Goal: Task Accomplishment & Management: Manage account settings

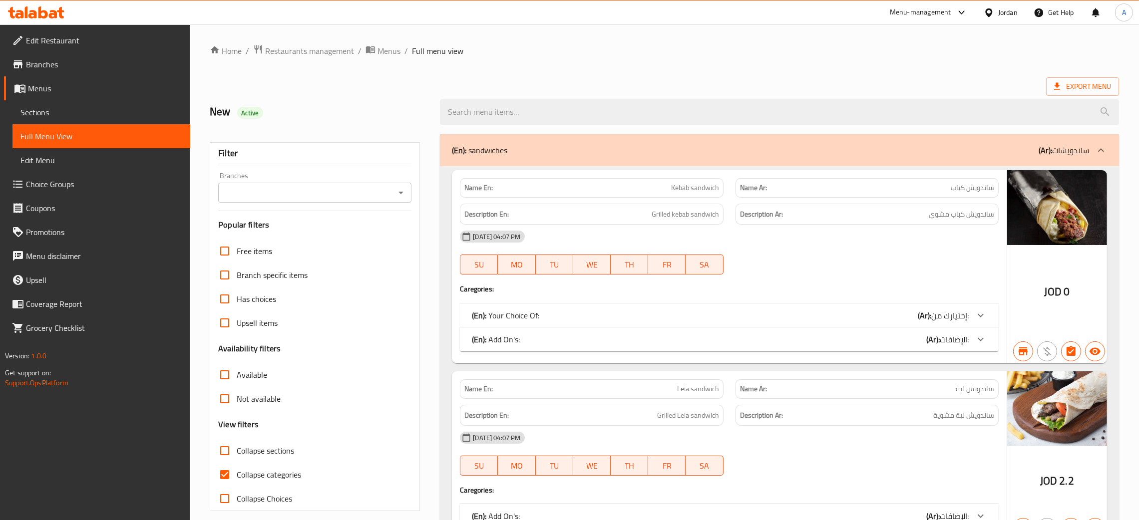
click at [41, 17] on icon at bounding box center [42, 12] width 9 height 12
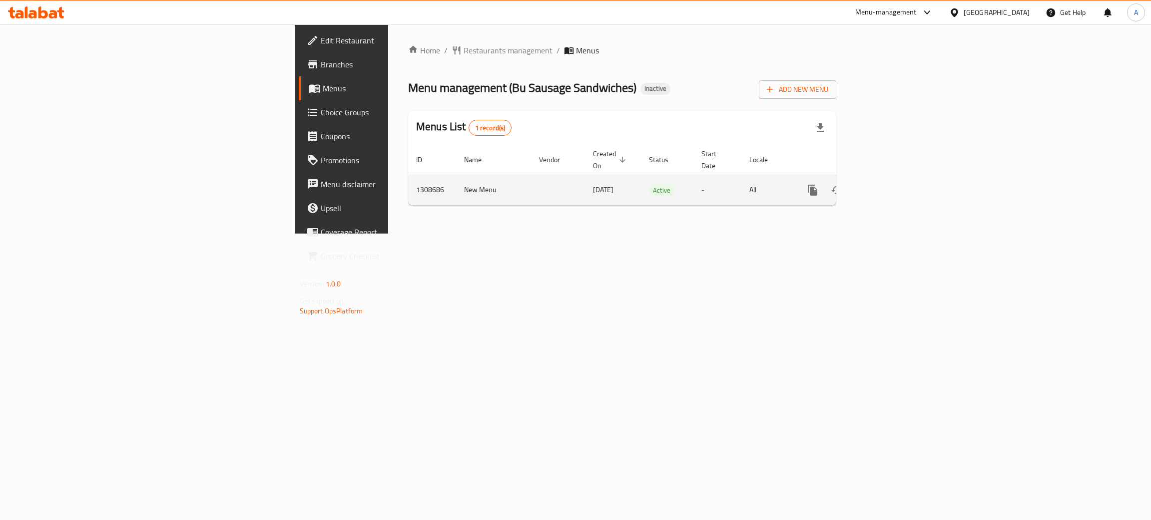
click at [897, 178] on link "enhanced table" at bounding box center [885, 190] width 24 height 24
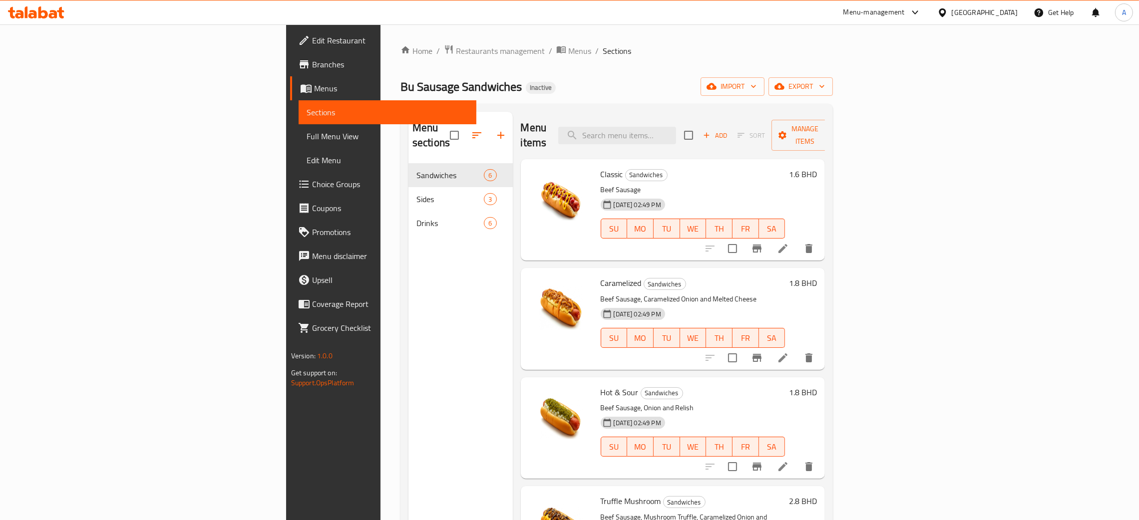
click at [307, 137] on span "Full Menu View" at bounding box center [388, 136] width 162 height 12
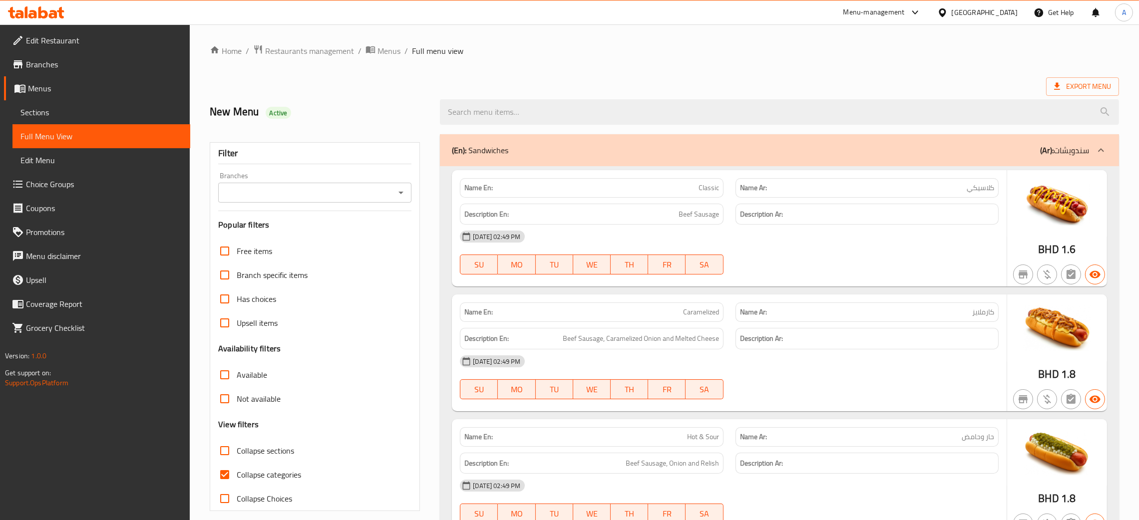
click at [1005, 14] on div "Bahrain" at bounding box center [985, 12] width 66 height 11
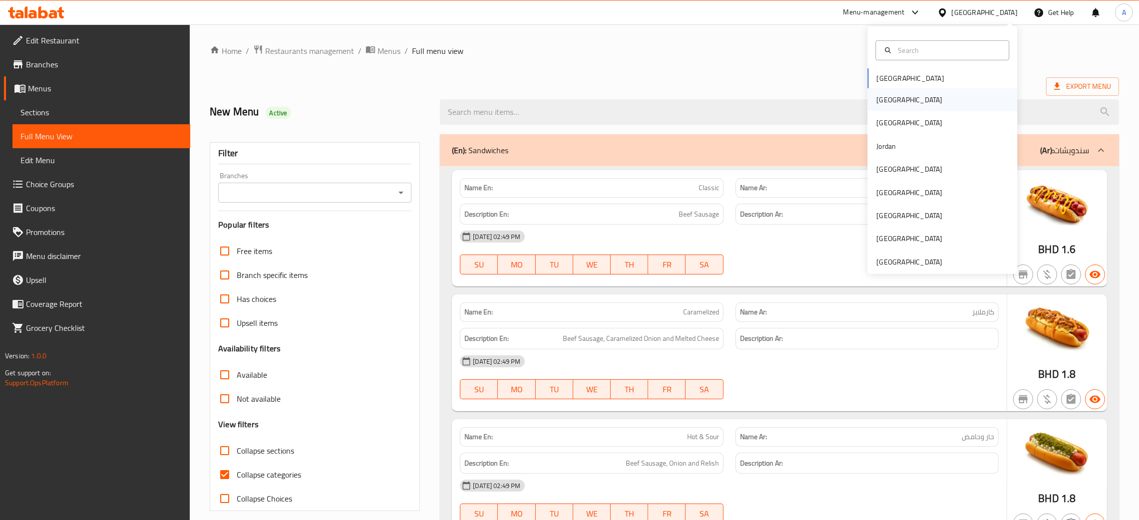
click at [893, 97] on div "[GEOGRAPHIC_DATA]" at bounding box center [943, 99] width 150 height 23
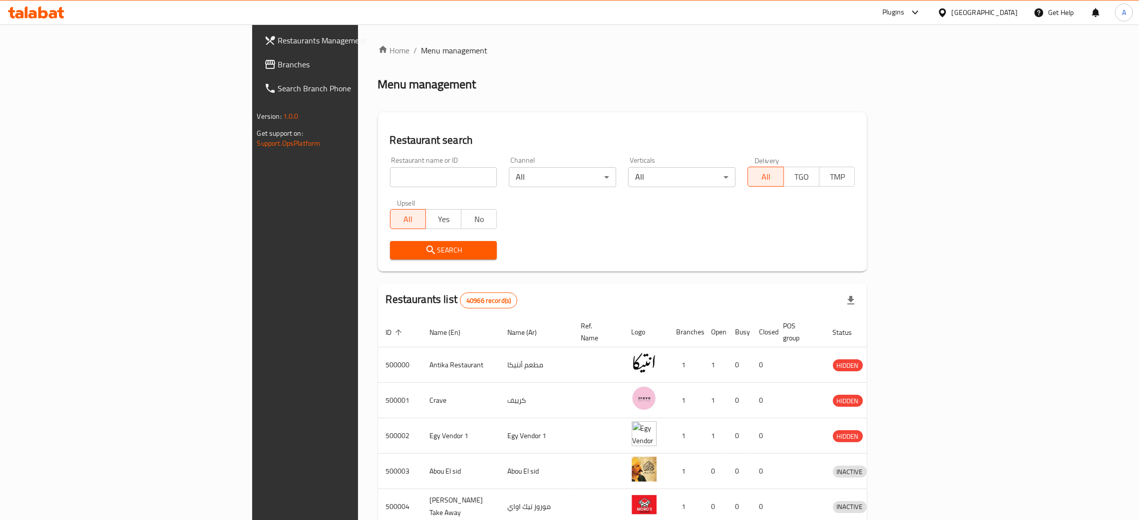
click at [390, 181] on input "search" at bounding box center [443, 177] width 107 height 20
paste input "اسماك الوليد"
type input "اسماك الوليد"
click button "Search" at bounding box center [443, 250] width 107 height 18
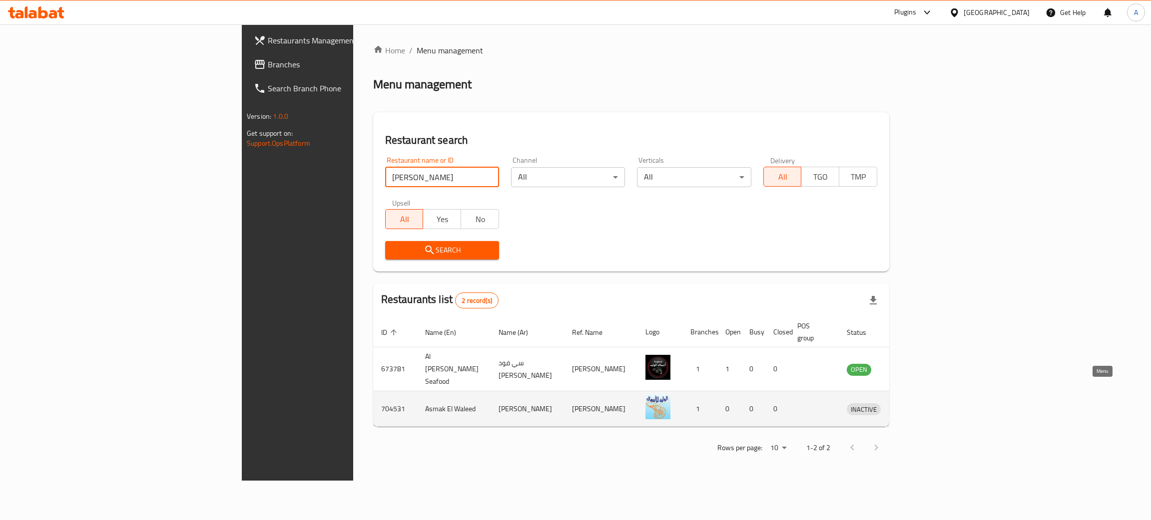
click at [912, 406] on icon "enhanced table" at bounding box center [906, 410] width 11 height 8
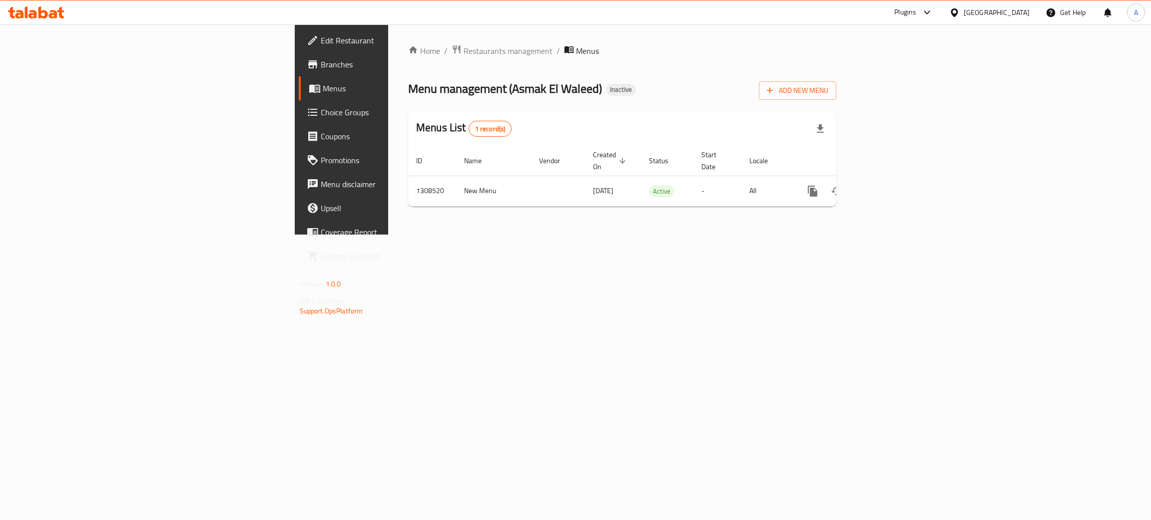
click at [299, 30] on link "Edit Restaurant" at bounding box center [393, 40] width 188 height 24
click at [889, 186] on icon "enhanced table" at bounding box center [884, 190] width 9 height 9
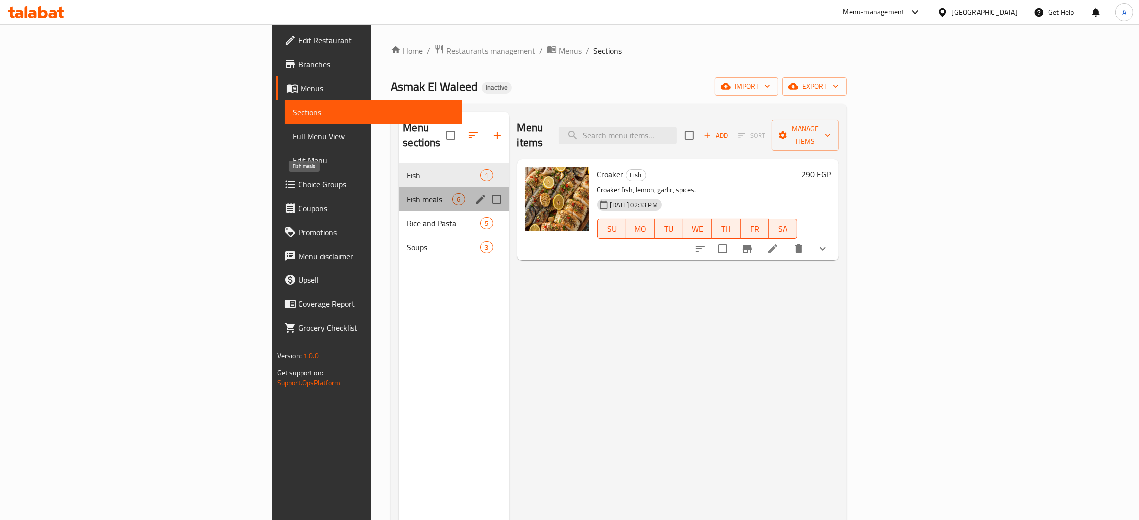
click at [407, 193] on span "Fish meals" at bounding box center [429, 199] width 45 height 12
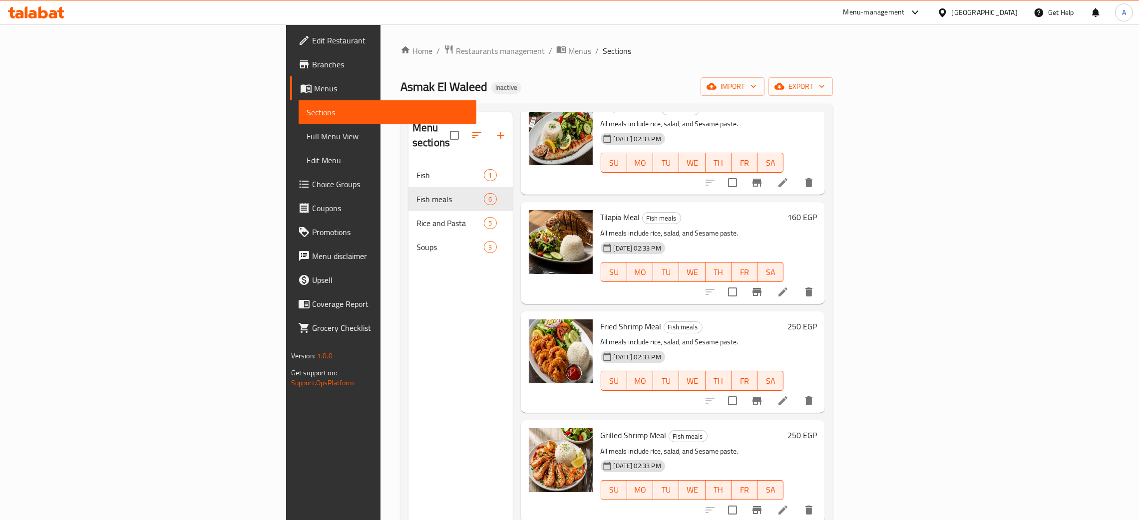
scroll to position [158, 0]
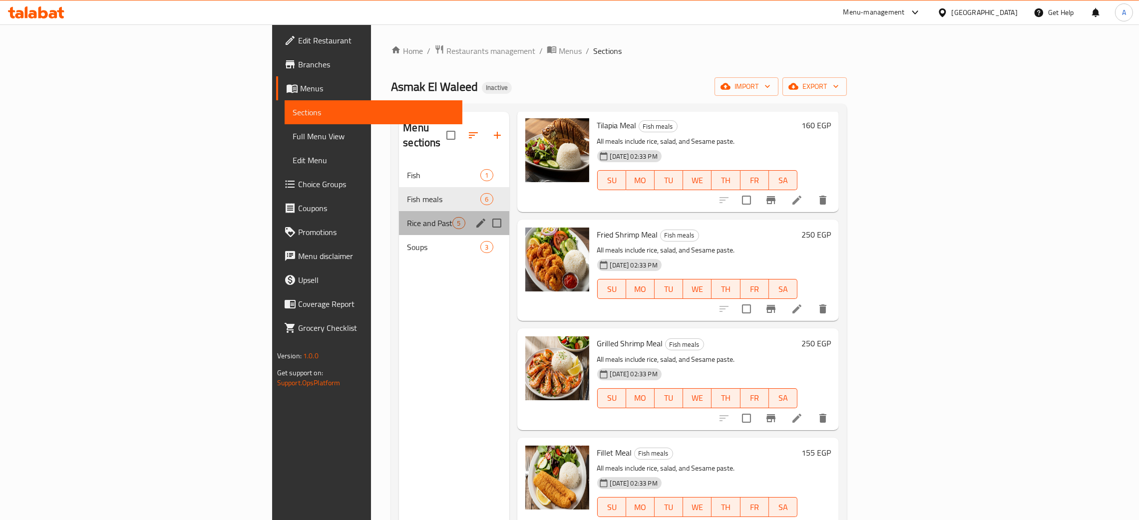
click at [399, 211] on div "Rice and Pasta 5" at bounding box center [454, 223] width 110 height 24
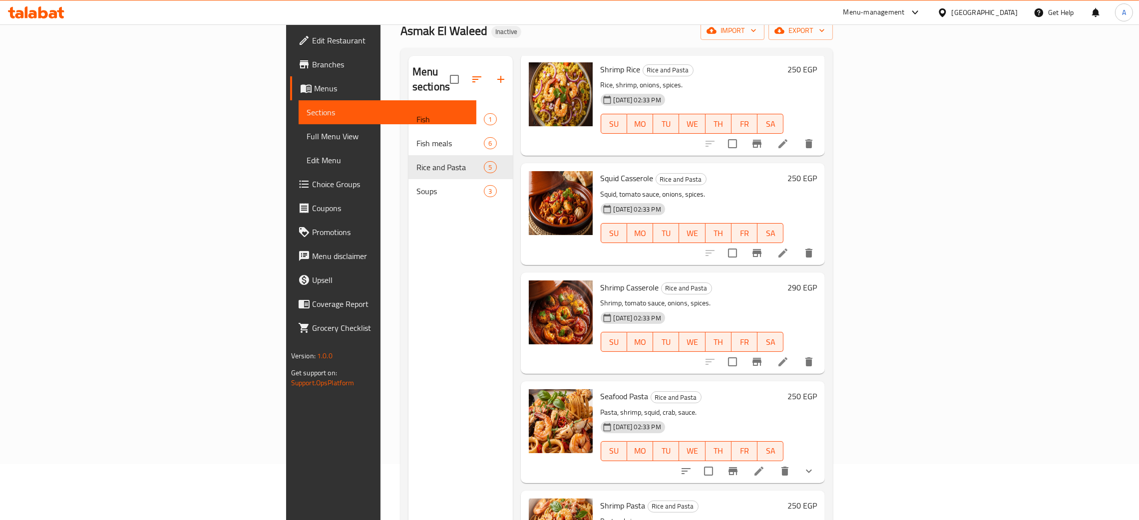
scroll to position [141, 0]
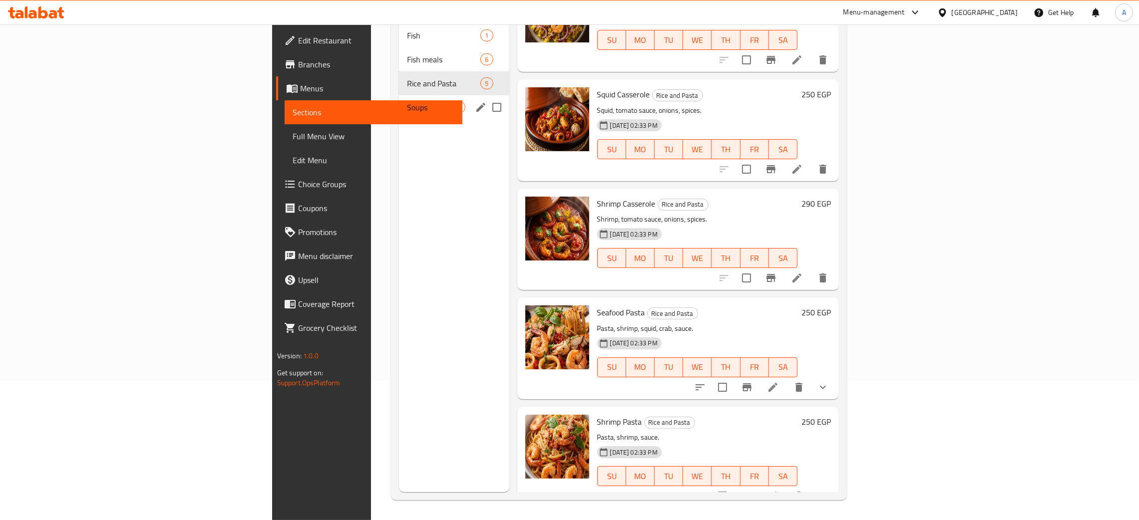
click at [407, 101] on span "Soups" at bounding box center [429, 107] width 45 height 12
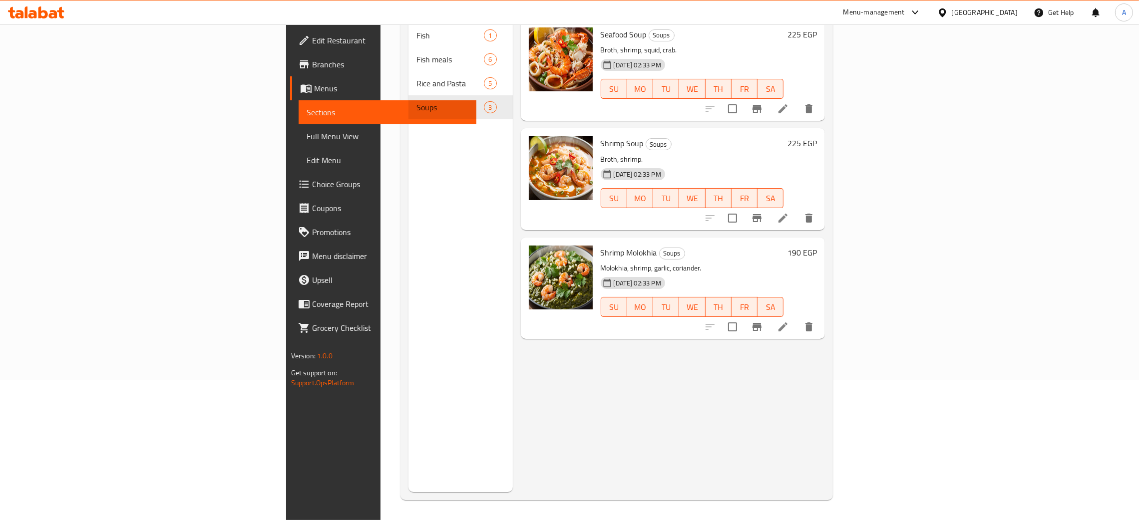
click at [59, 10] on icon at bounding box center [60, 12] width 7 height 11
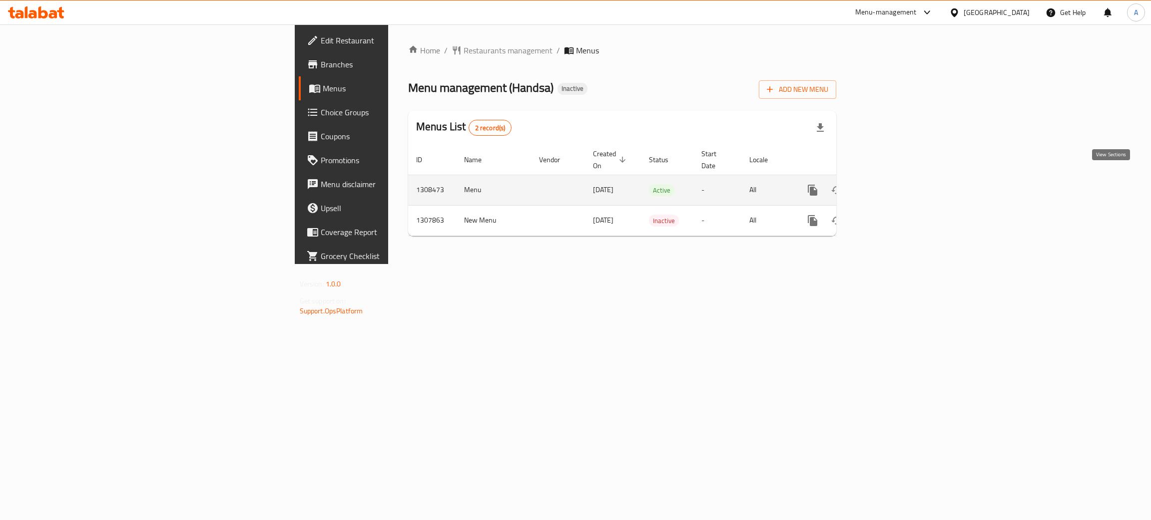
click at [891, 184] on icon "enhanced table" at bounding box center [885, 190] width 12 height 12
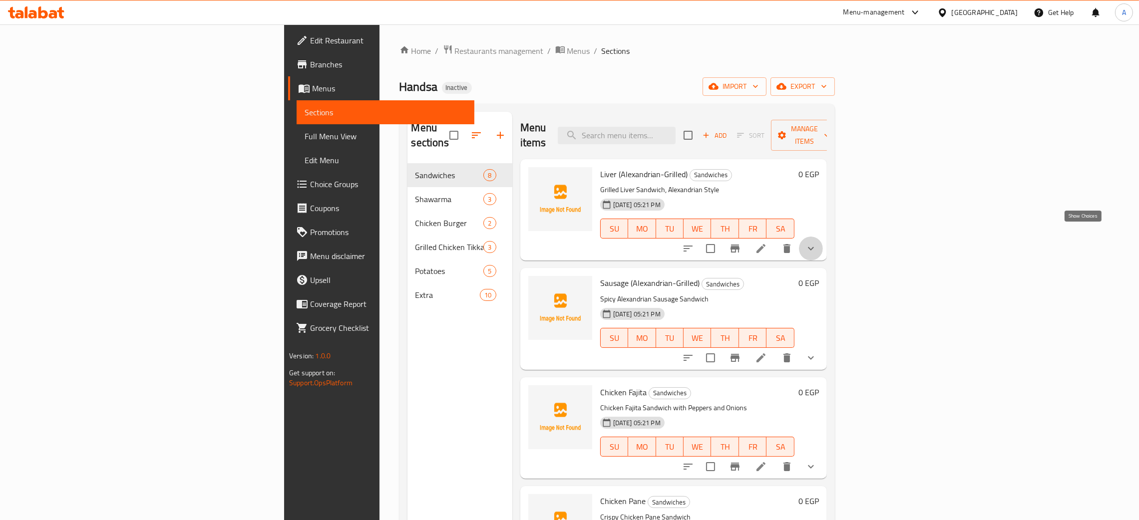
click at [817, 243] on icon "show more" at bounding box center [811, 249] width 12 height 12
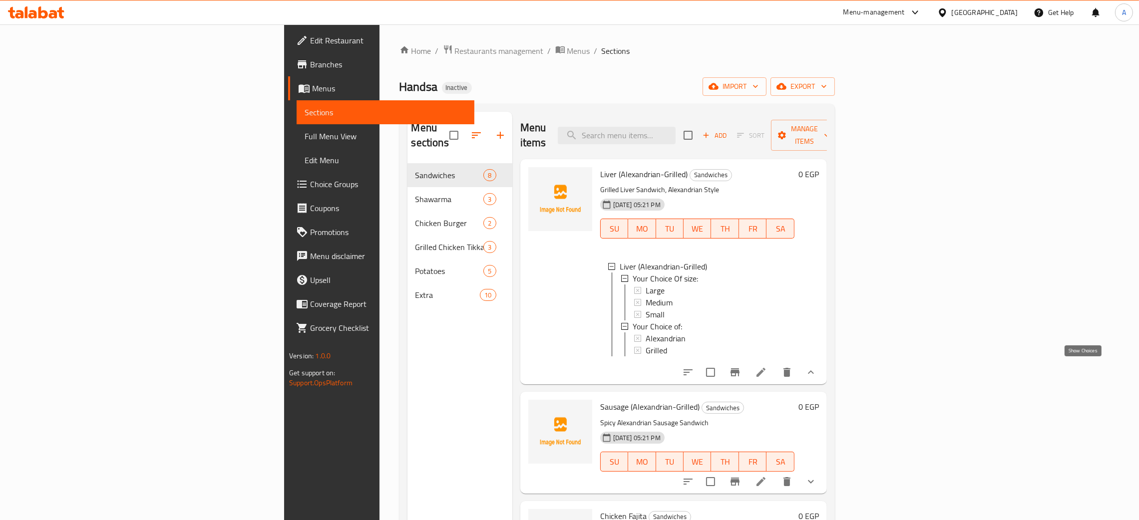
click at [814, 371] on icon "show more" at bounding box center [811, 372] width 6 height 3
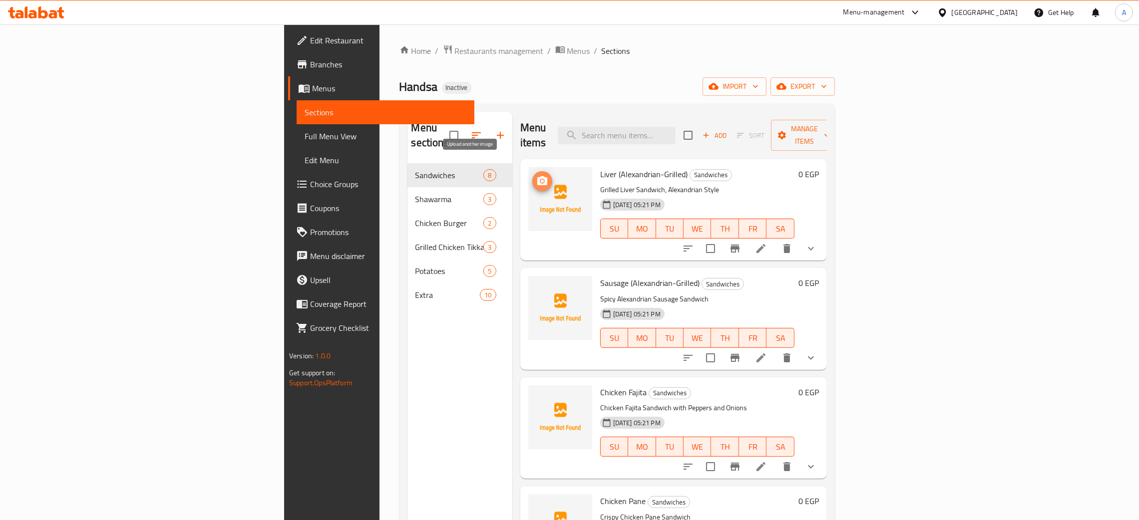
click at [540, 180] on circle "upload picture" at bounding box center [541, 181] width 3 height 3
click at [536, 284] on icon "upload picture" at bounding box center [542, 290] width 12 height 12
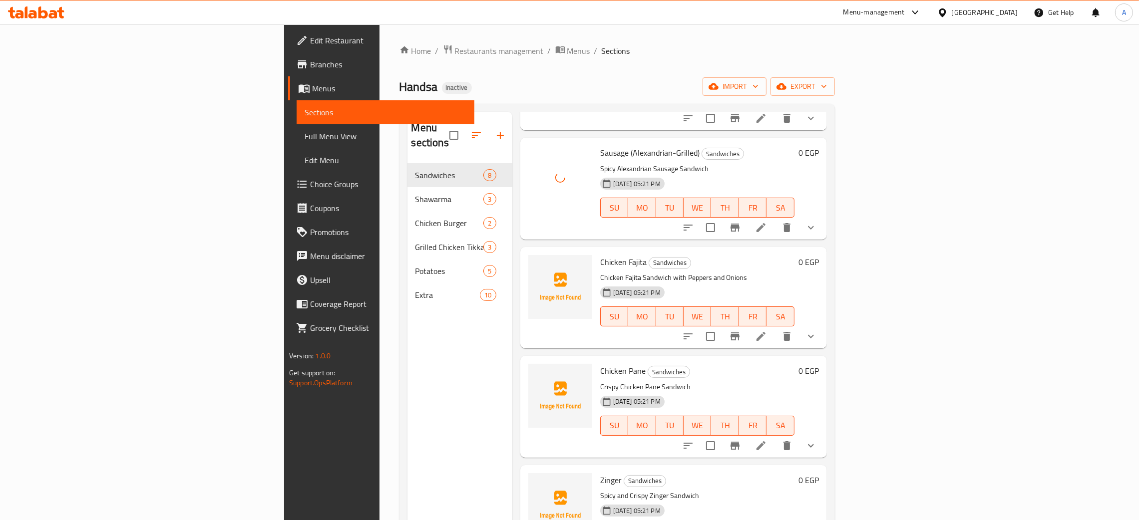
scroll to position [150, 0]
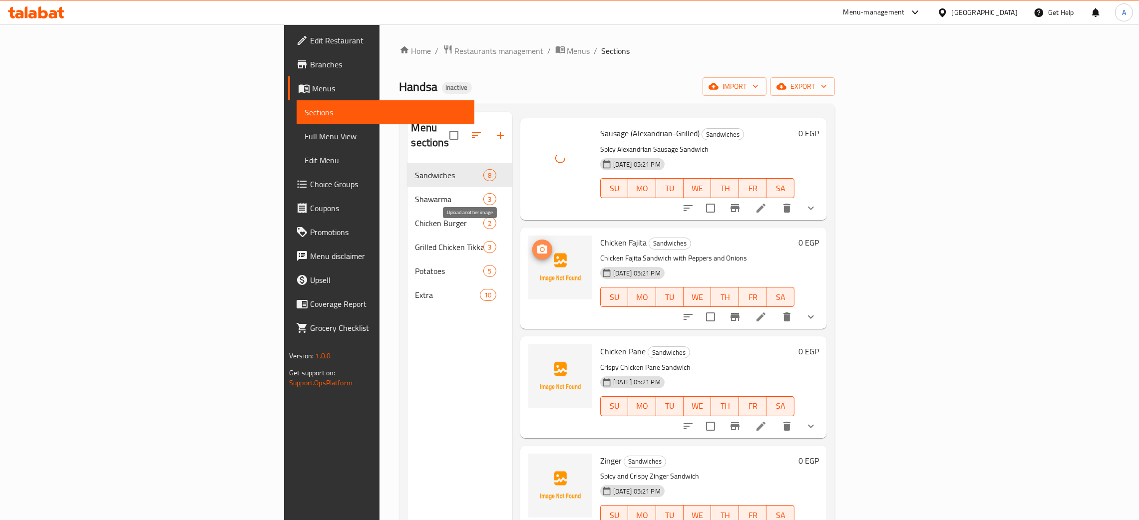
click at [537, 245] on icon "upload picture" at bounding box center [542, 249] width 10 height 9
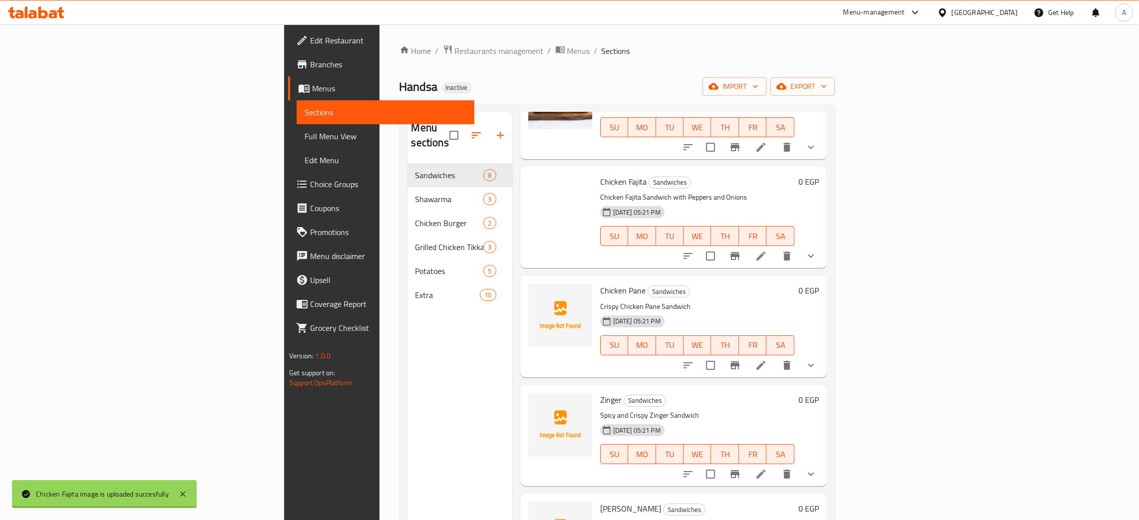
scroll to position [224, 0]
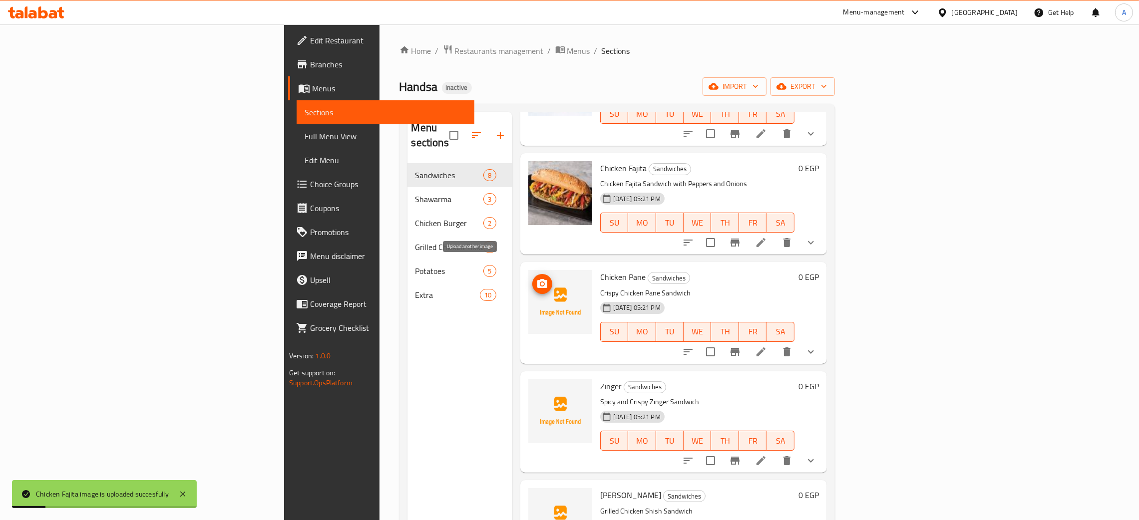
click at [537, 279] on icon "upload picture" at bounding box center [542, 283] width 10 height 9
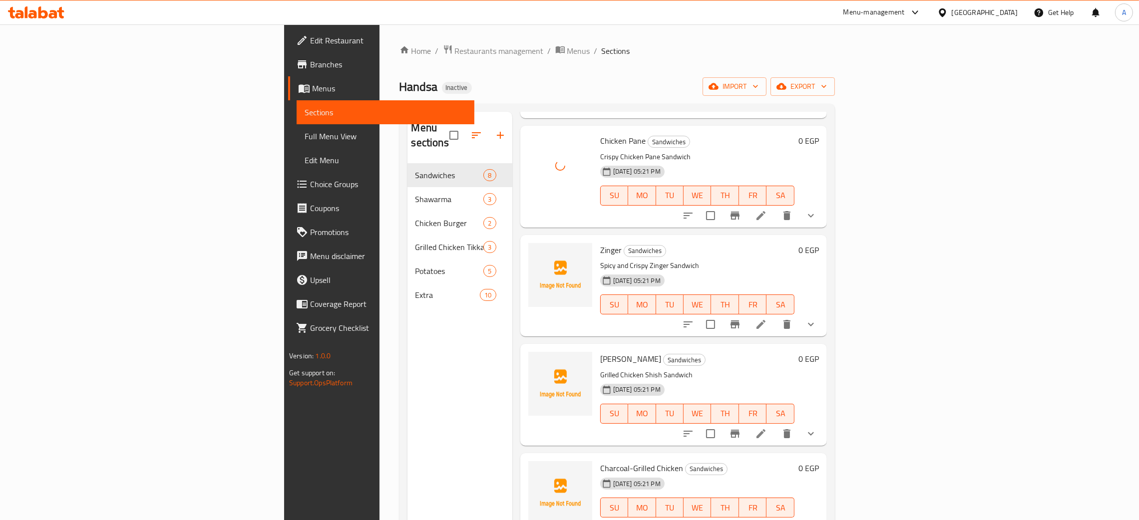
scroll to position [361, 0]
click at [536, 251] on icon "upload picture" at bounding box center [542, 257] width 12 height 12
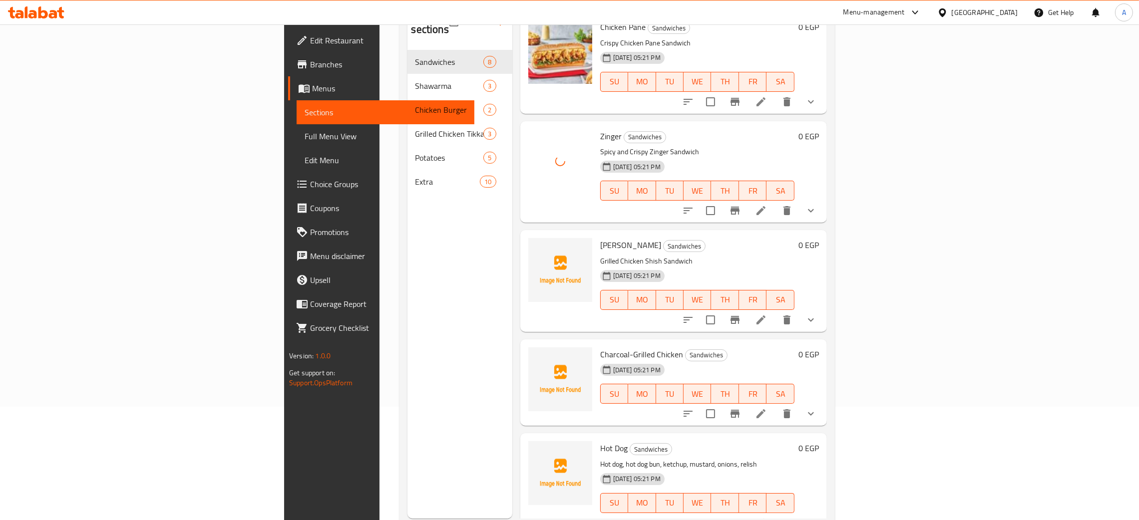
scroll to position [141, 0]
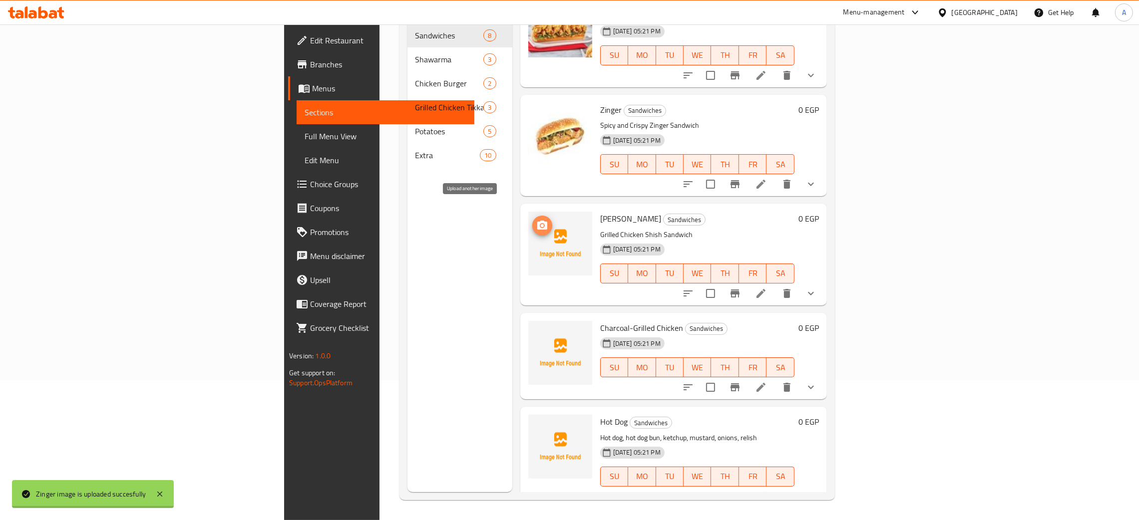
click at [536, 220] on icon "upload picture" at bounding box center [542, 226] width 12 height 12
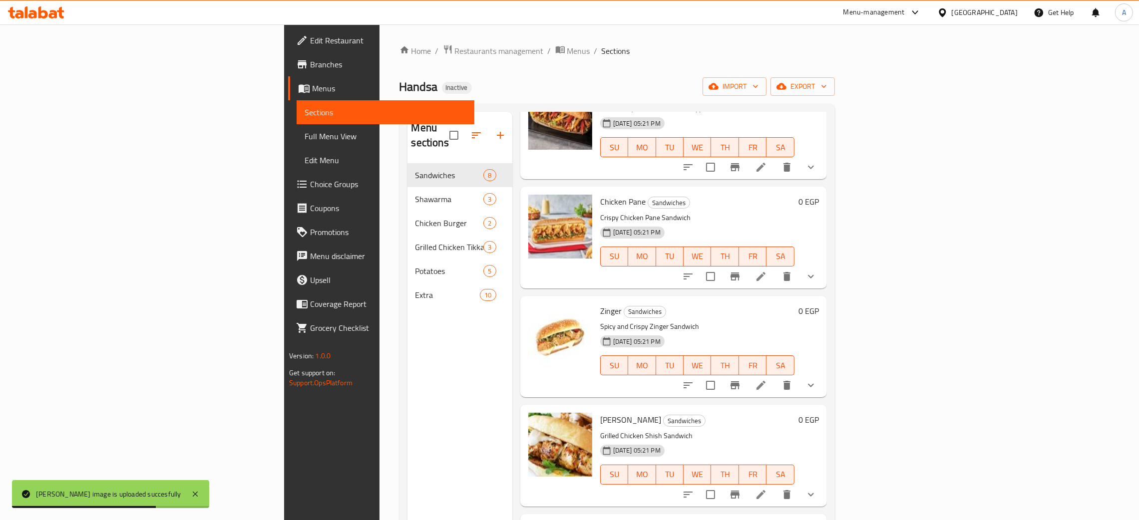
scroll to position [361, 0]
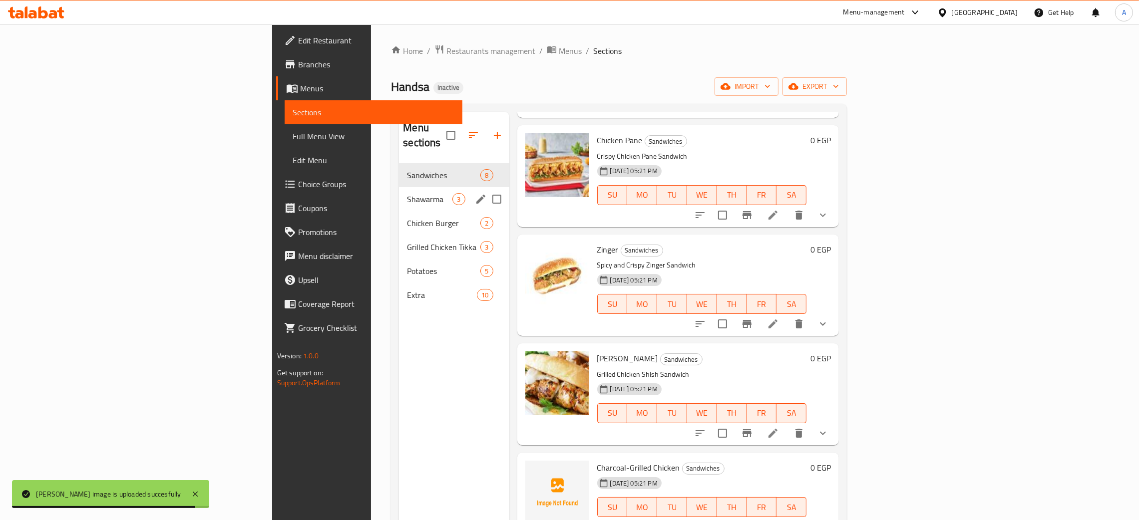
click at [407, 193] on span "Shawarma" at bounding box center [429, 199] width 45 height 12
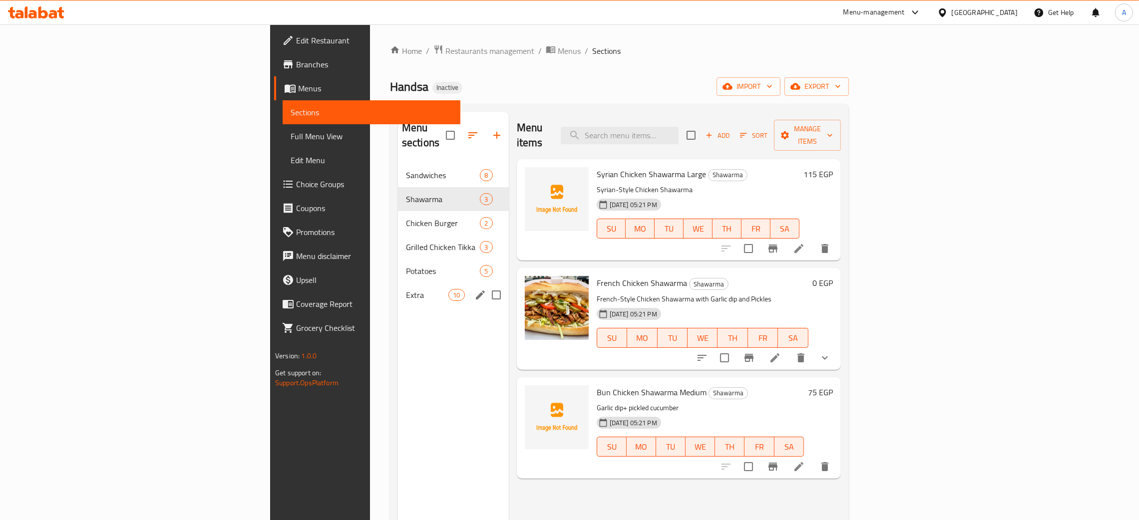
click at [398, 283] on div "Extra 10" at bounding box center [453, 295] width 111 height 24
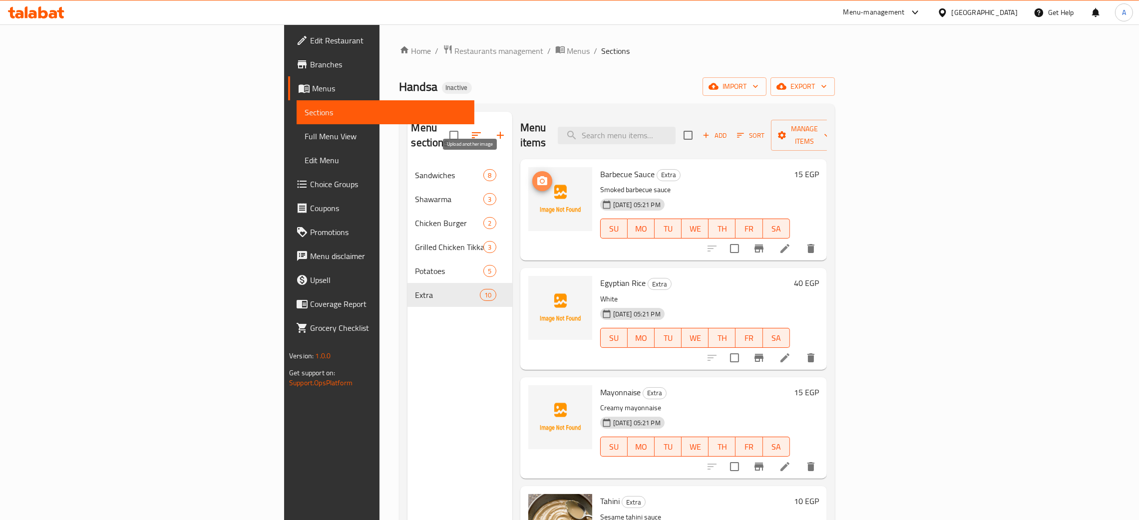
click at [537, 176] on icon "upload picture" at bounding box center [542, 180] width 10 height 9
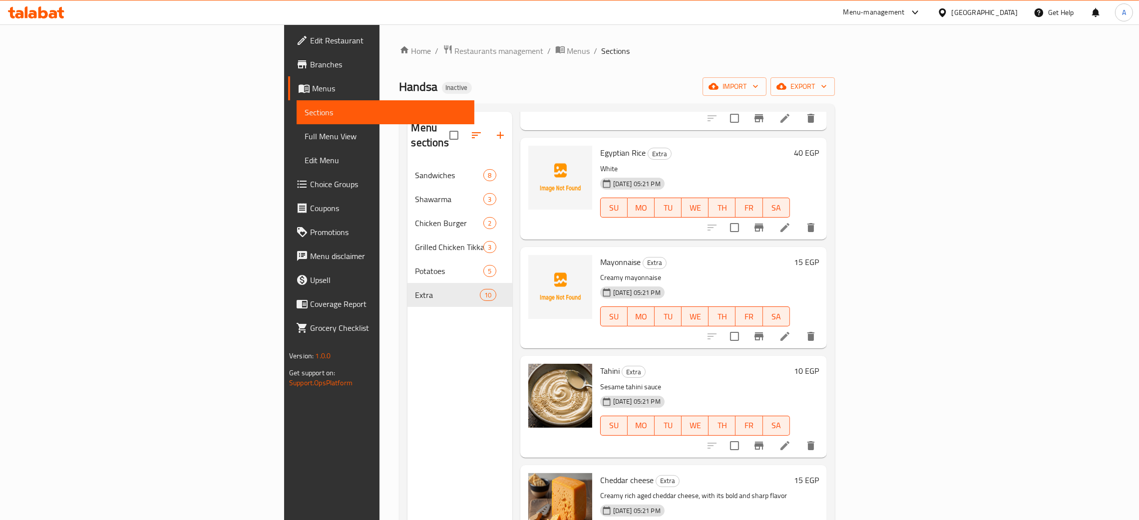
scroll to position [150, 0]
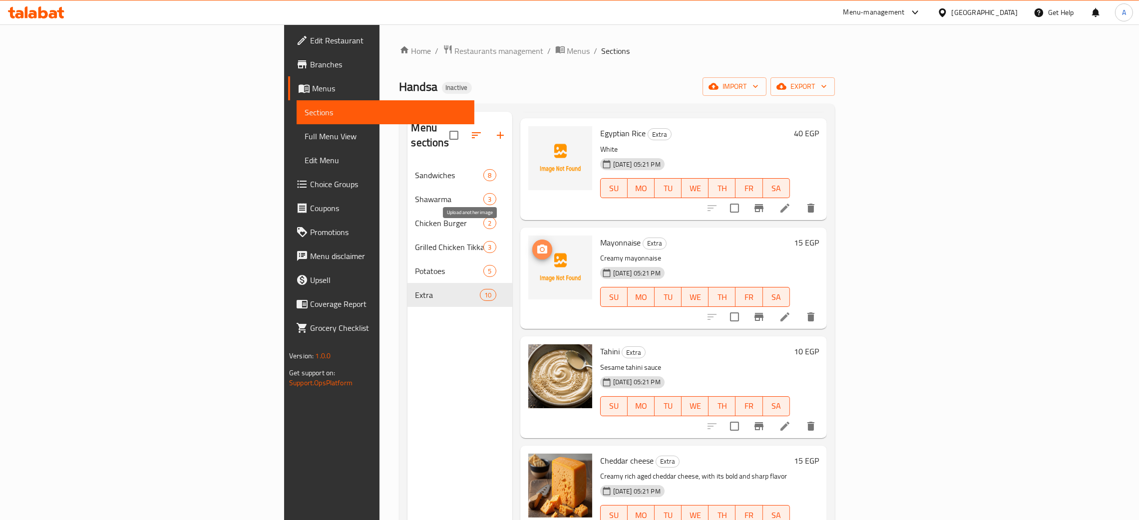
click at [537, 245] on icon "upload picture" at bounding box center [542, 249] width 10 height 9
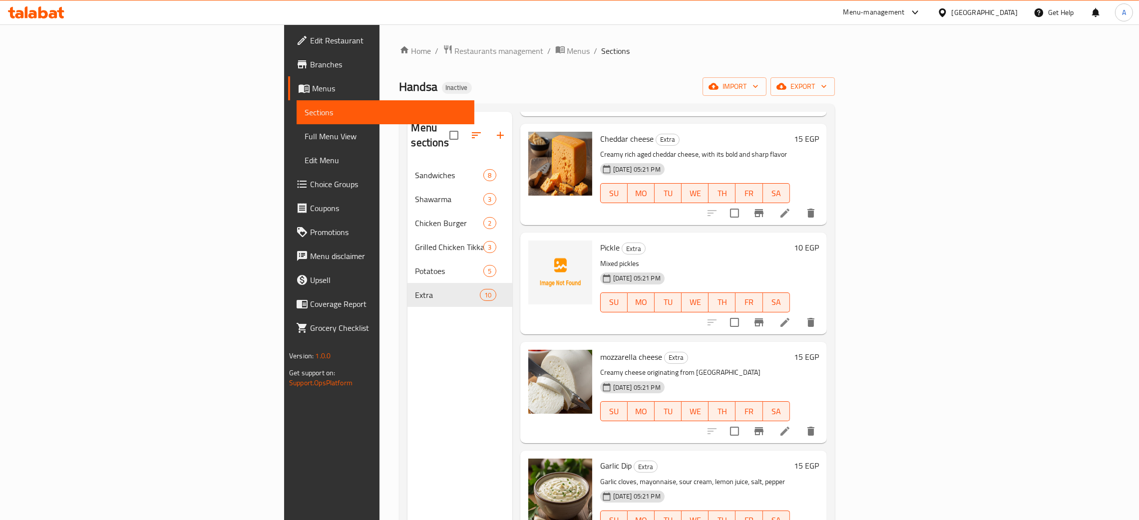
scroll to position [524, 0]
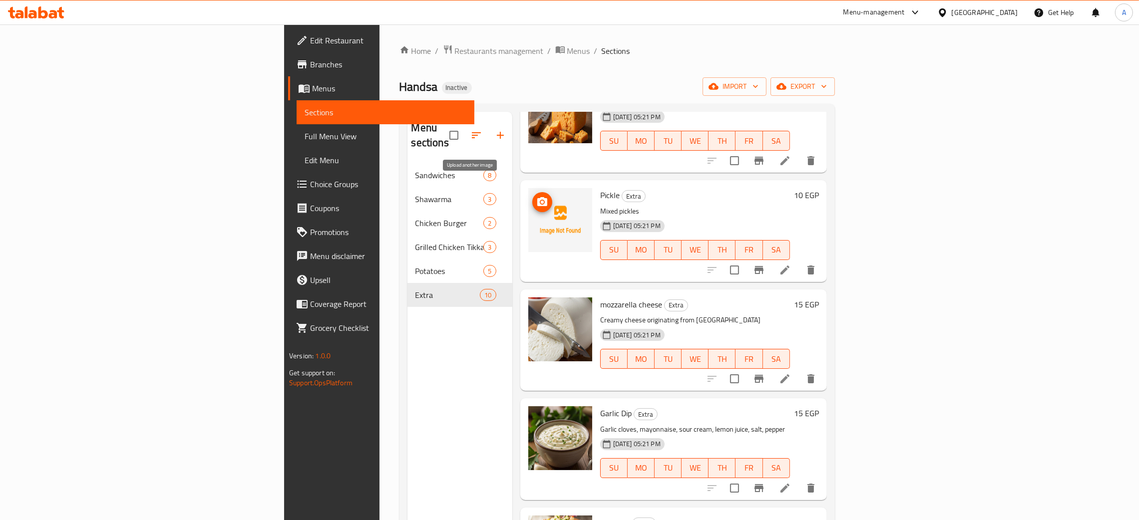
click at [532, 192] on button "upload picture" at bounding box center [542, 202] width 20 height 20
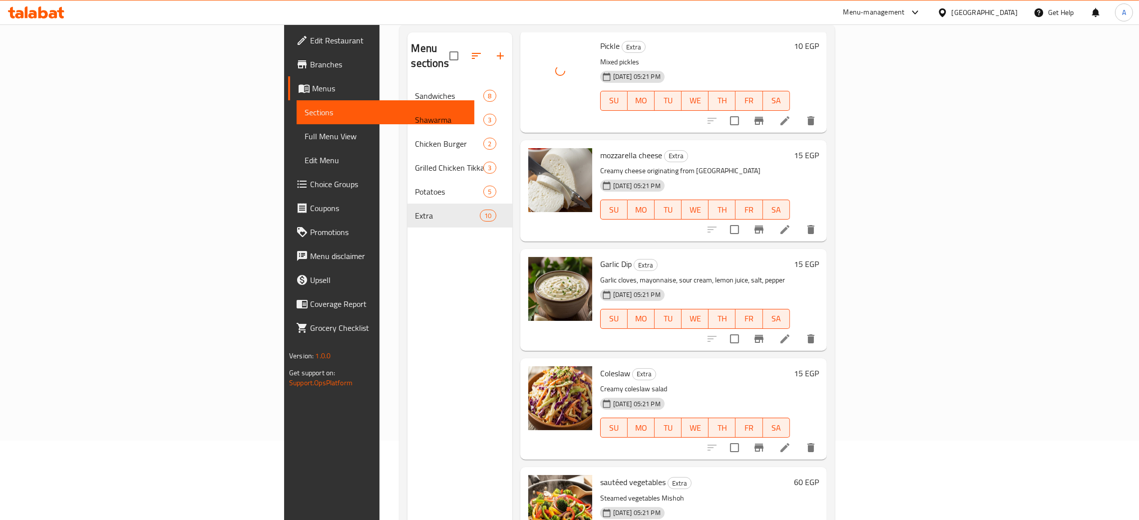
scroll to position [141, 0]
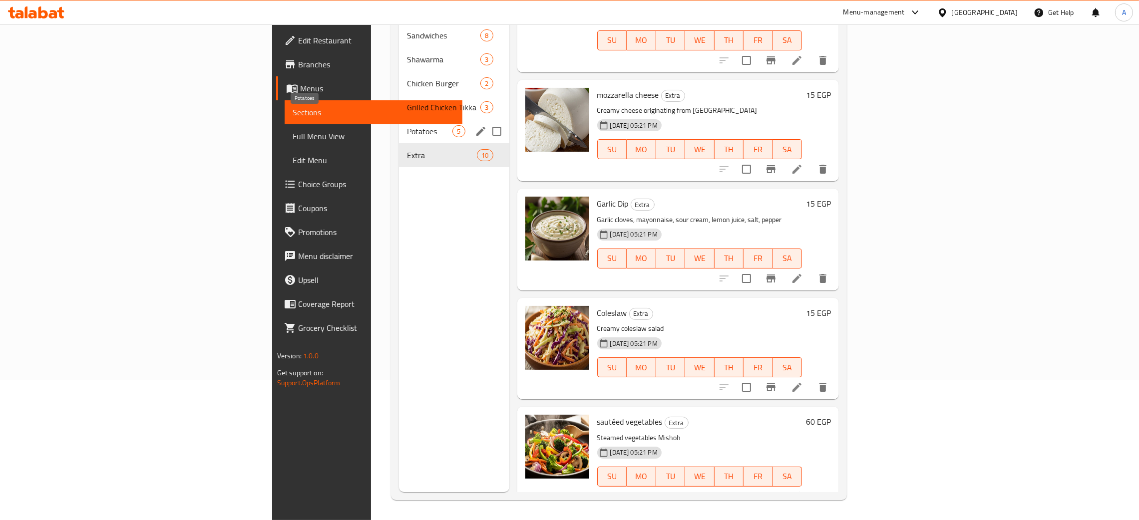
click at [407, 125] on span "Potatoes" at bounding box center [429, 131] width 45 height 12
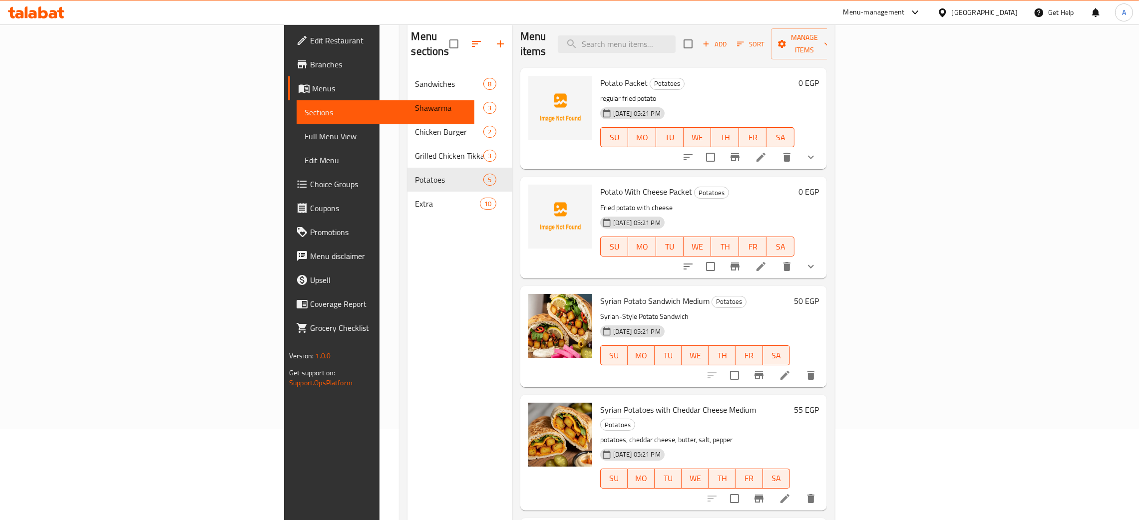
scroll to position [66, 0]
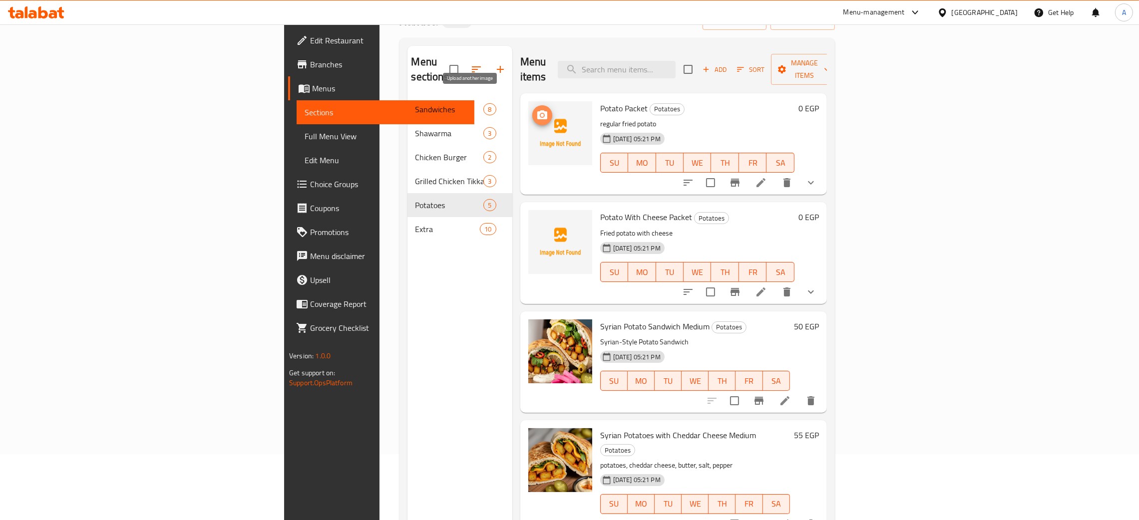
click at [537, 110] on icon "upload picture" at bounding box center [542, 114] width 10 height 9
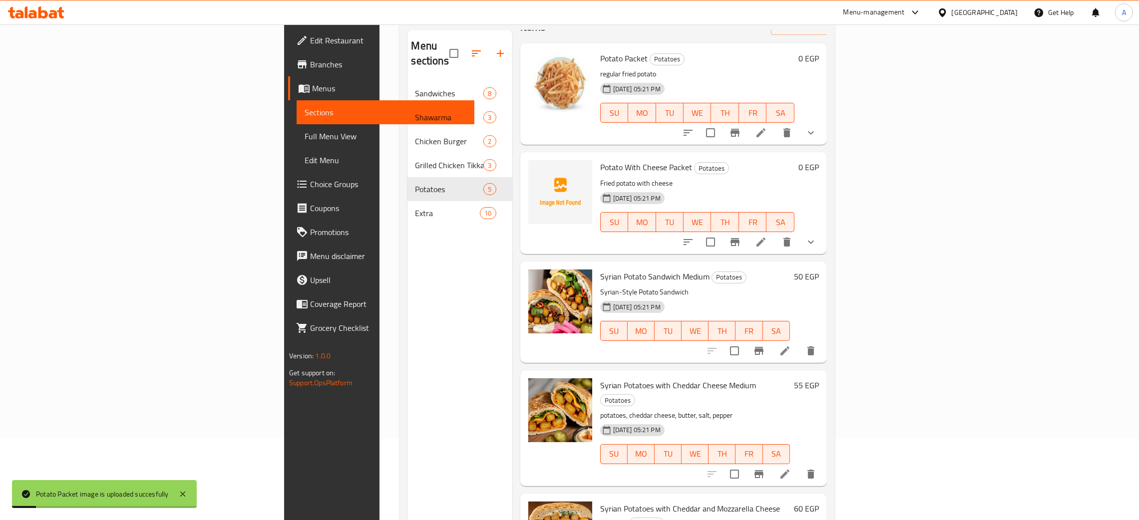
scroll to position [0, 0]
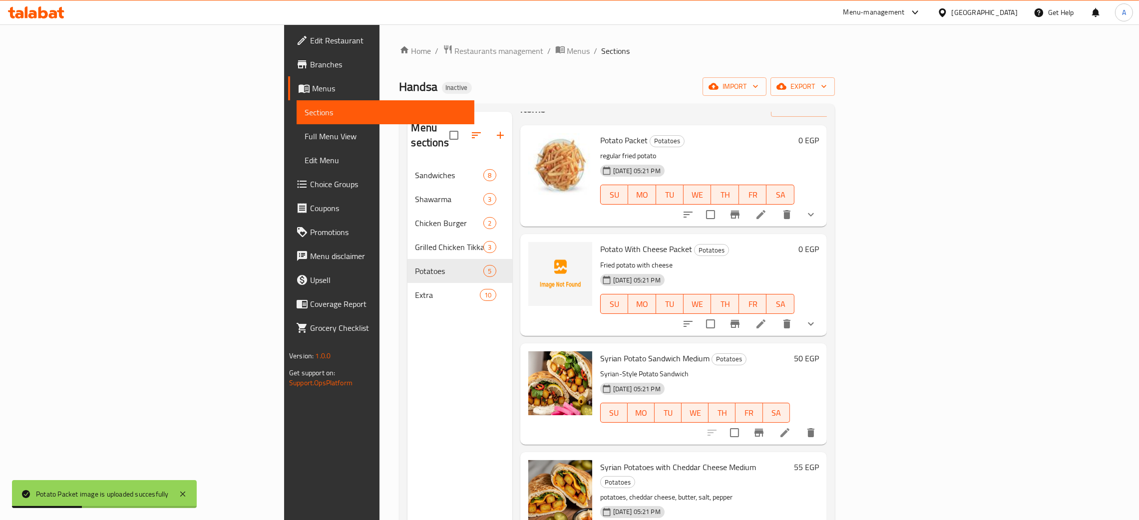
click at [310, 44] on span "Edit Restaurant" at bounding box center [388, 40] width 156 height 12
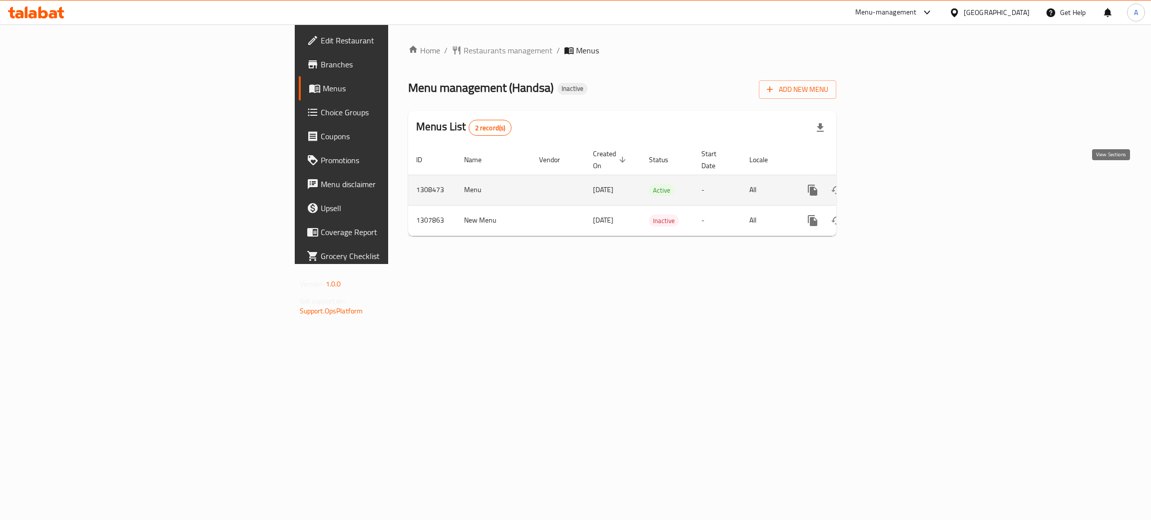
click at [891, 184] on icon "enhanced table" at bounding box center [885, 190] width 12 height 12
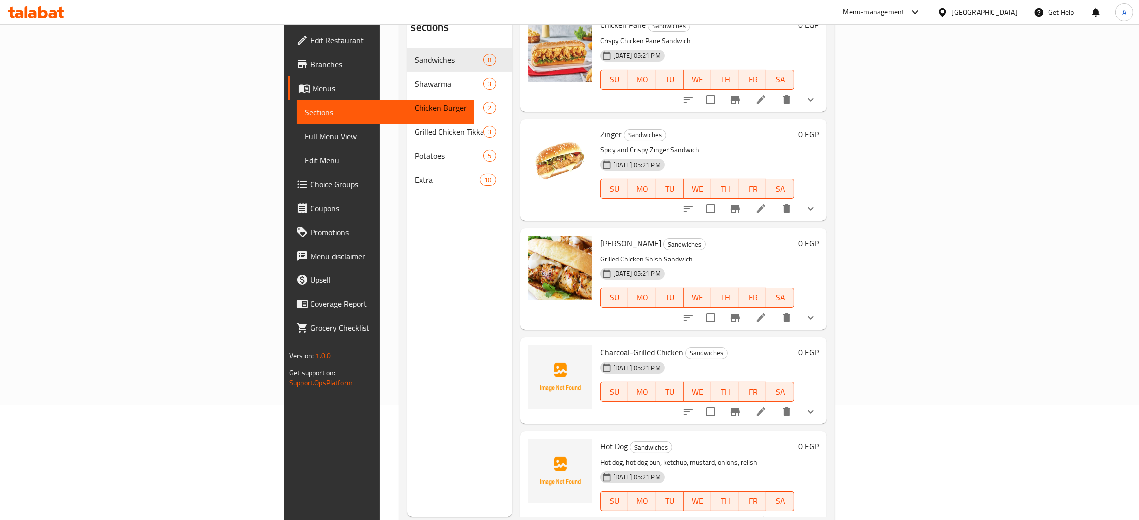
scroll to position [141, 0]
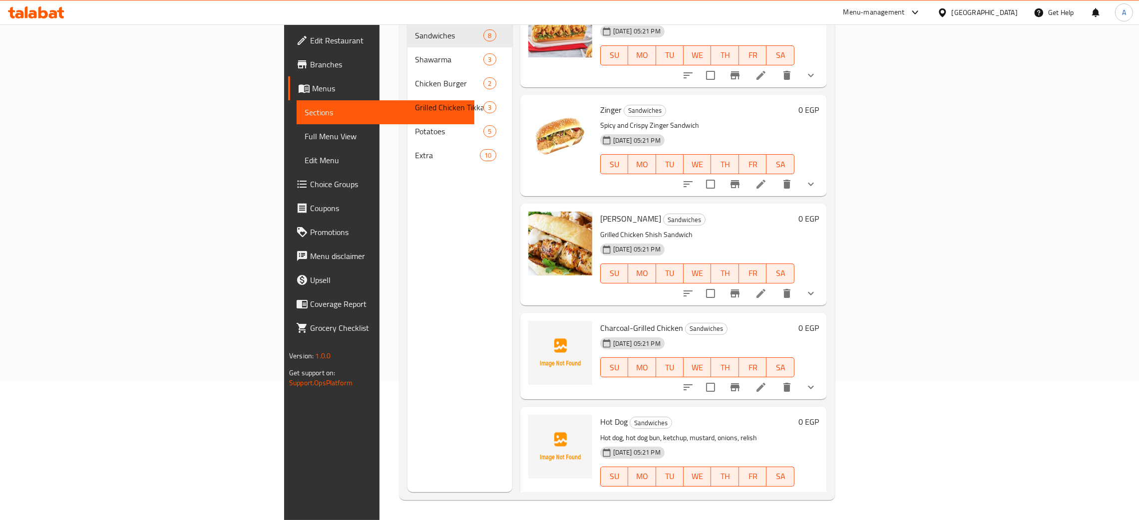
click at [40, 16] on icon at bounding box center [42, 12] width 9 height 12
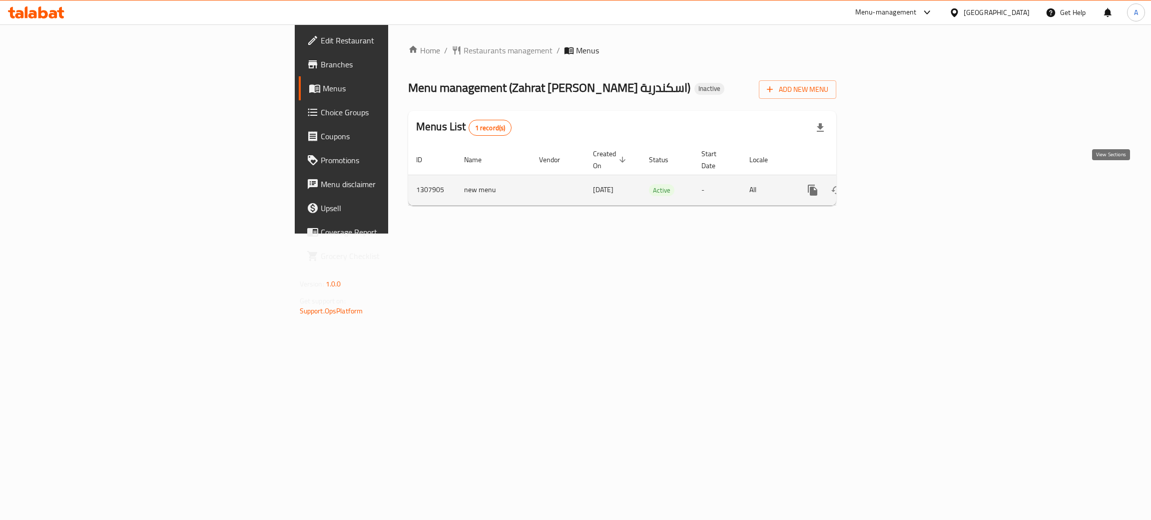
click at [891, 184] on icon "enhanced table" at bounding box center [885, 190] width 12 height 12
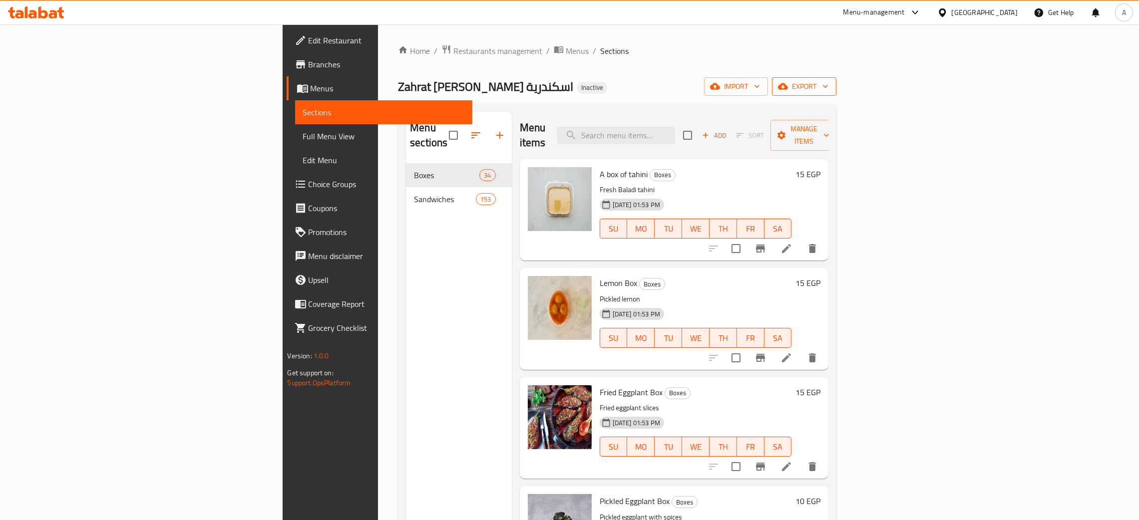
click at [831, 87] on icon "button" at bounding box center [826, 86] width 10 height 10
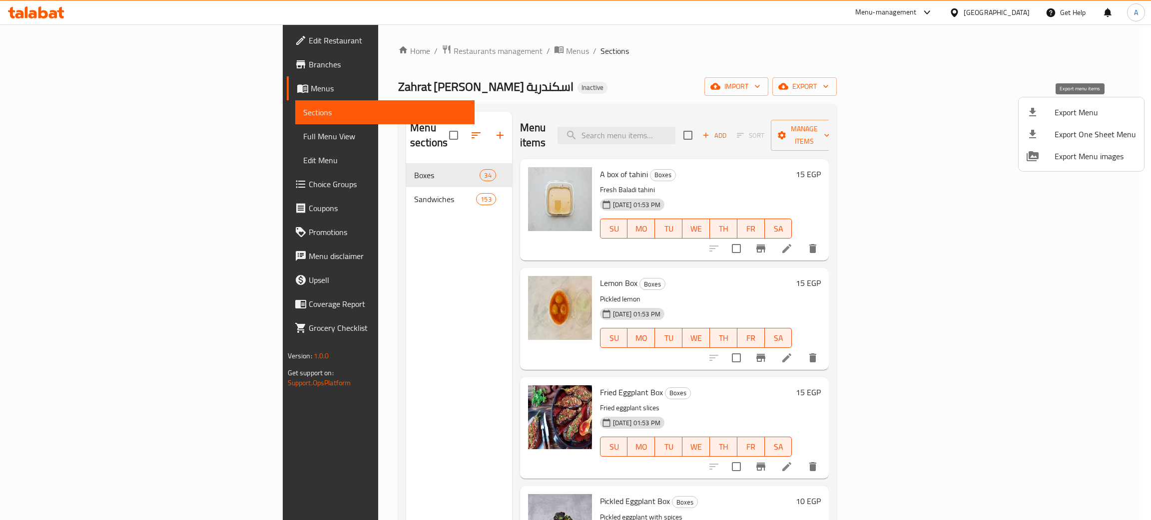
click at [1075, 115] on span "Export Menu" at bounding box center [1094, 112] width 81 height 12
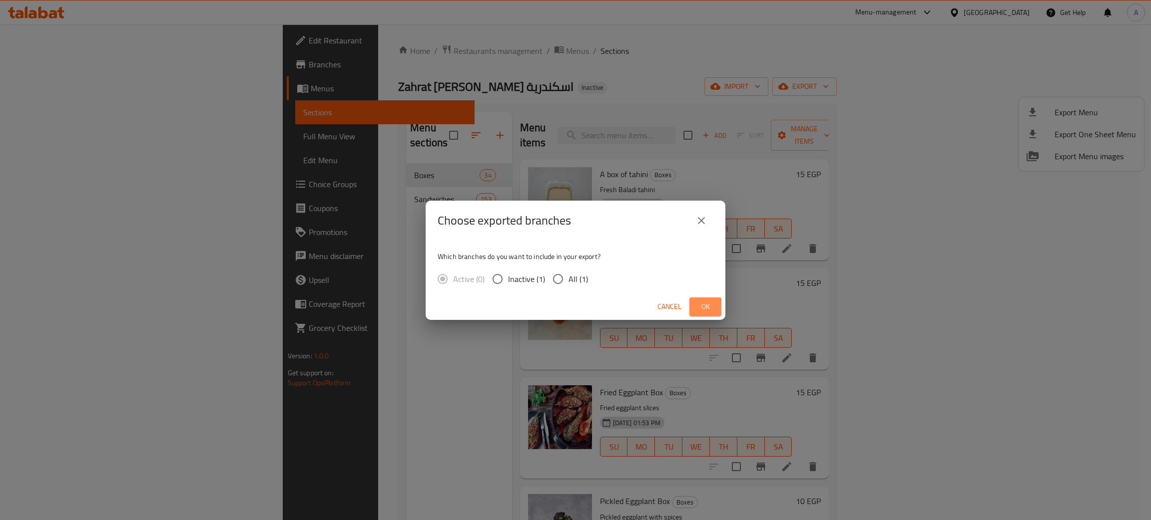
click at [707, 302] on span "Ok" at bounding box center [705, 307] width 16 height 12
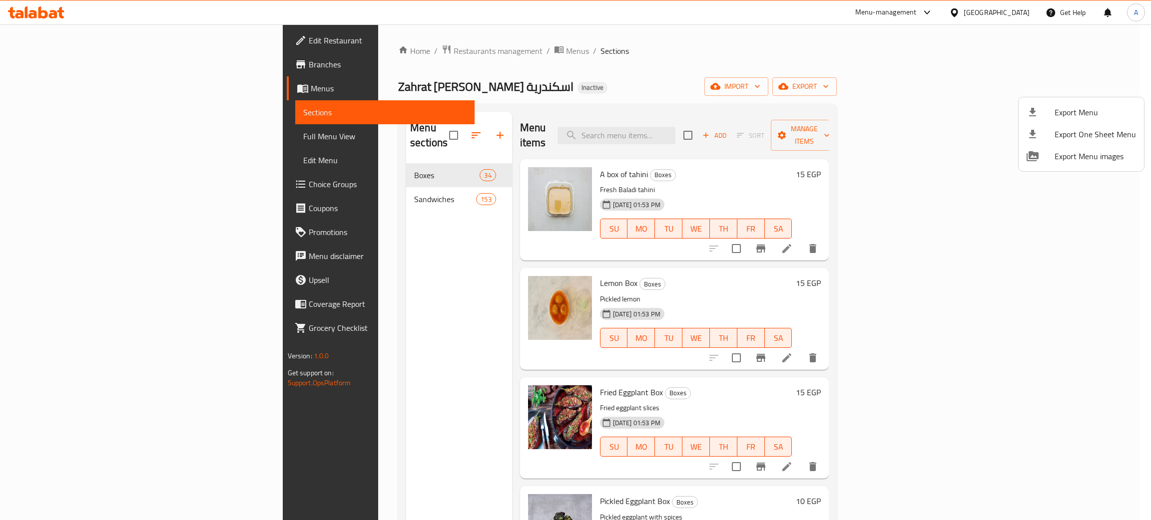
click at [55, 38] on div at bounding box center [575, 260] width 1151 height 520
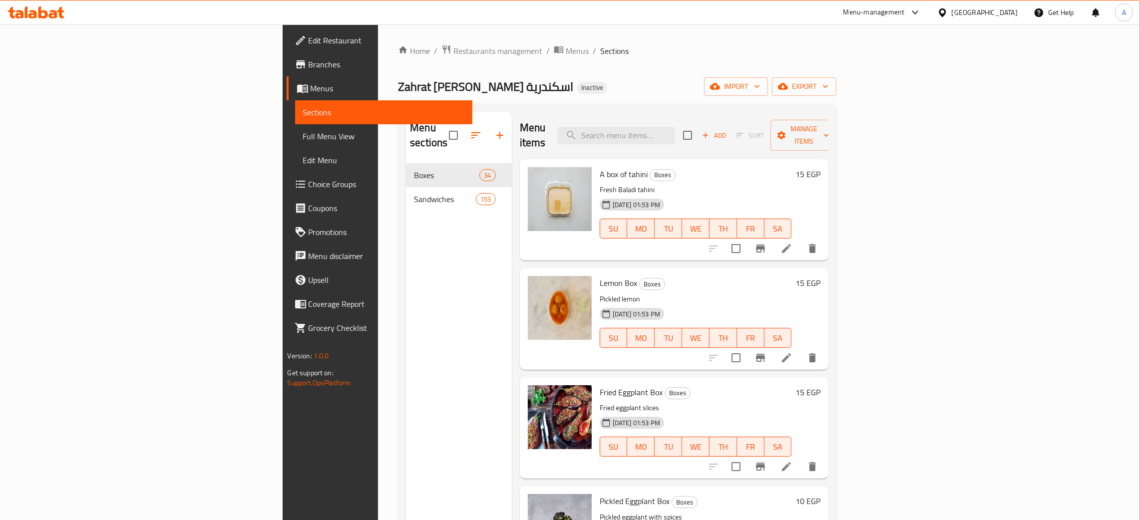
click at [309, 38] on span "Edit Restaurant" at bounding box center [387, 40] width 156 height 12
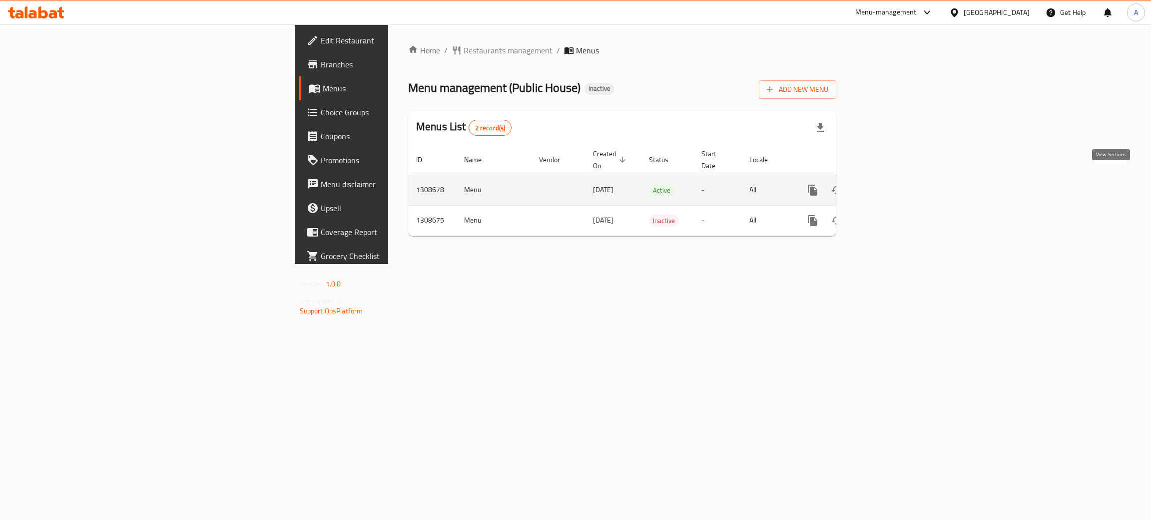
click at [891, 184] on icon "enhanced table" at bounding box center [885, 190] width 12 height 12
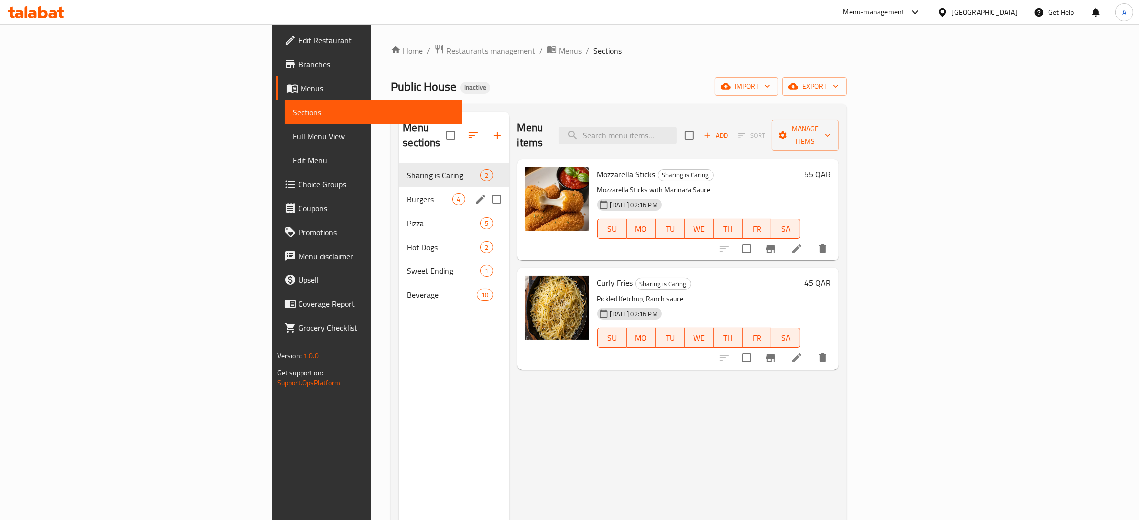
click at [407, 193] on span "Burgers" at bounding box center [429, 199] width 45 height 12
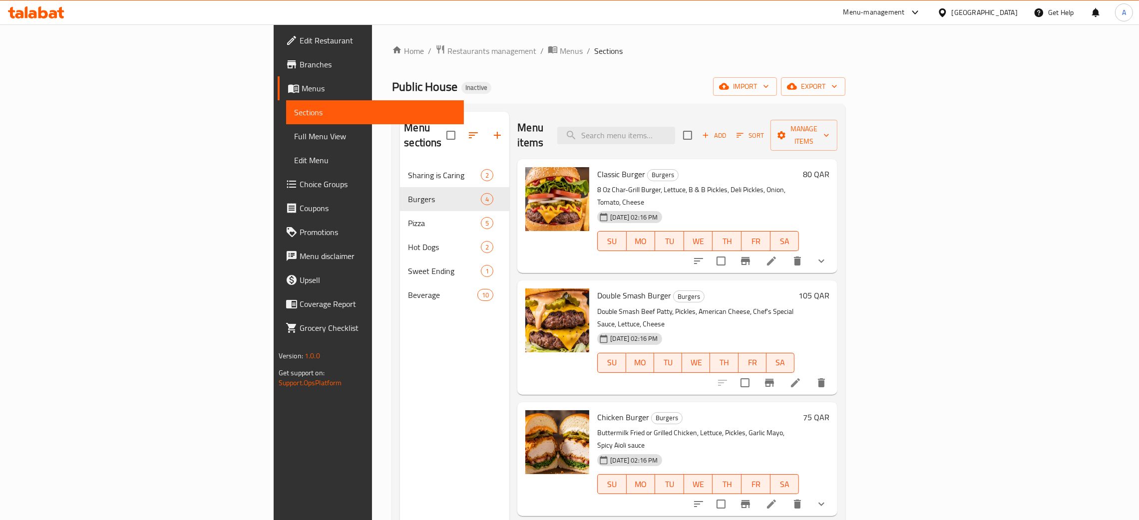
scroll to position [141, 0]
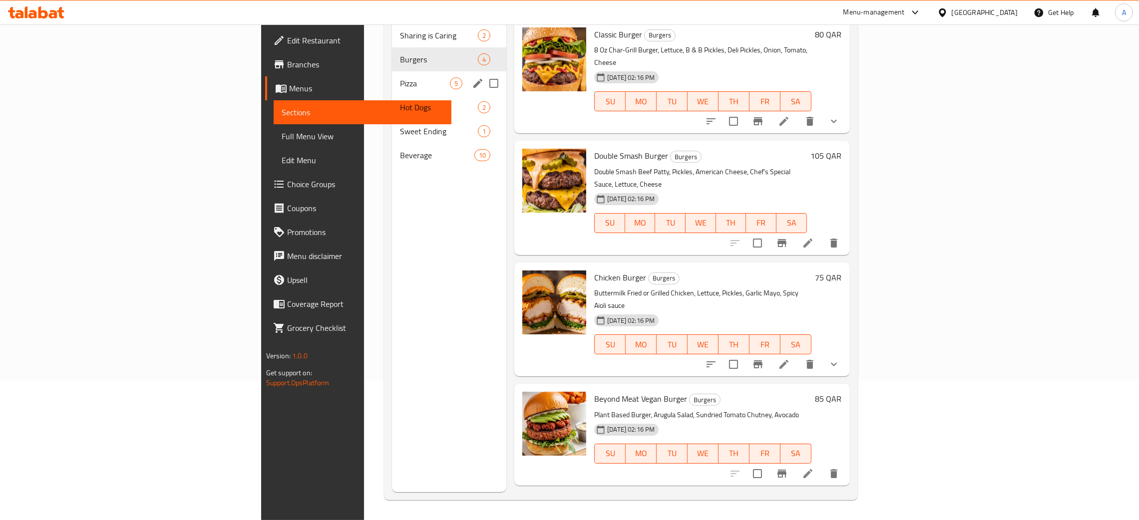
click at [400, 77] on span "Pizza" at bounding box center [425, 83] width 50 height 12
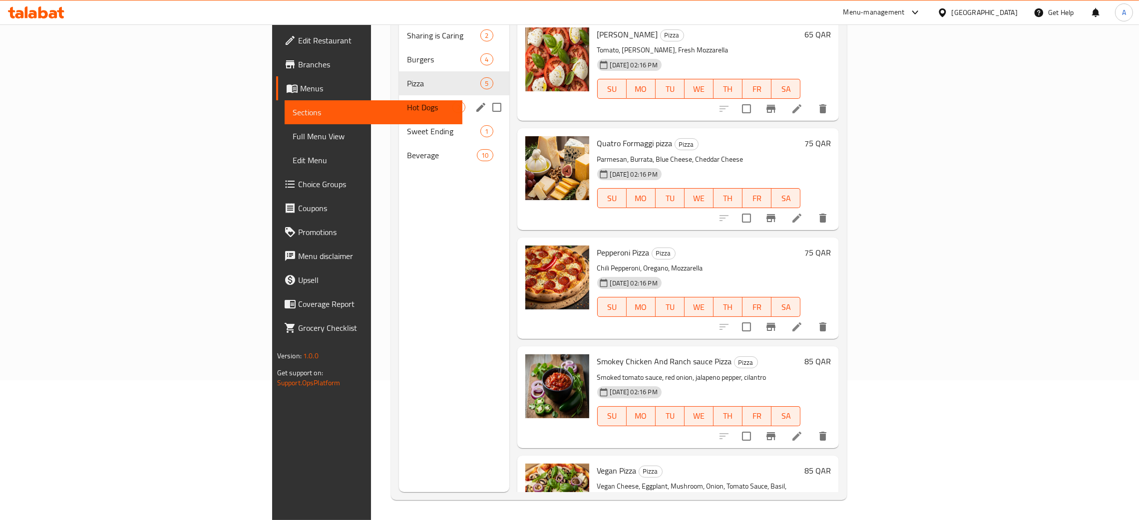
click at [399, 95] on div "Hot Dogs 2" at bounding box center [454, 107] width 110 height 24
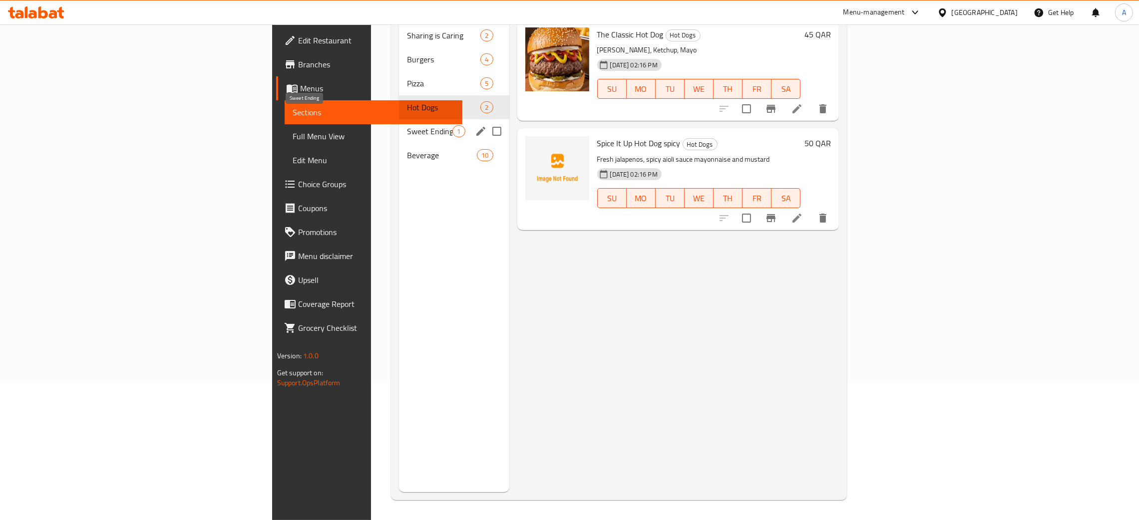
click at [407, 125] on span "Sweet Ending" at bounding box center [429, 131] width 45 height 12
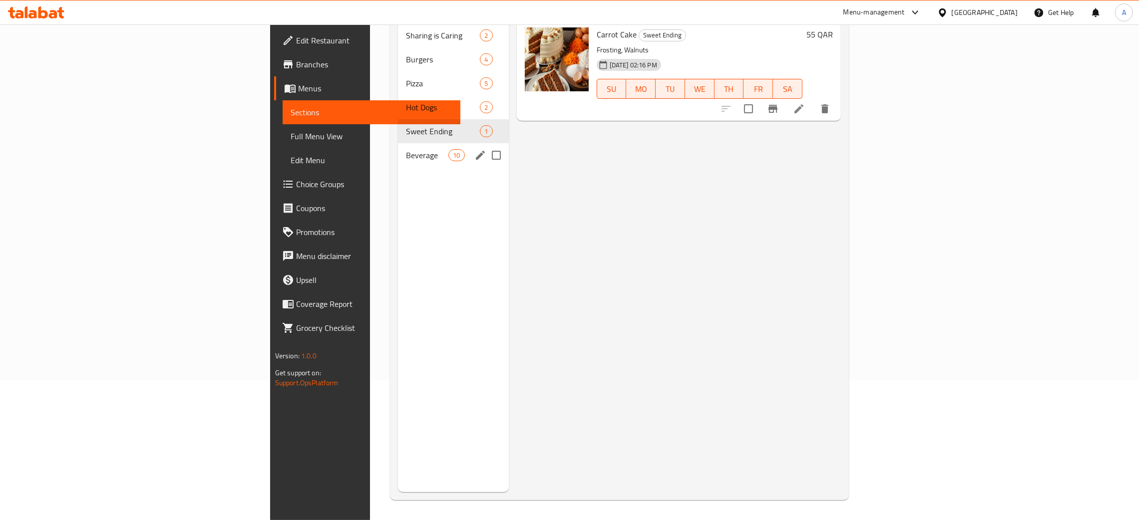
click at [398, 146] on div "Beverage 10" at bounding box center [453, 155] width 111 height 24
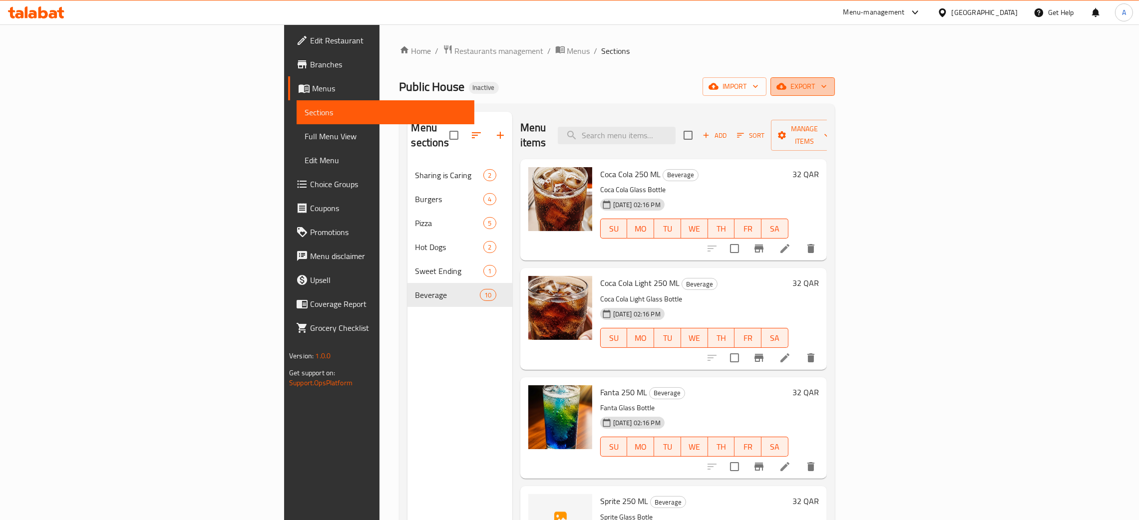
click at [835, 89] on button "export" at bounding box center [803, 86] width 64 height 18
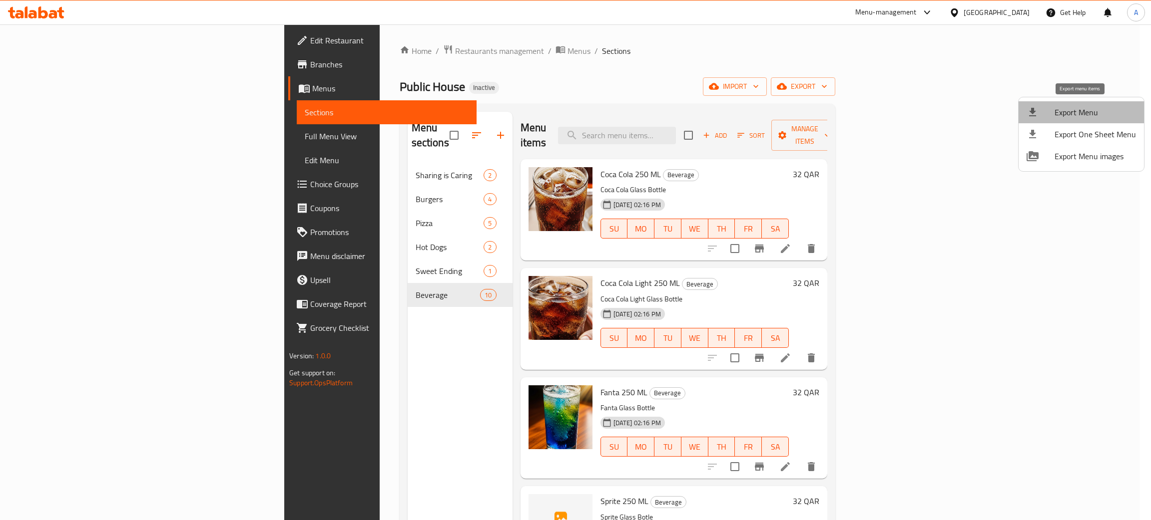
click at [1086, 110] on span "Export Menu" at bounding box center [1094, 112] width 81 height 12
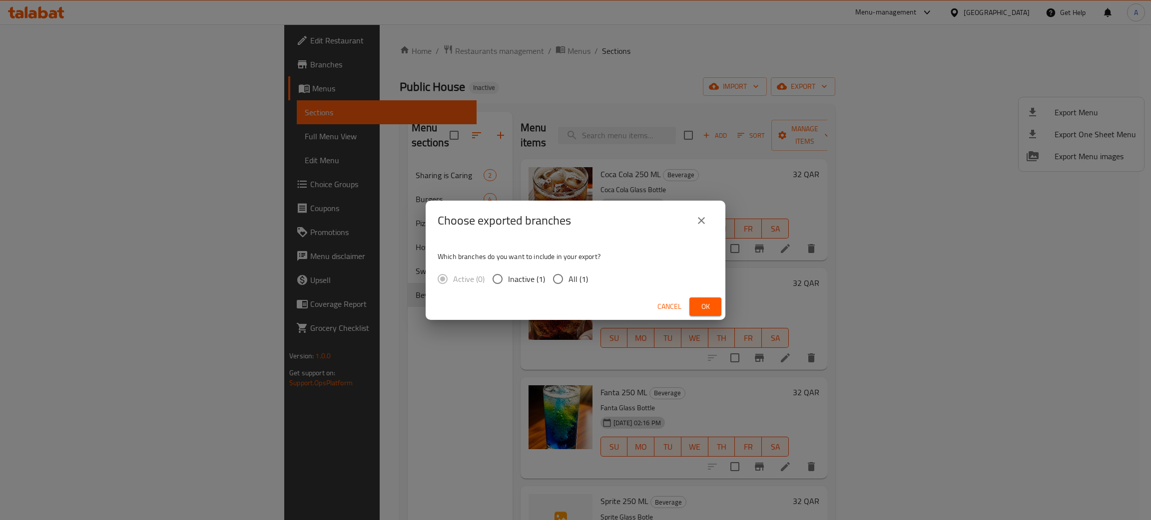
click at [708, 306] on span "Ok" at bounding box center [705, 307] width 16 height 12
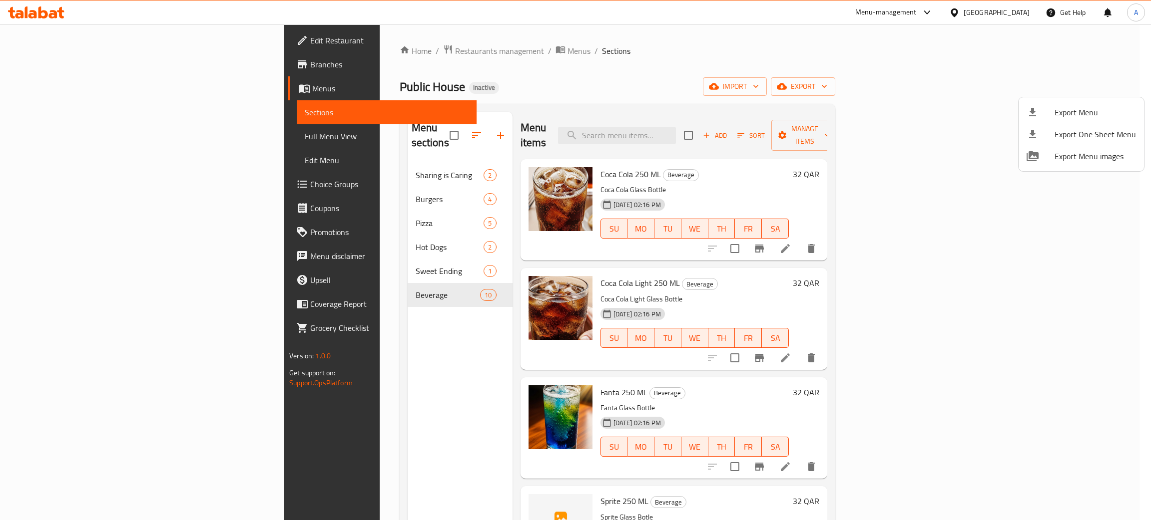
click at [690, 119] on div at bounding box center [575, 260] width 1151 height 520
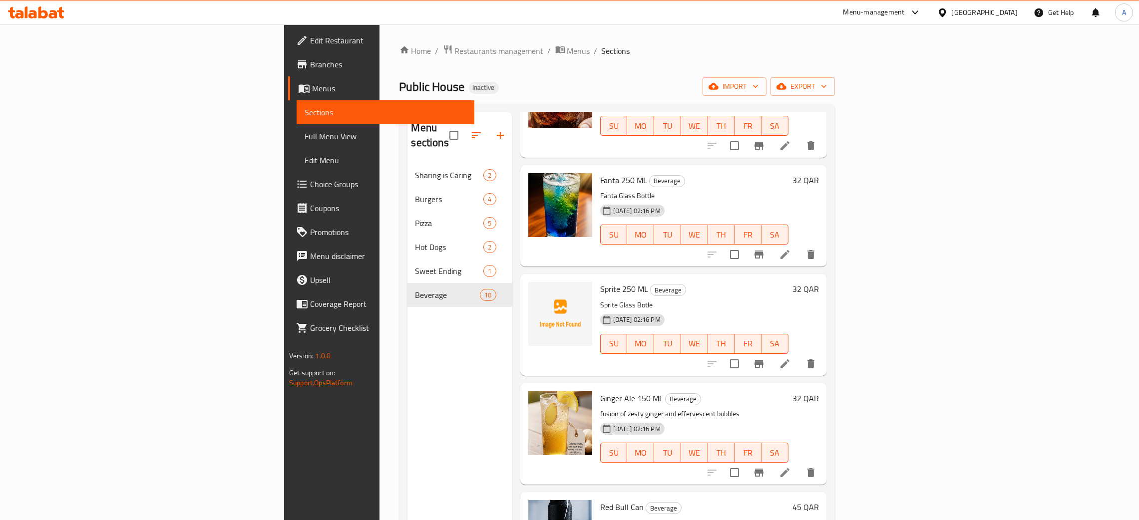
scroll to position [224, 0]
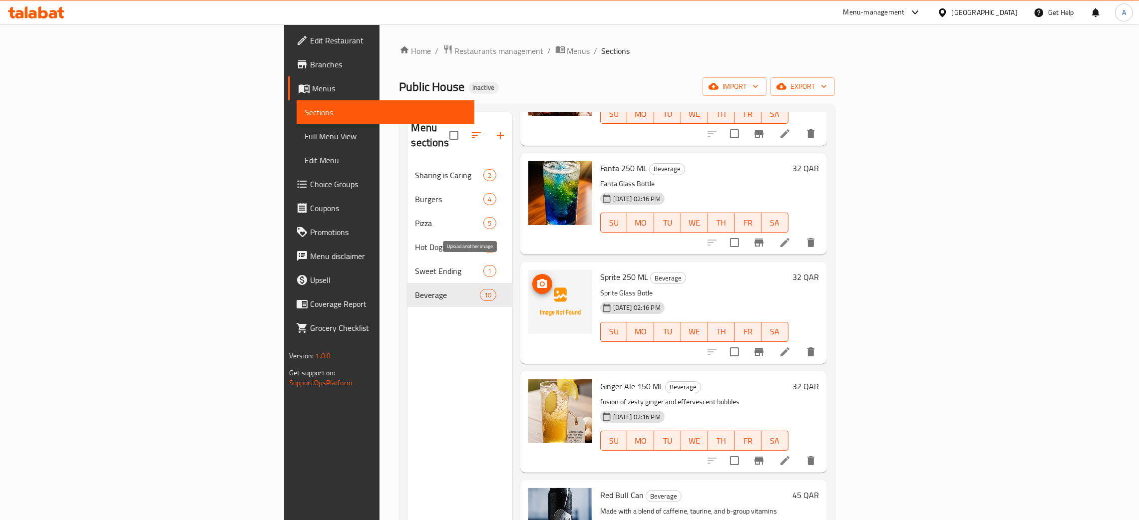
click at [537, 279] on icon "upload picture" at bounding box center [542, 283] width 10 height 9
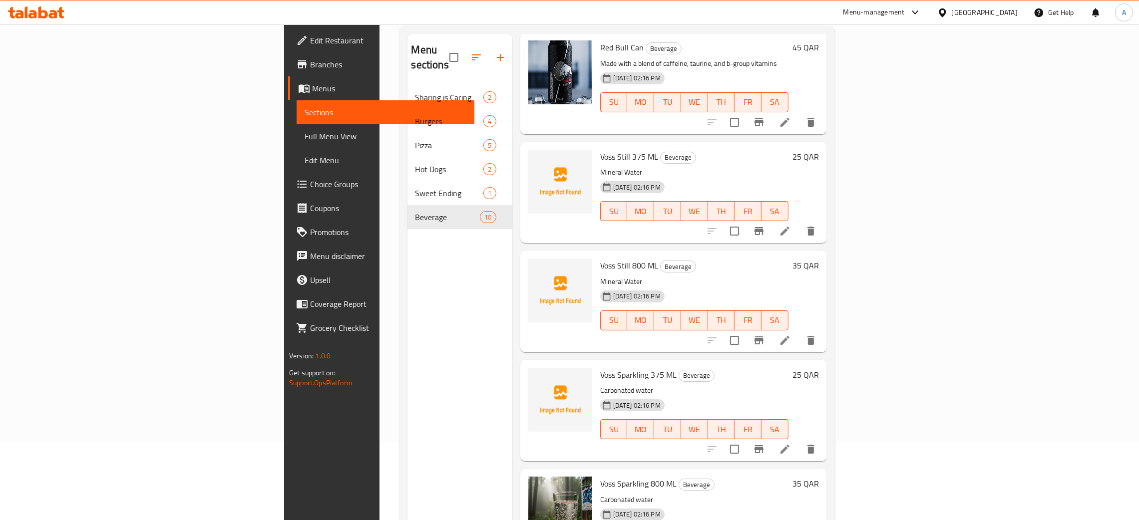
scroll to position [141, 0]
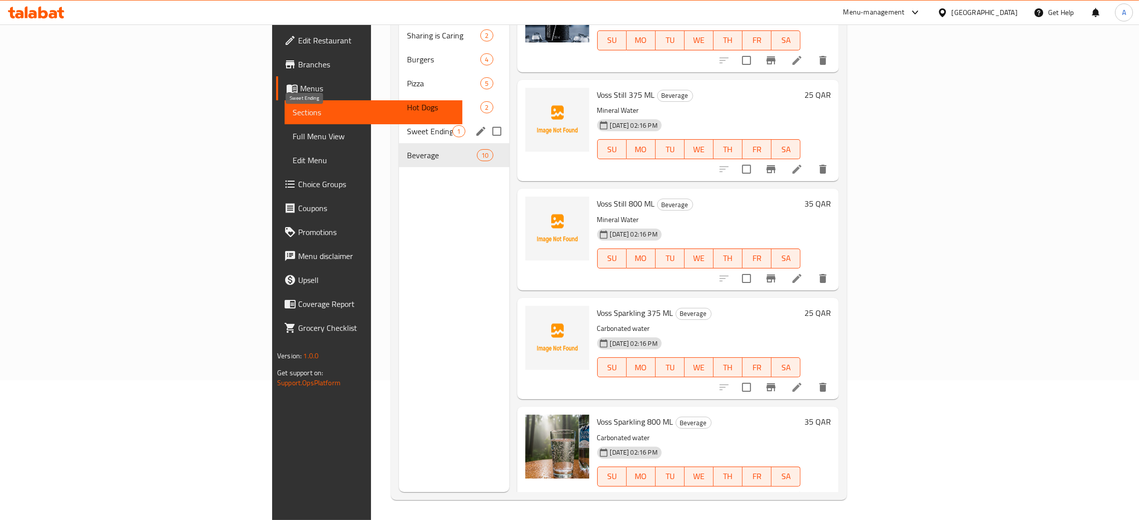
click at [407, 125] on span "Sweet Ending" at bounding box center [429, 131] width 45 height 12
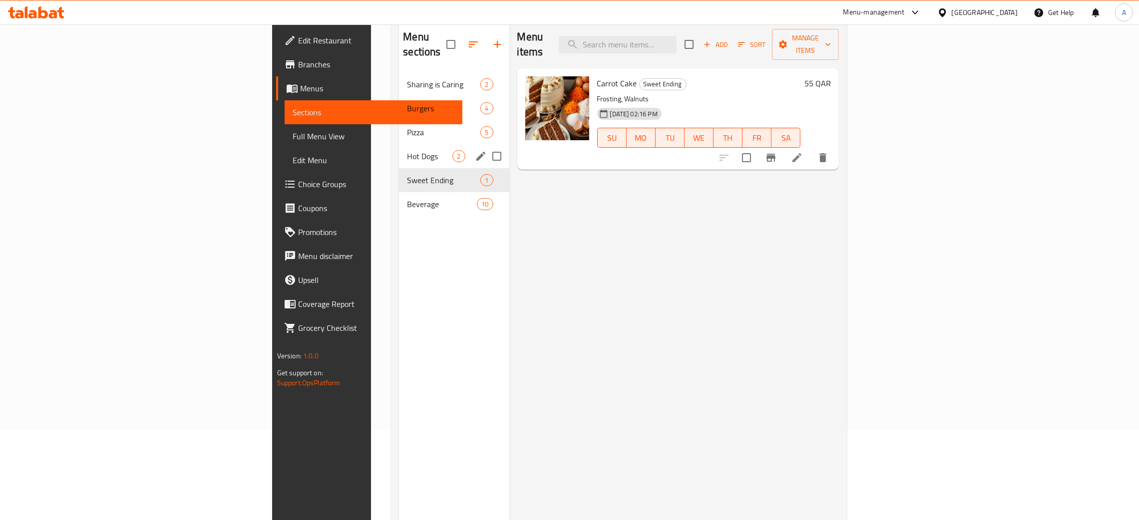
scroll to position [66, 0]
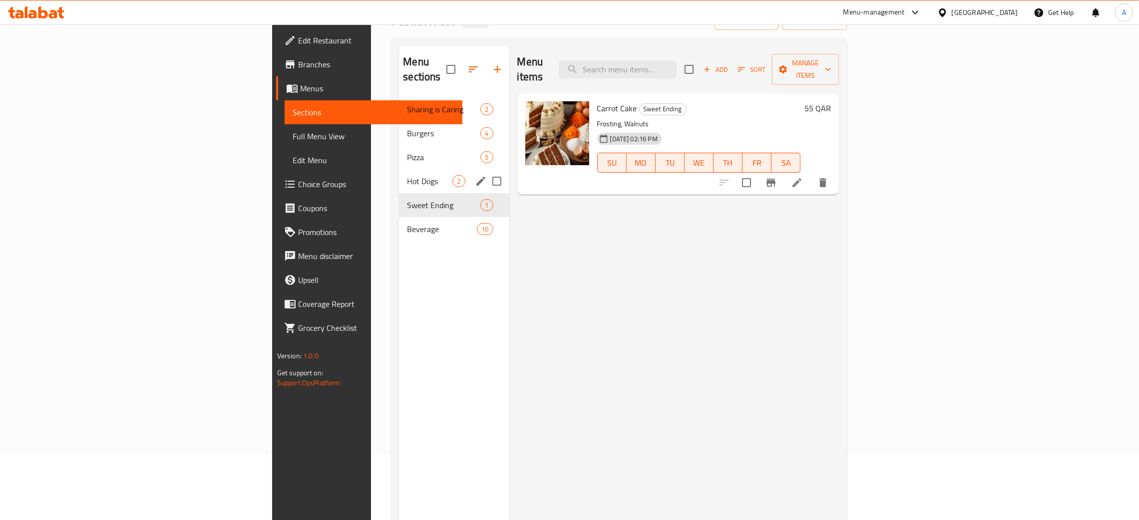
click at [399, 169] on div "Hot Dogs 2" at bounding box center [454, 181] width 110 height 24
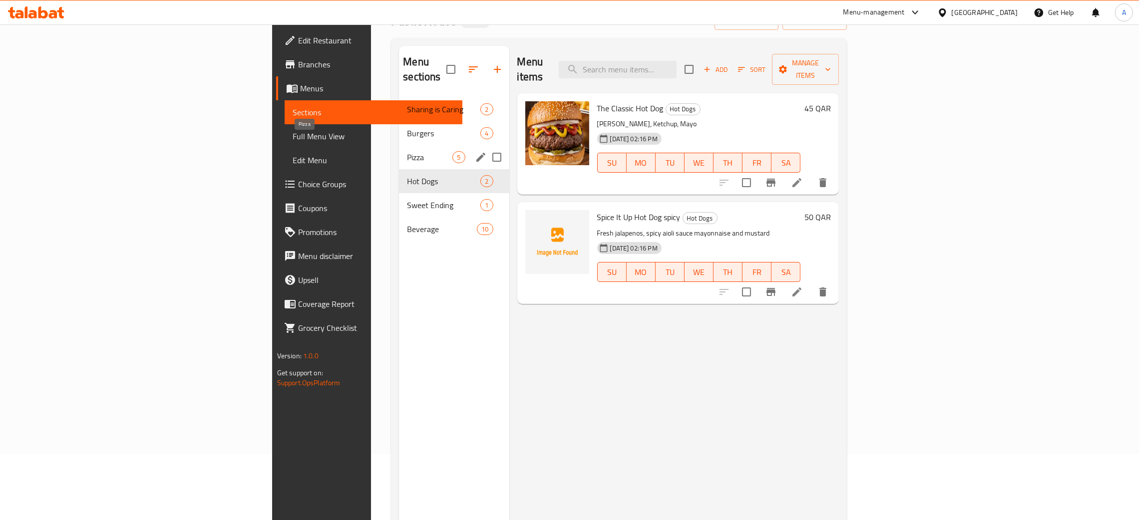
click at [407, 151] on span "Pizza" at bounding box center [429, 157] width 45 height 12
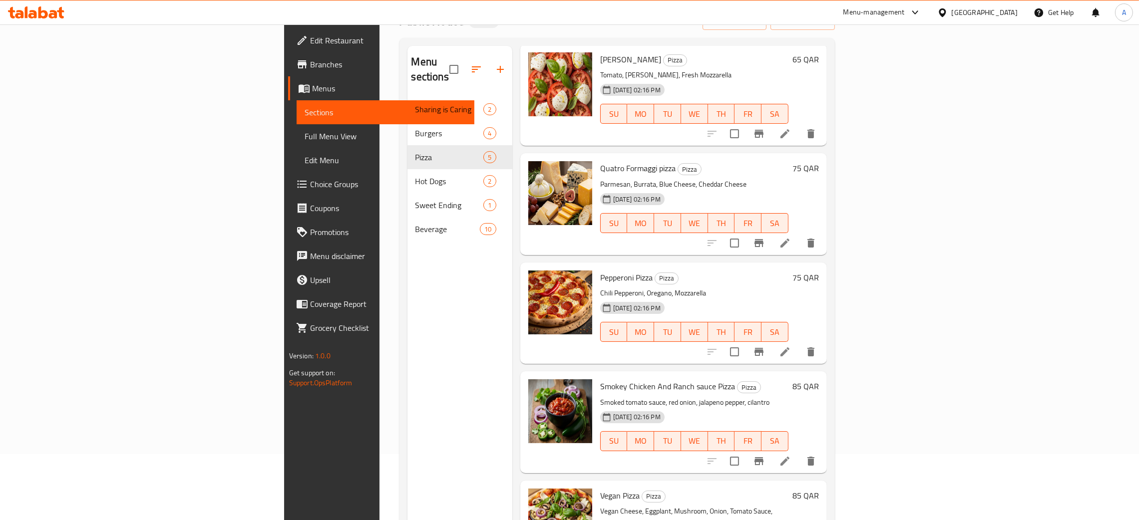
scroll to position [141, 0]
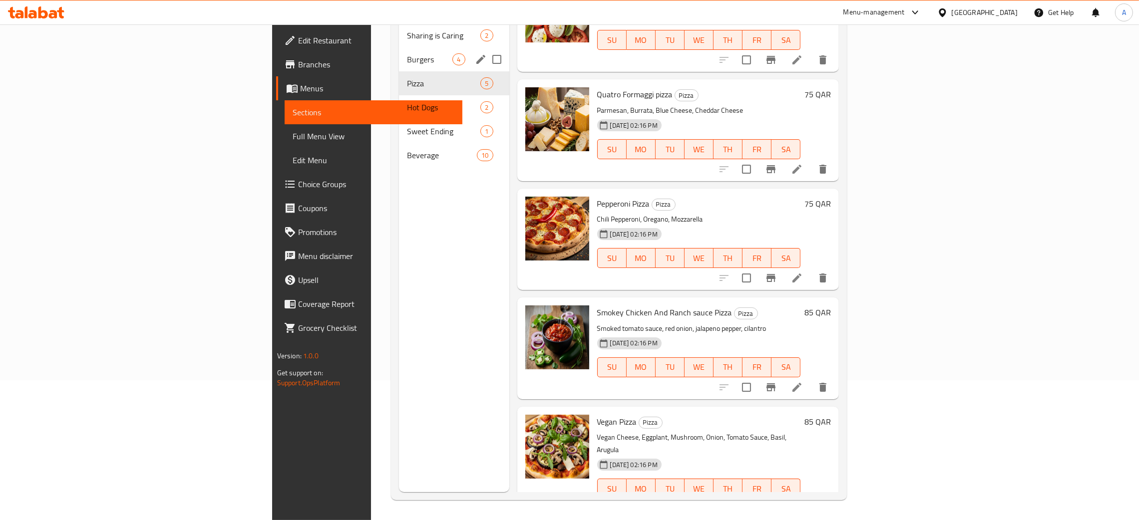
click at [399, 50] on div "Burgers 4" at bounding box center [454, 59] width 110 height 24
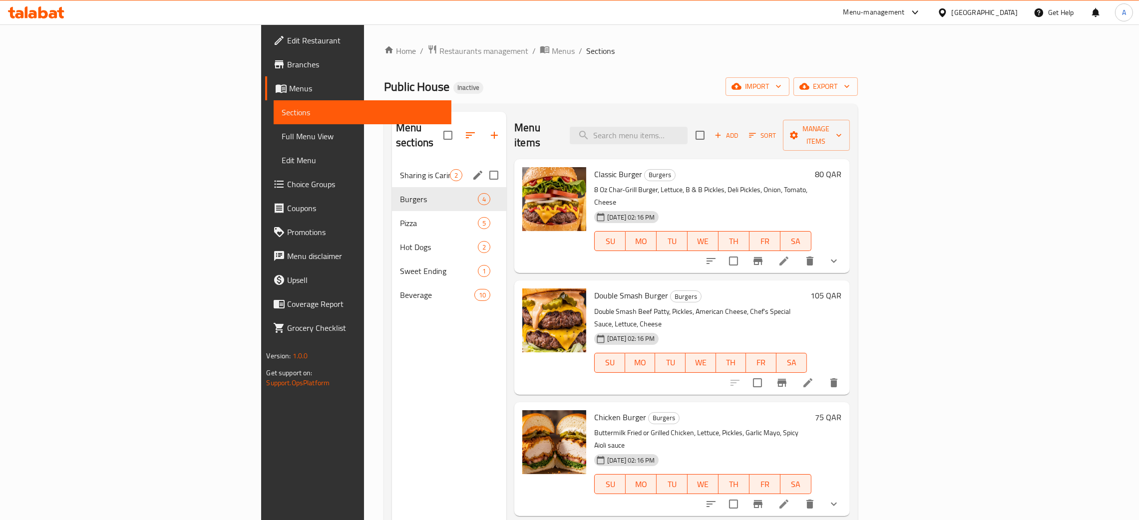
click at [400, 169] on span "Sharing is Caring" at bounding box center [425, 175] width 50 height 12
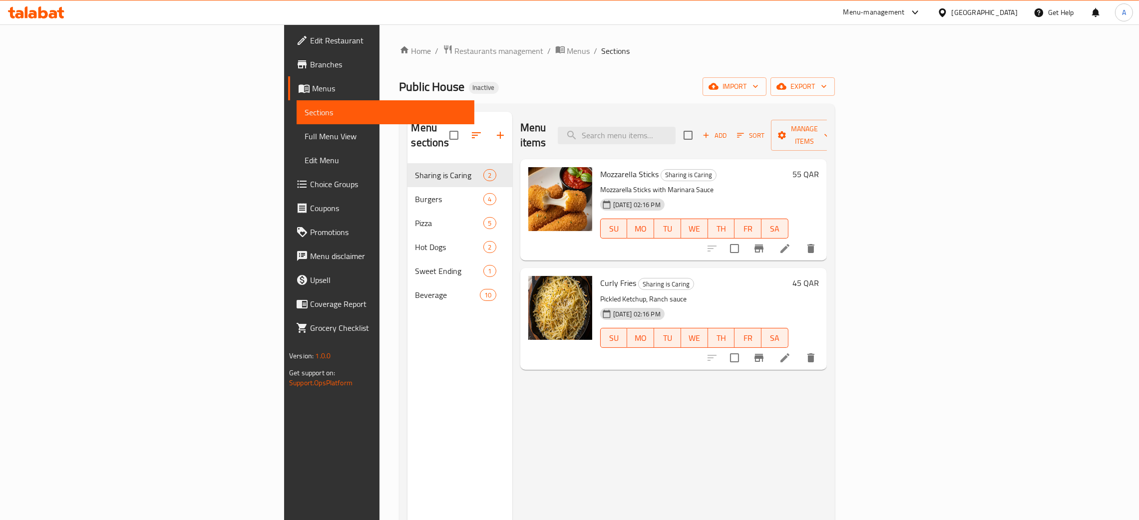
click at [1008, 8] on div "[GEOGRAPHIC_DATA]" at bounding box center [985, 12] width 66 height 11
click at [895, 108] on div "[GEOGRAPHIC_DATA]" at bounding box center [943, 102] width 150 height 23
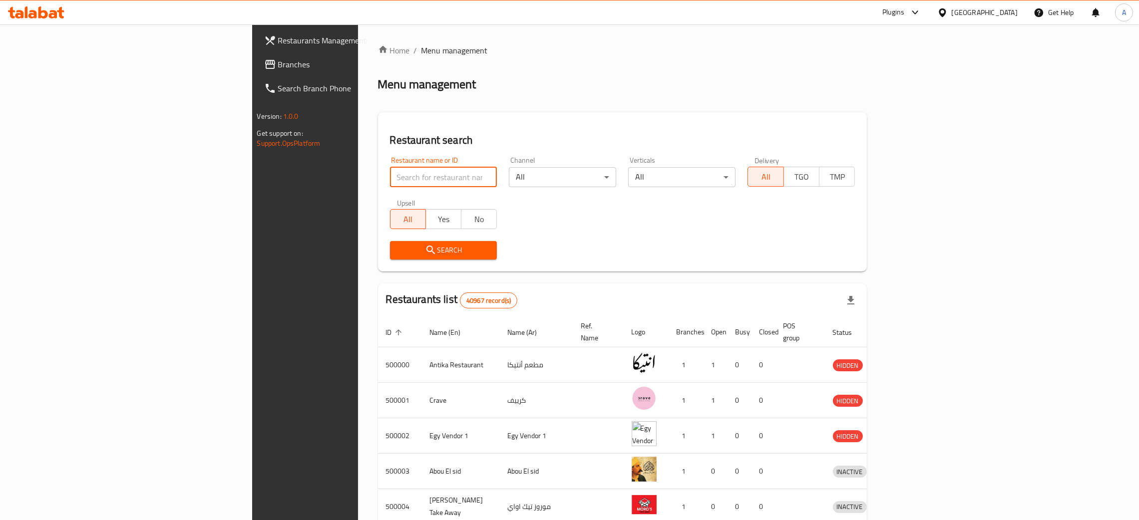
click at [390, 180] on input "search" at bounding box center [443, 177] width 107 height 20
paste input "Memo"
type input "Memo"
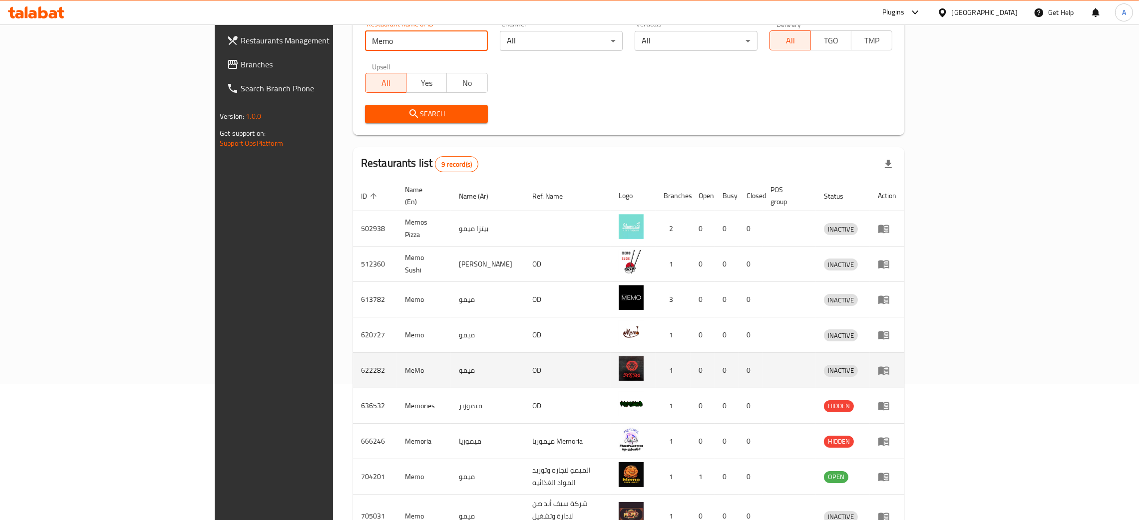
scroll to position [191, 0]
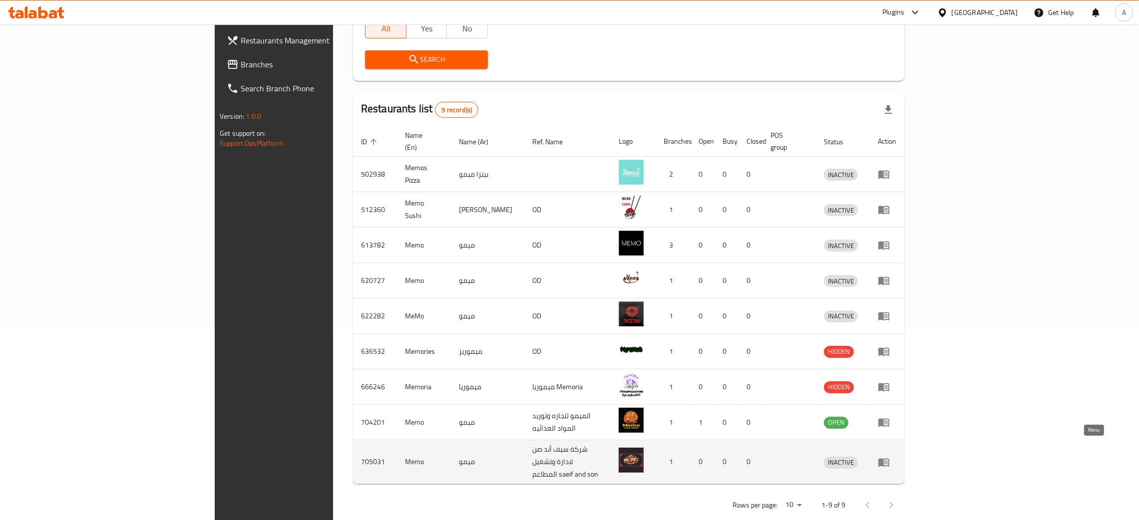
click at [888, 461] on icon "enhanced table" at bounding box center [886, 463] width 3 height 4
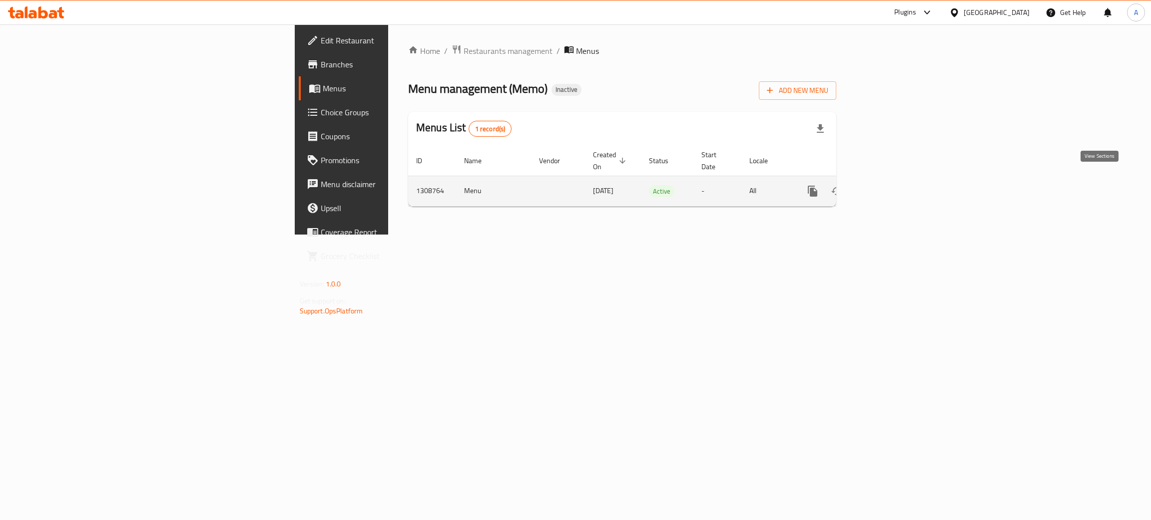
click at [891, 185] on icon "enhanced table" at bounding box center [885, 191] width 12 height 12
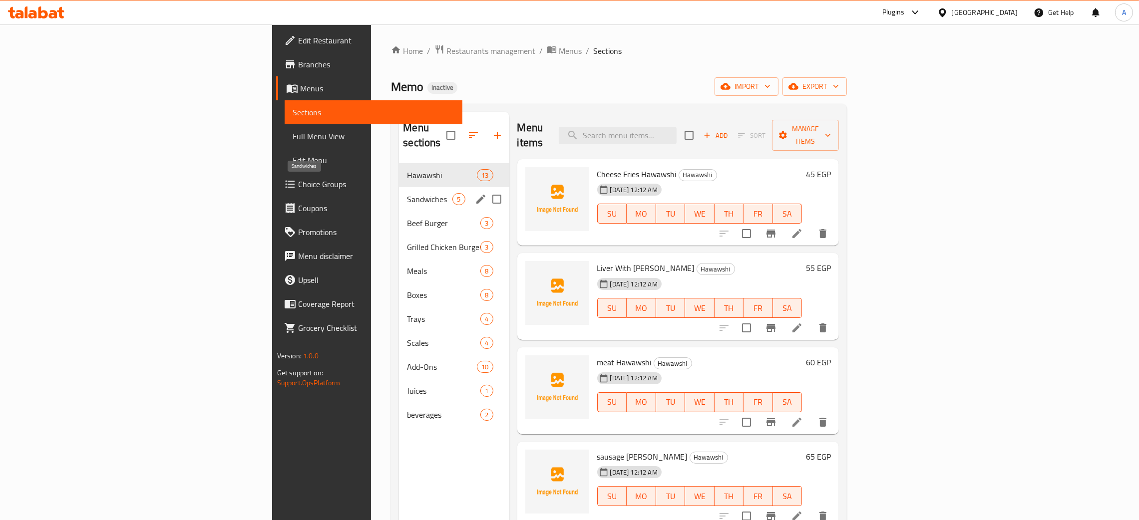
click at [407, 193] on span "Sandwiches" at bounding box center [429, 199] width 45 height 12
click at [407, 217] on span "Beef Burger" at bounding box center [429, 223] width 45 height 12
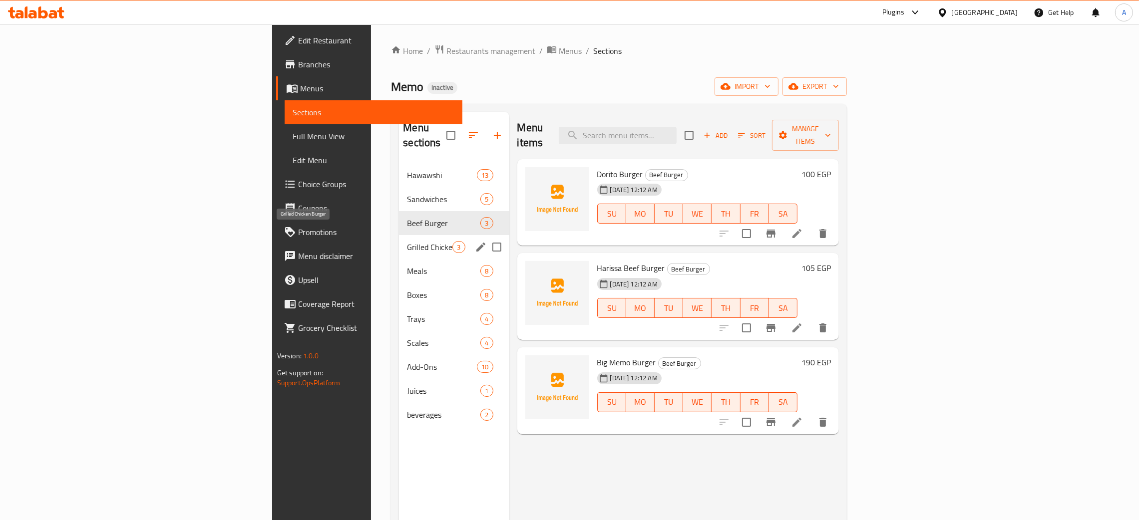
click at [407, 241] on span "Grilled Chicken Burger" at bounding box center [429, 247] width 45 height 12
click at [407, 265] on span "Meals" at bounding box center [429, 271] width 45 height 12
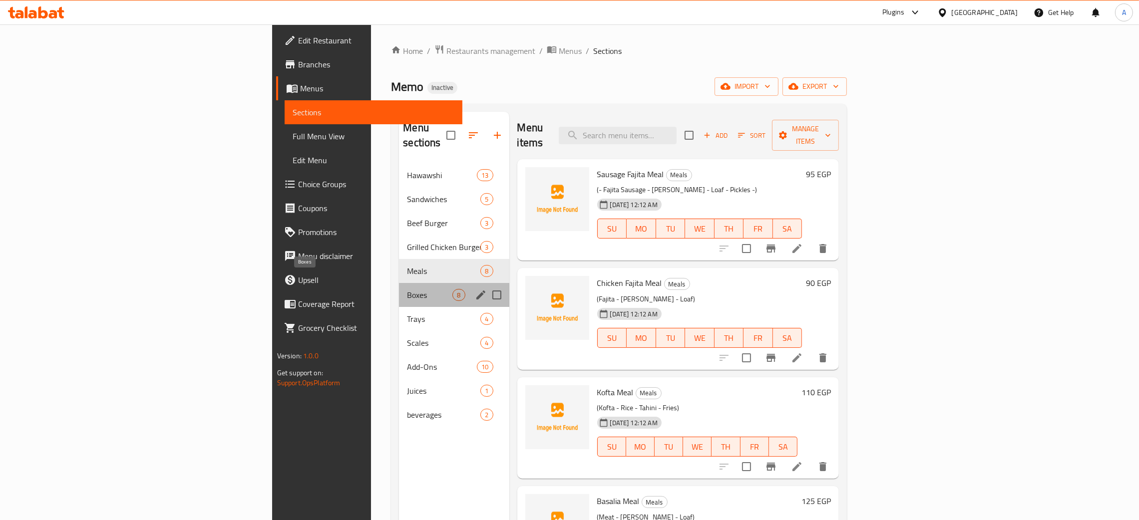
click at [407, 289] on span "Boxes" at bounding box center [429, 295] width 45 height 12
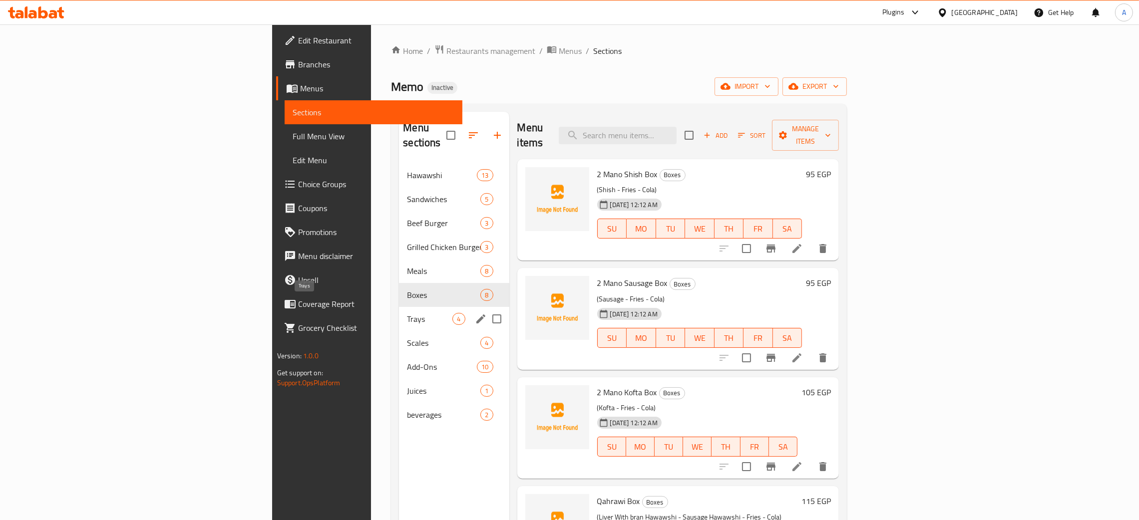
click at [407, 313] on span "Trays" at bounding box center [429, 319] width 45 height 12
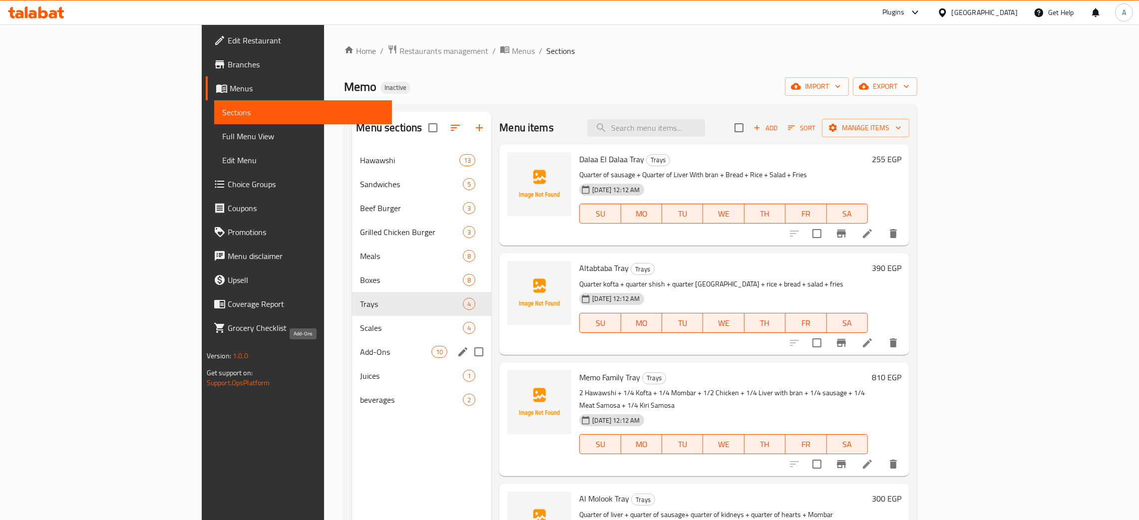
drag, startPoint x: 347, startPoint y: 349, endPoint x: 349, endPoint y: 376, distance: 26.5
click at [360, 350] on span "Add-Ons" at bounding box center [395, 352] width 71 height 12
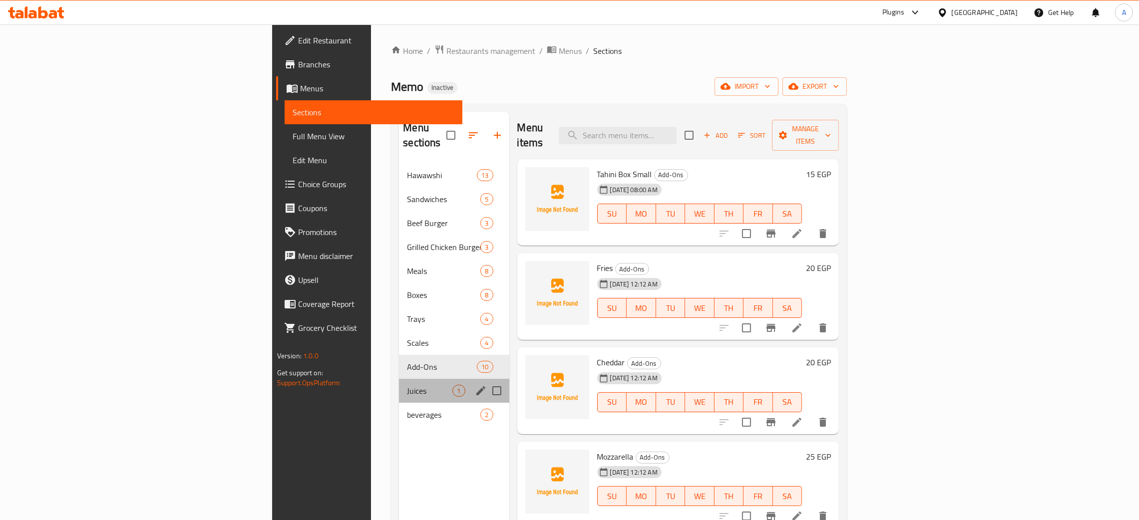
click at [399, 387] on div "Juices 1" at bounding box center [454, 391] width 110 height 24
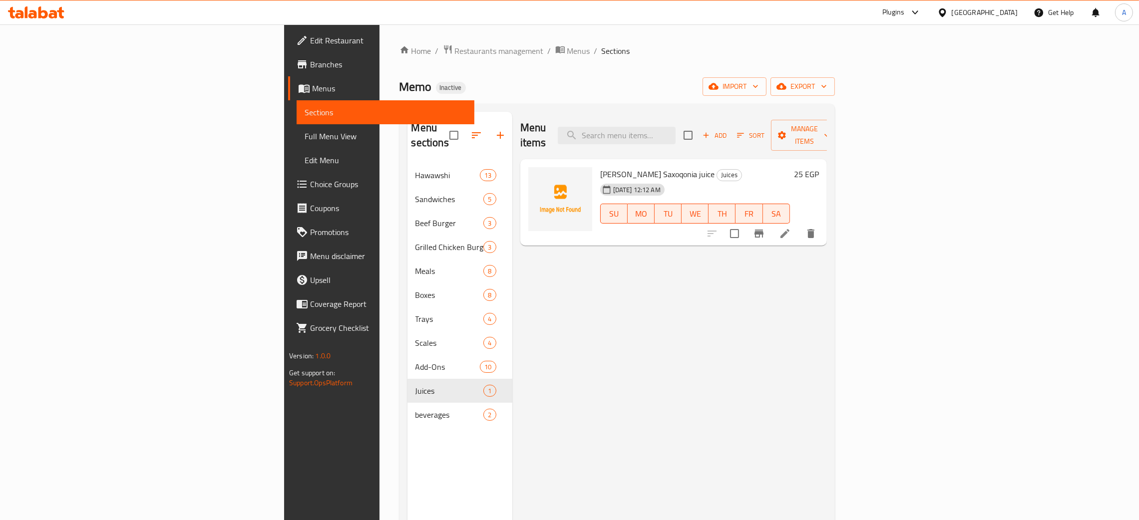
click at [1008, 14] on div "[GEOGRAPHIC_DATA]" at bounding box center [985, 12] width 66 height 11
click at [915, 259] on div "United Arab Emirates" at bounding box center [910, 262] width 66 height 11
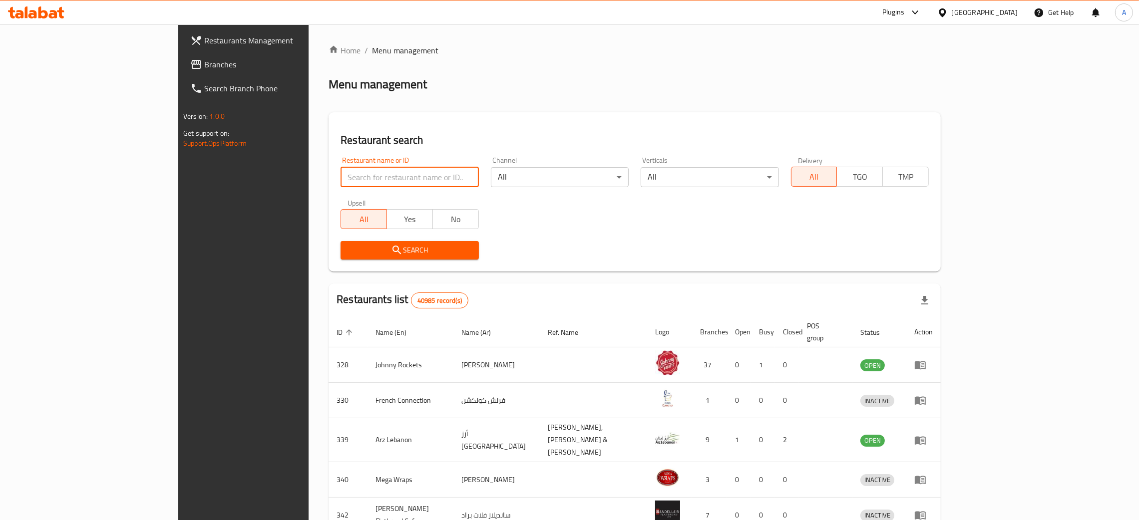
click at [341, 175] on input "search" at bounding box center [410, 177] width 138 height 20
paste input "Al Bab Al Afghani"
type input "Al Bab Al Afghani"
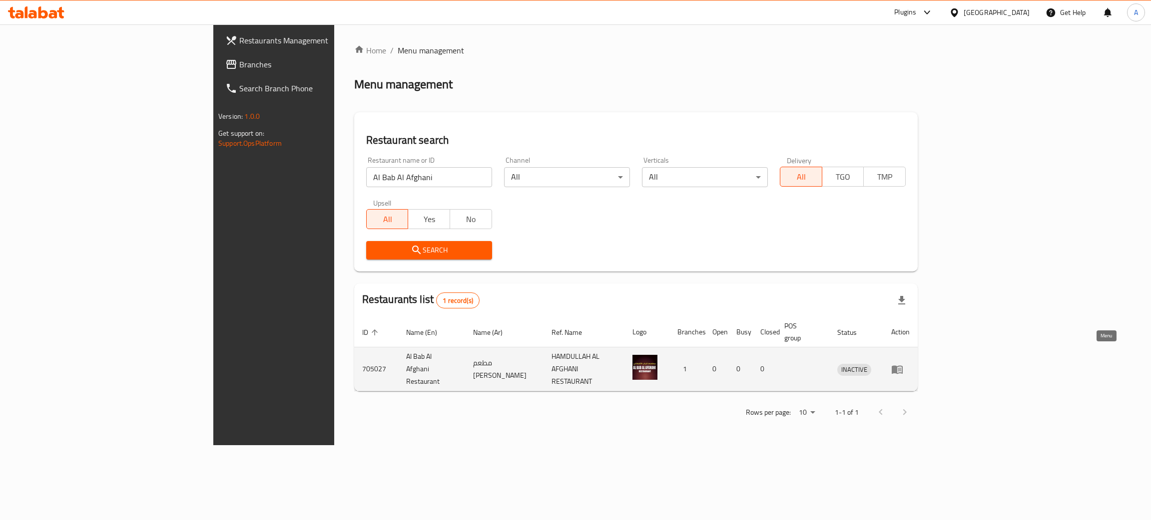
click at [903, 364] on icon "enhanced table" at bounding box center [897, 370] width 12 height 12
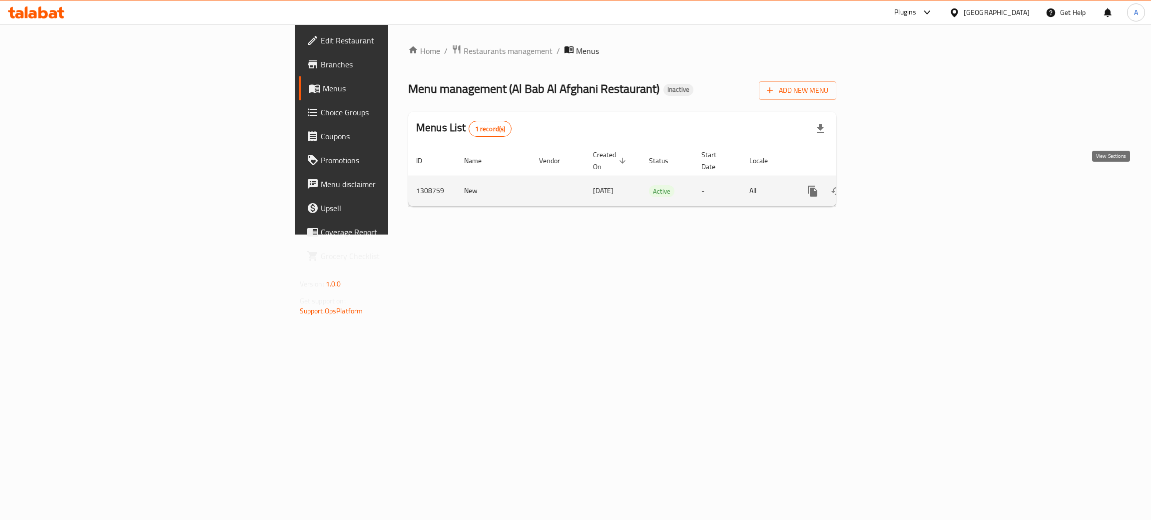
click at [891, 185] on icon "enhanced table" at bounding box center [885, 191] width 12 height 12
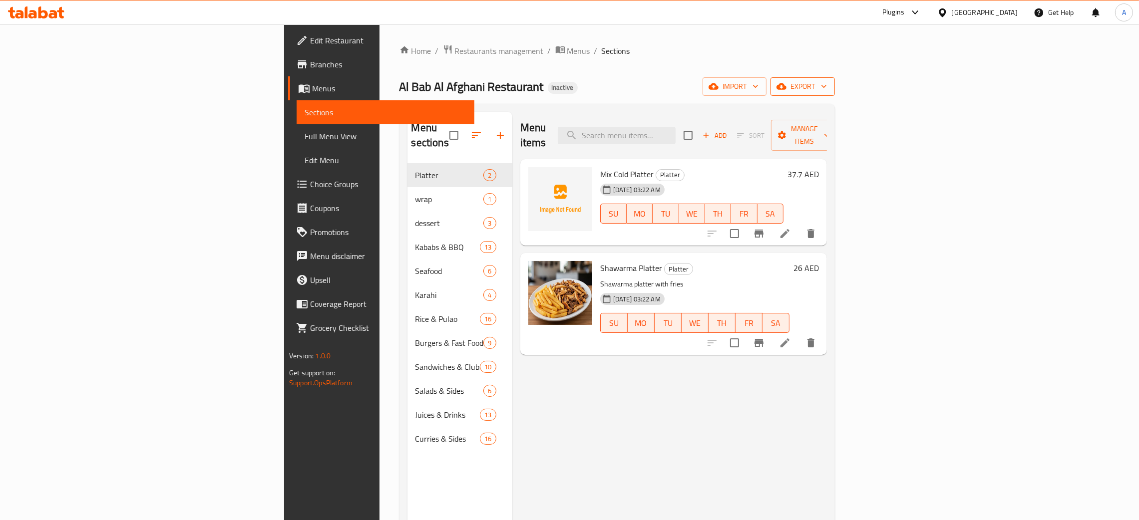
click at [829, 86] on icon "button" at bounding box center [824, 86] width 10 height 10
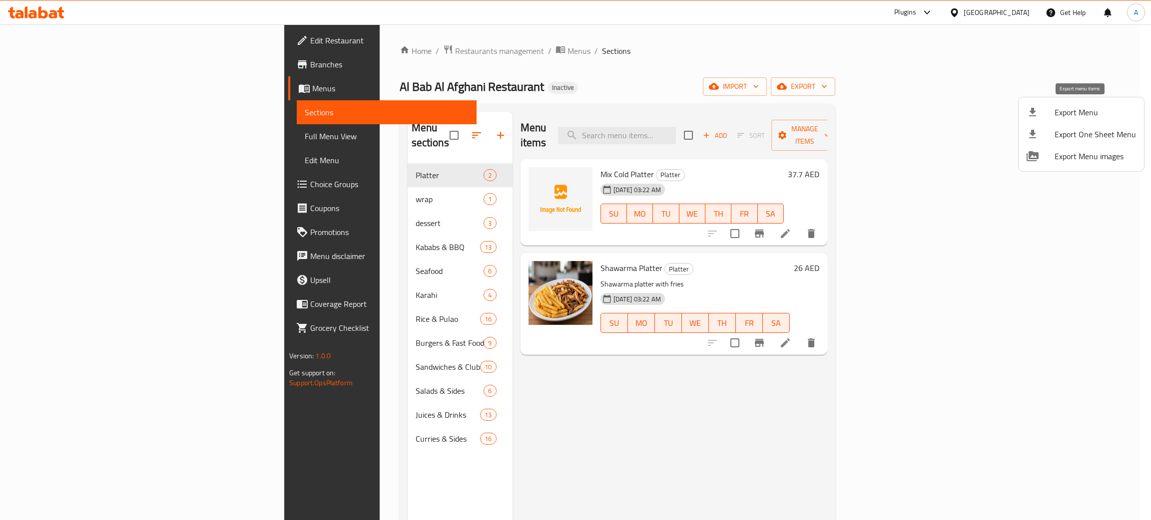
click at [1079, 111] on span "Export Menu" at bounding box center [1094, 112] width 81 height 12
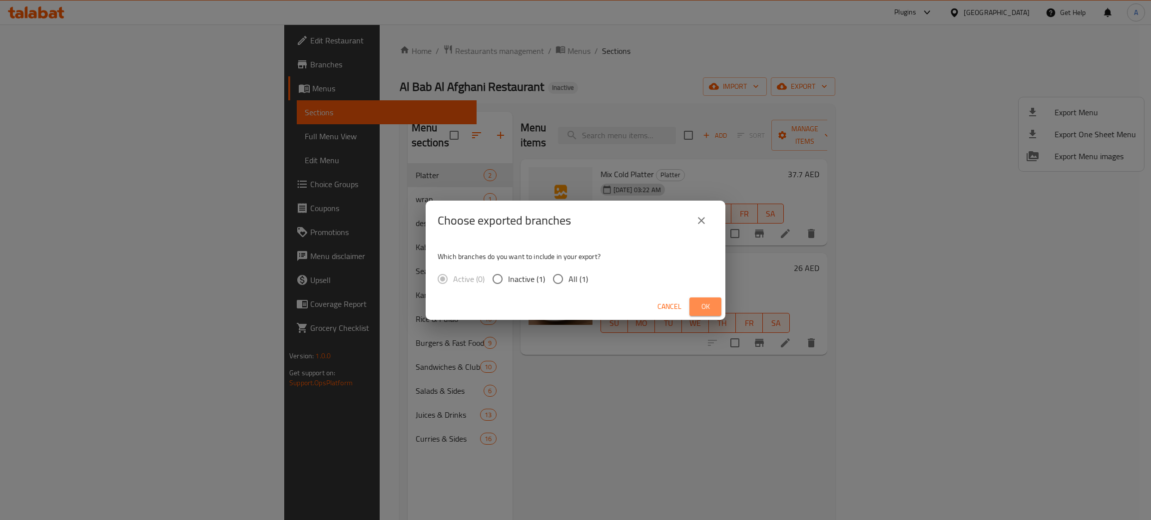
click at [709, 309] on span "Ok" at bounding box center [705, 307] width 16 height 12
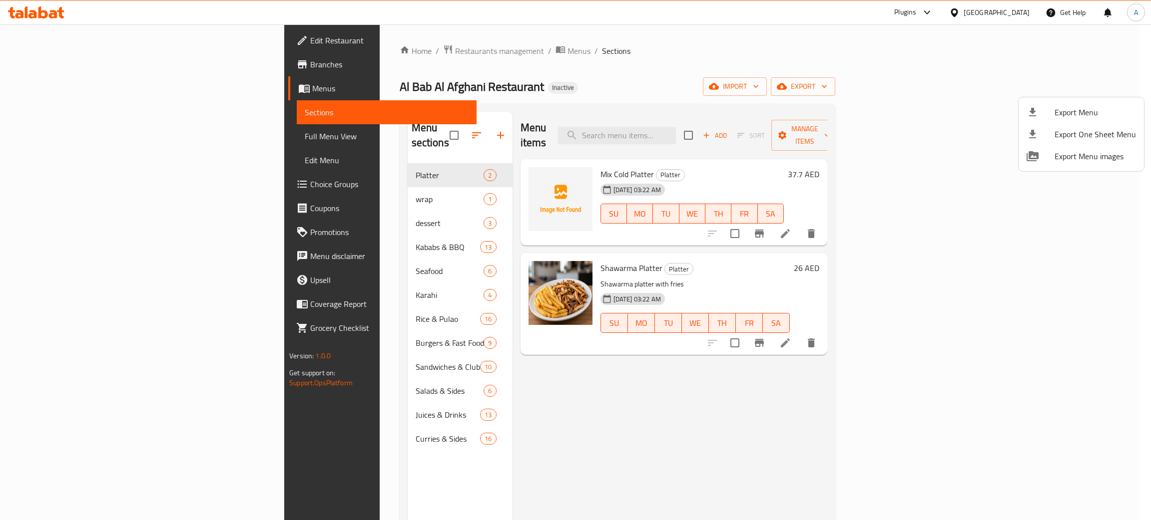
click at [51, 39] on div at bounding box center [575, 260] width 1151 height 520
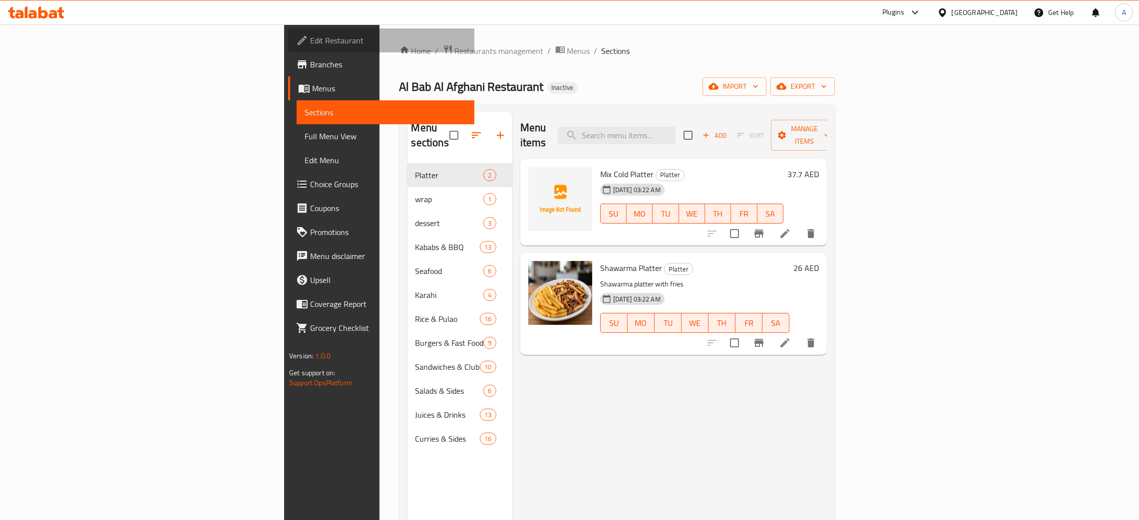
click at [310, 39] on span "Edit Restaurant" at bounding box center [388, 40] width 156 height 12
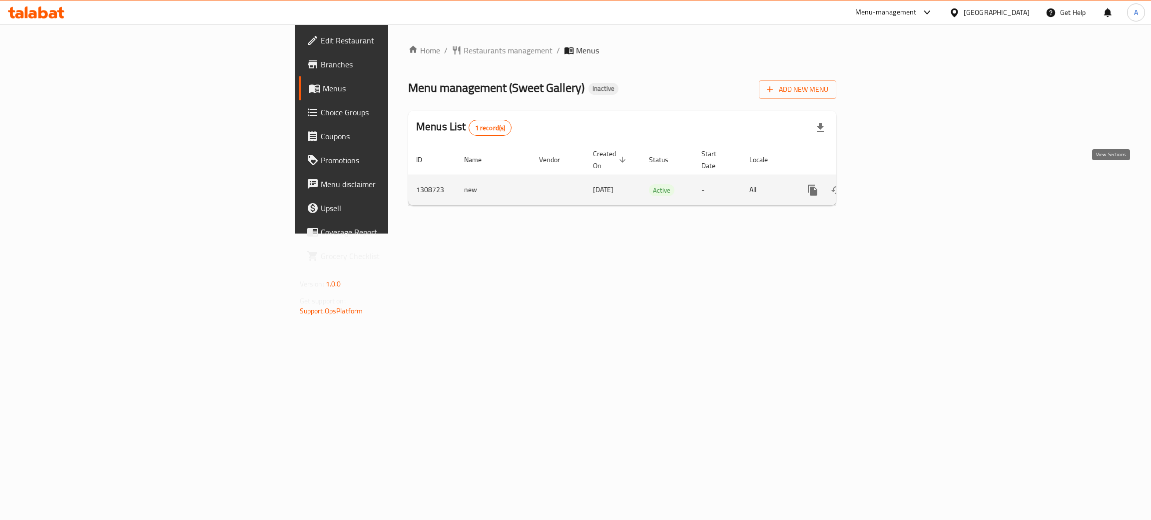
click at [891, 184] on icon "enhanced table" at bounding box center [885, 190] width 12 height 12
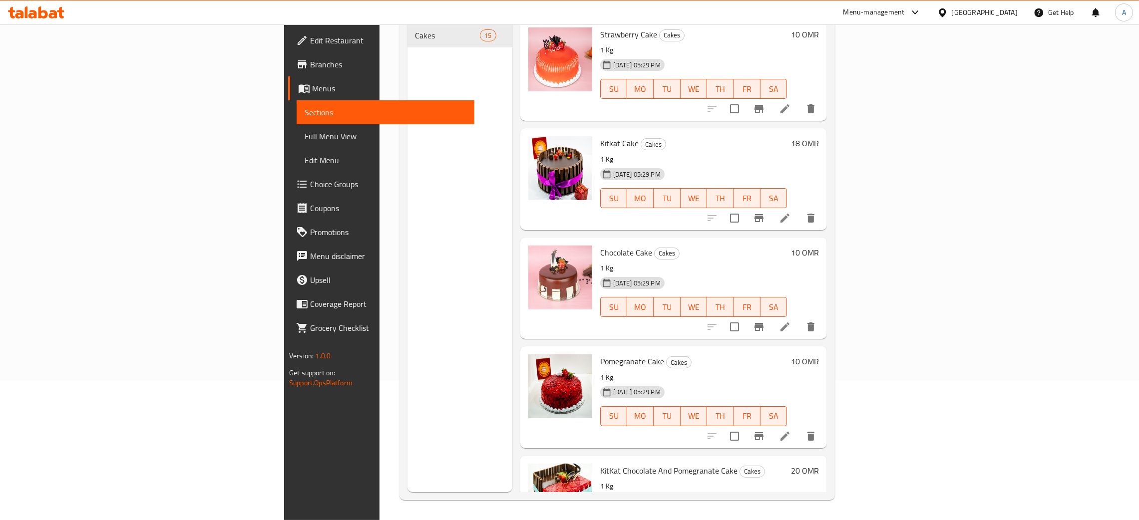
drag, startPoint x: 1015, startPoint y: 12, endPoint x: 1008, endPoint y: 11, distance: 7.1
click at [1014, 12] on div "[GEOGRAPHIC_DATA]" at bounding box center [985, 12] width 66 height 11
click at [891, 106] on div "[GEOGRAPHIC_DATA]" at bounding box center [943, 103] width 150 height 23
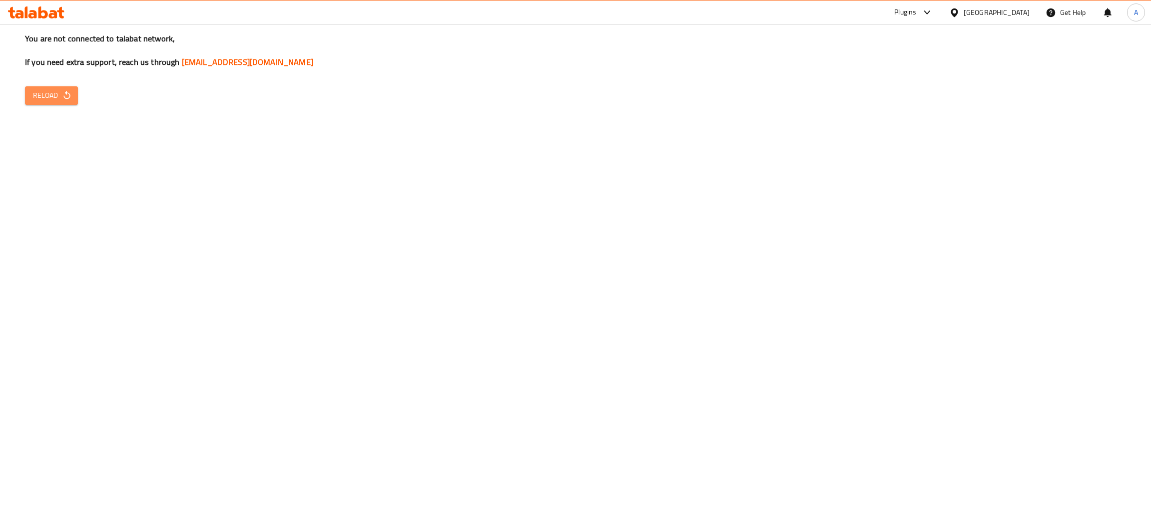
click at [68, 94] on icon "button" at bounding box center [67, 95] width 10 height 10
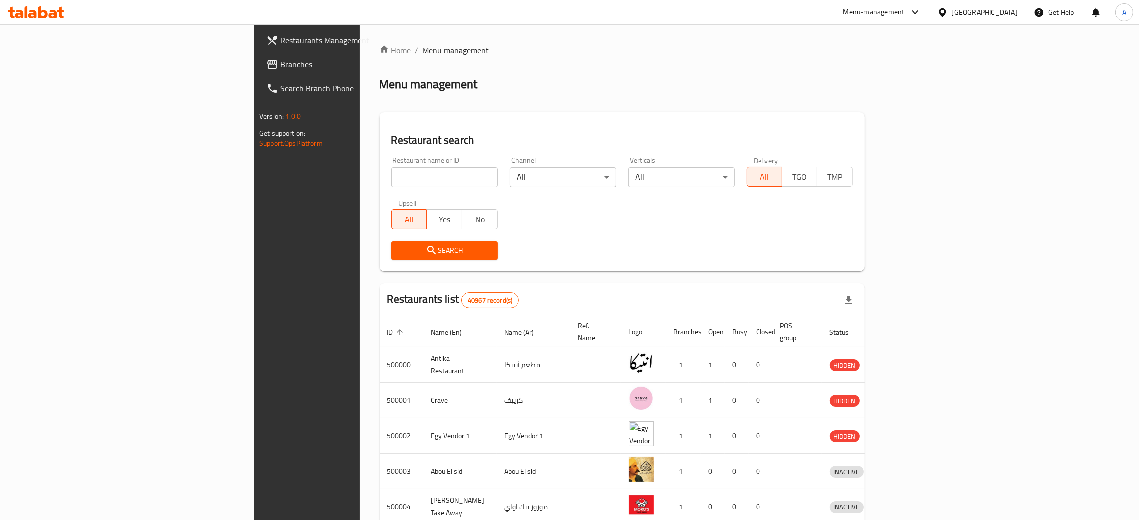
click at [392, 174] on input "search" at bounding box center [445, 177] width 106 height 20
paste input "ART"
type input "ART"
click button "Search" at bounding box center [445, 250] width 106 height 18
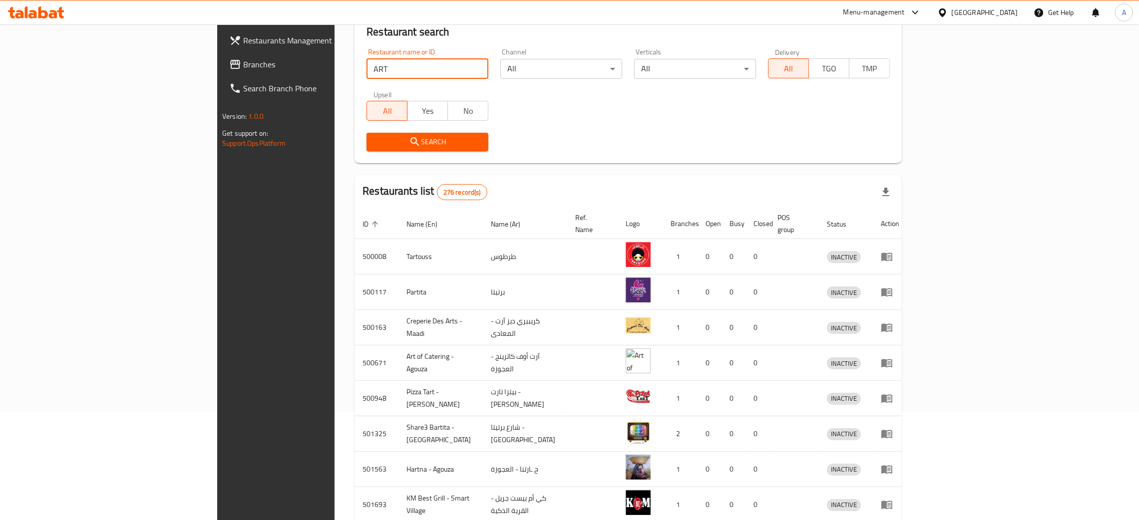
scroll to position [1, 0]
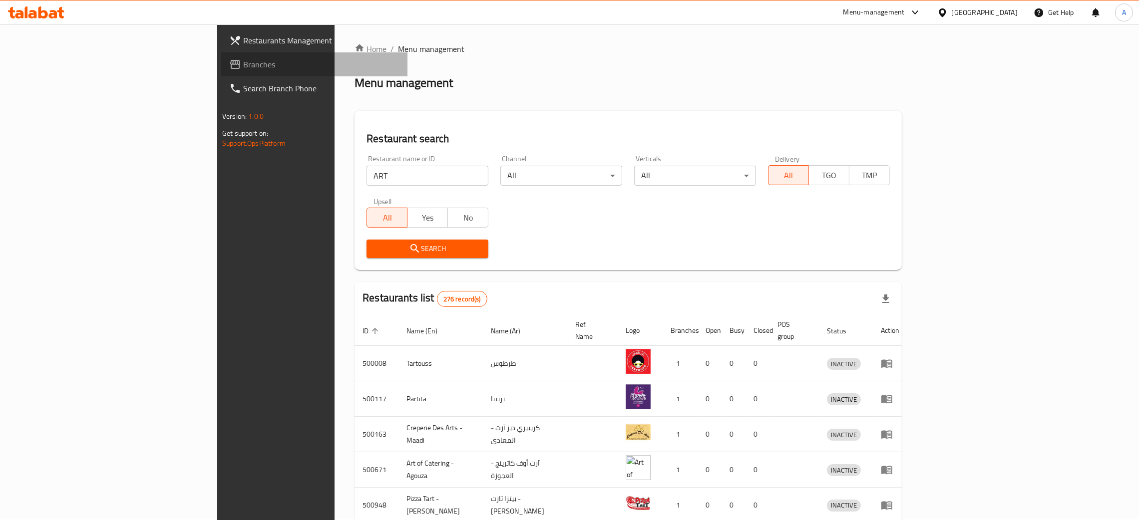
click at [243, 65] on span "Branches" at bounding box center [321, 64] width 156 height 12
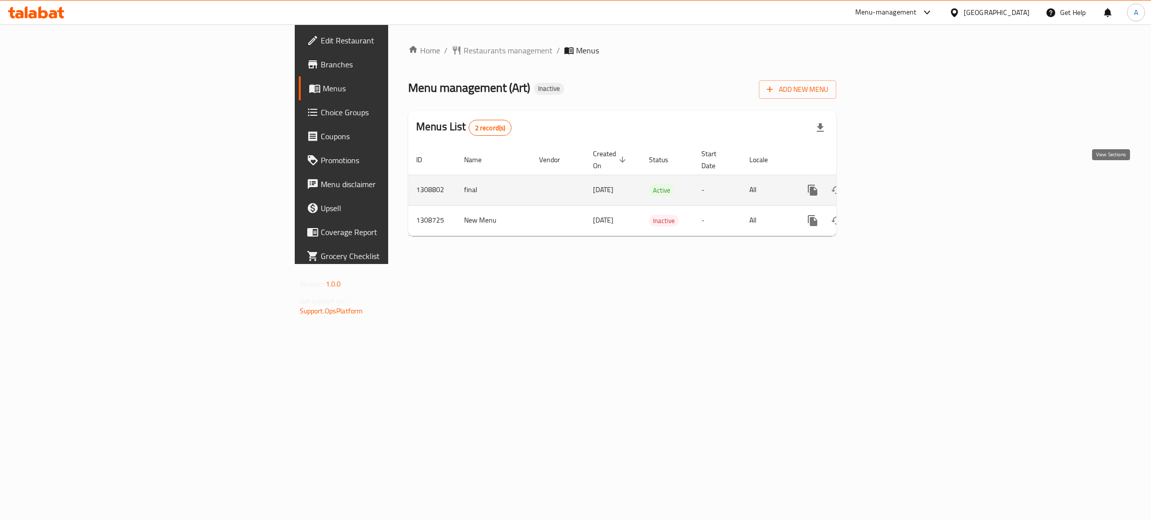
click at [891, 184] on icon "enhanced table" at bounding box center [885, 190] width 12 height 12
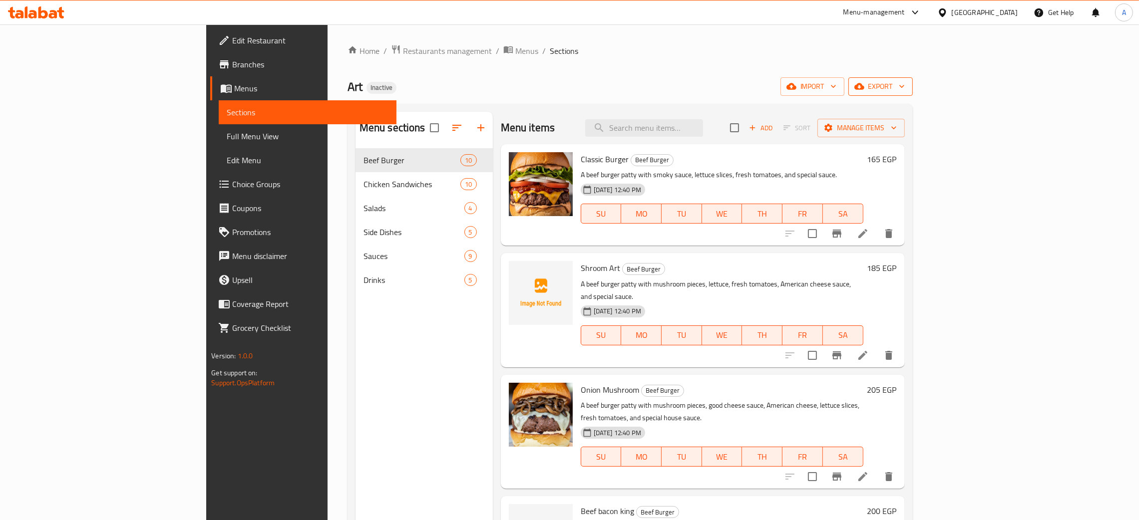
click at [905, 87] on icon "button" at bounding box center [902, 86] width 5 height 3
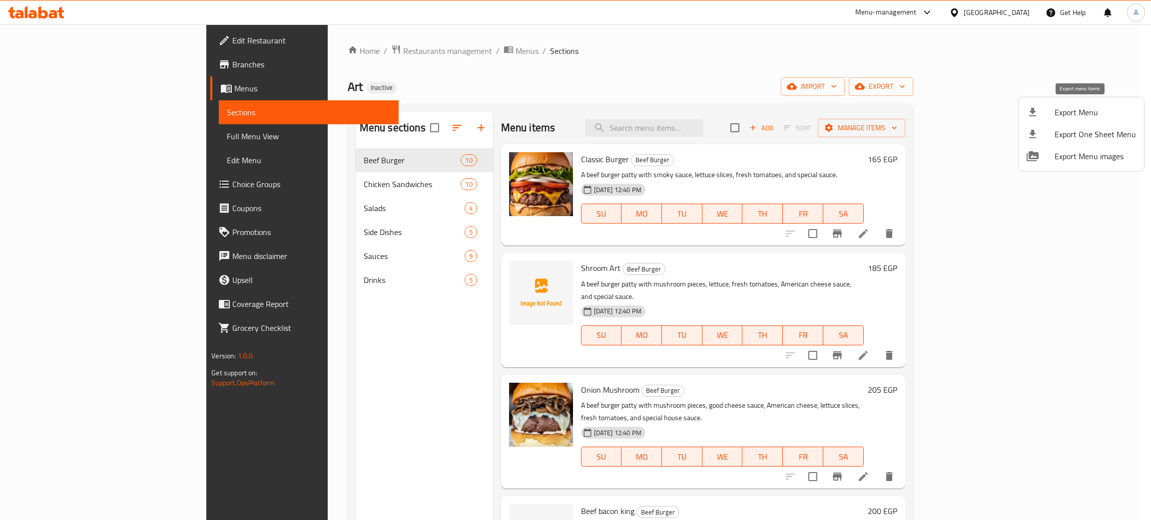
click at [1066, 112] on span "Export Menu" at bounding box center [1094, 112] width 81 height 12
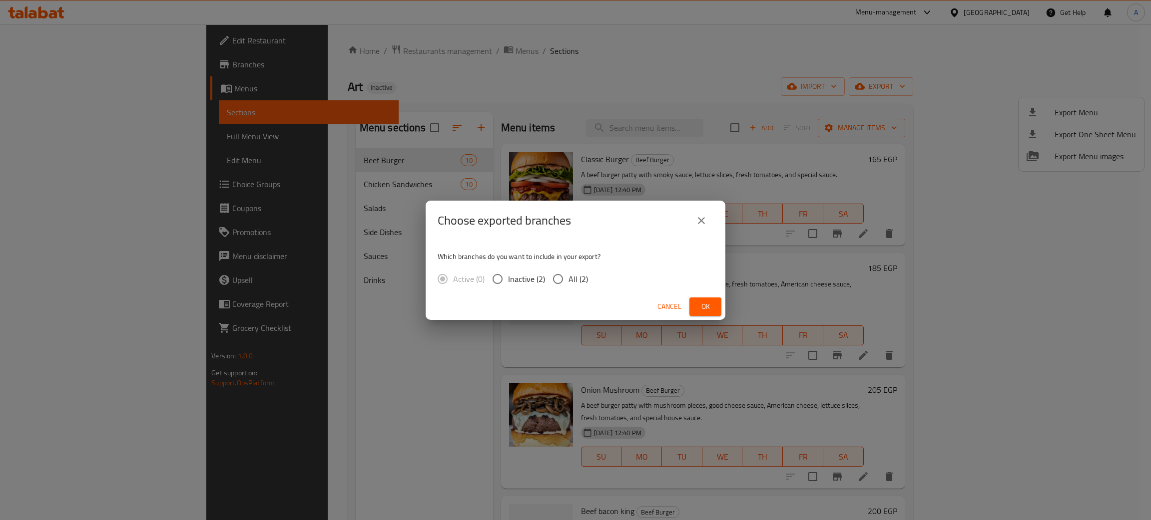
click at [700, 305] on span "Ok" at bounding box center [705, 307] width 16 height 12
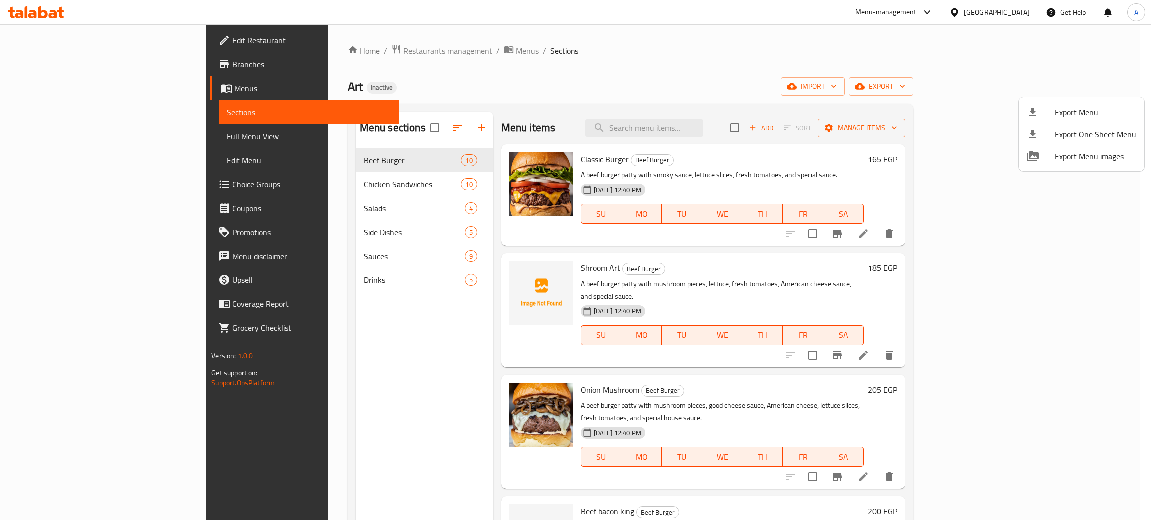
click at [37, 44] on div at bounding box center [575, 260] width 1151 height 520
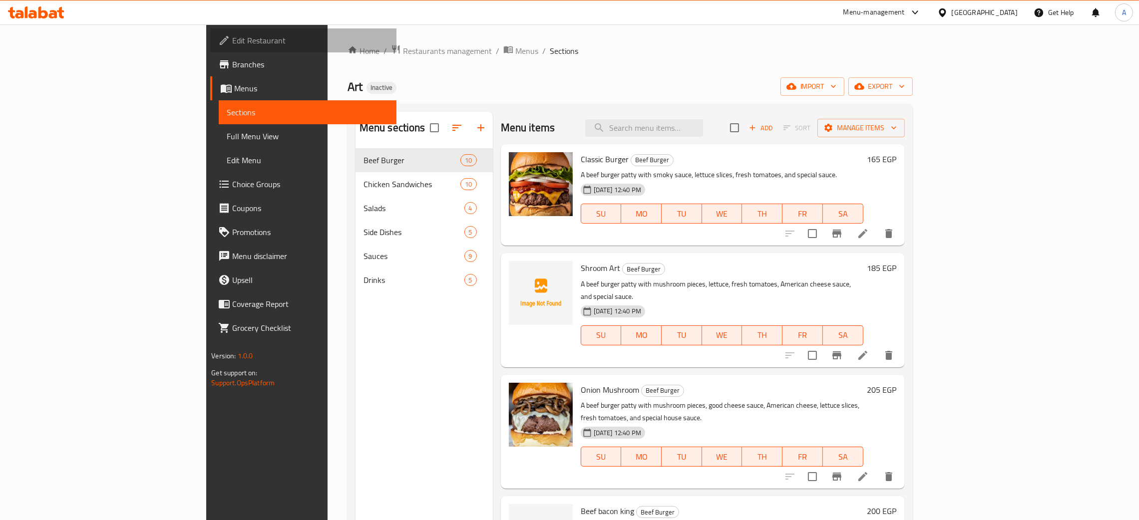
click at [232, 40] on span "Edit Restaurant" at bounding box center [310, 40] width 156 height 12
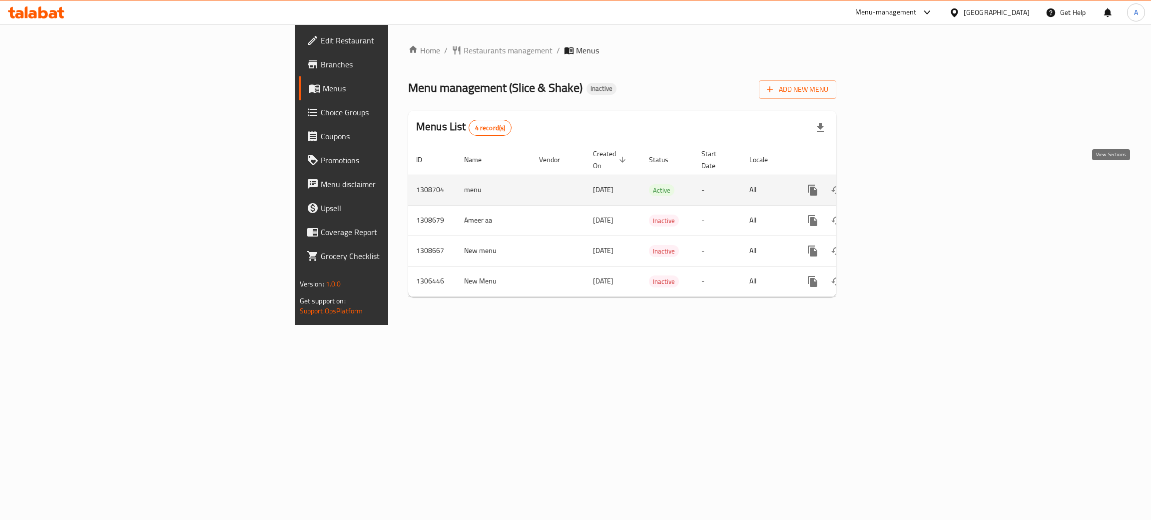
click at [891, 184] on icon "enhanced table" at bounding box center [885, 190] width 12 height 12
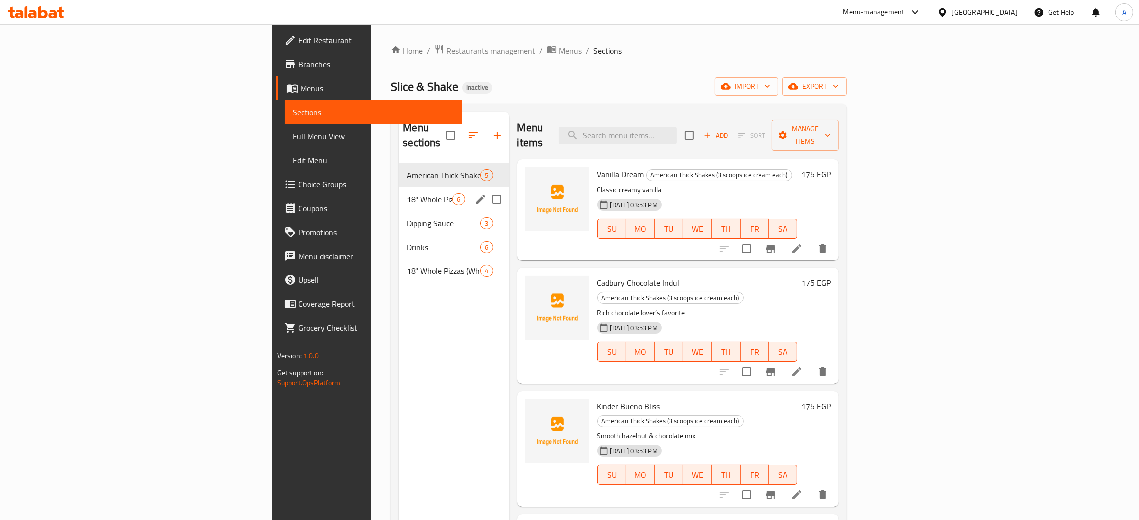
click at [399, 187] on div "18" Whole Pizzas (Red Sauce) 6" at bounding box center [454, 199] width 110 height 24
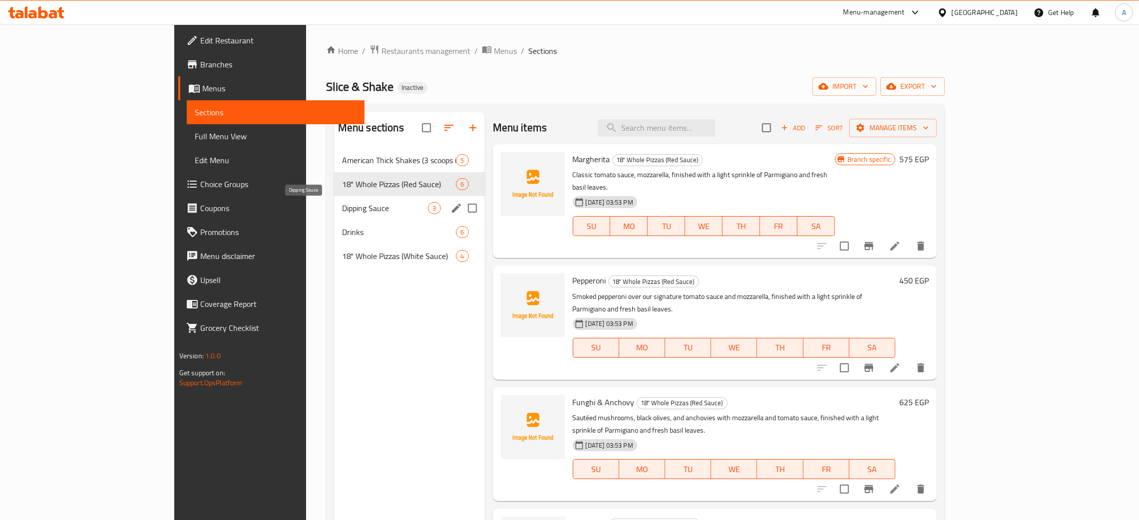
click at [362, 202] on span "Dipping Sauce" at bounding box center [385, 208] width 86 height 12
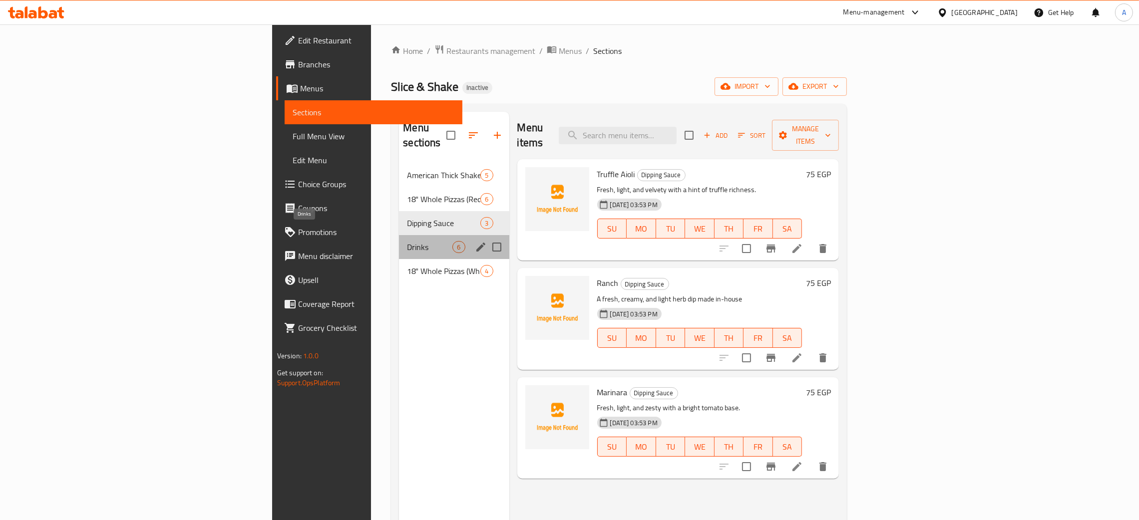
click at [407, 241] on span "Drinks" at bounding box center [429, 247] width 45 height 12
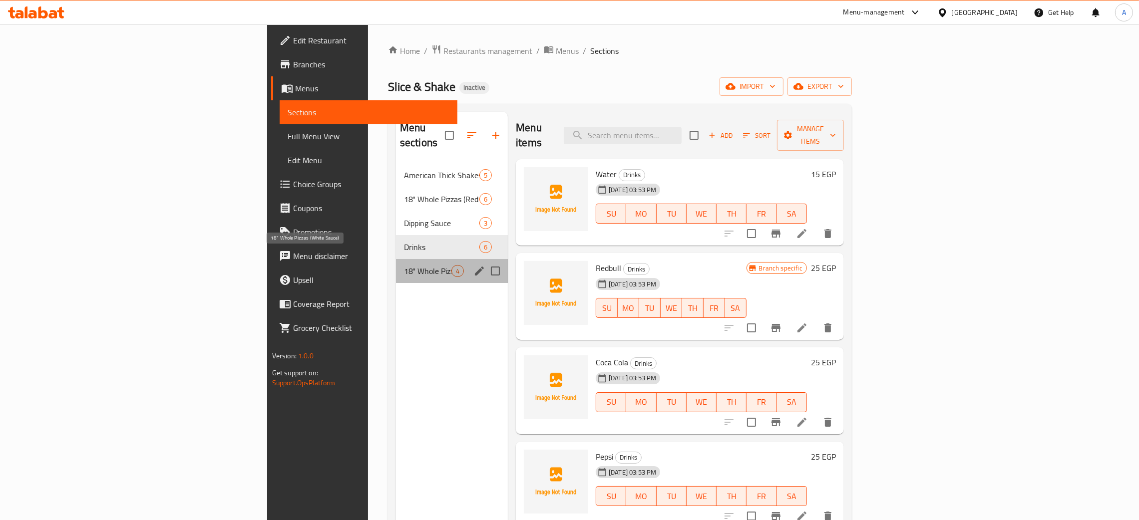
click at [404, 265] on span "18" Whole Pizzas (White Sauce)" at bounding box center [427, 271] width 47 height 12
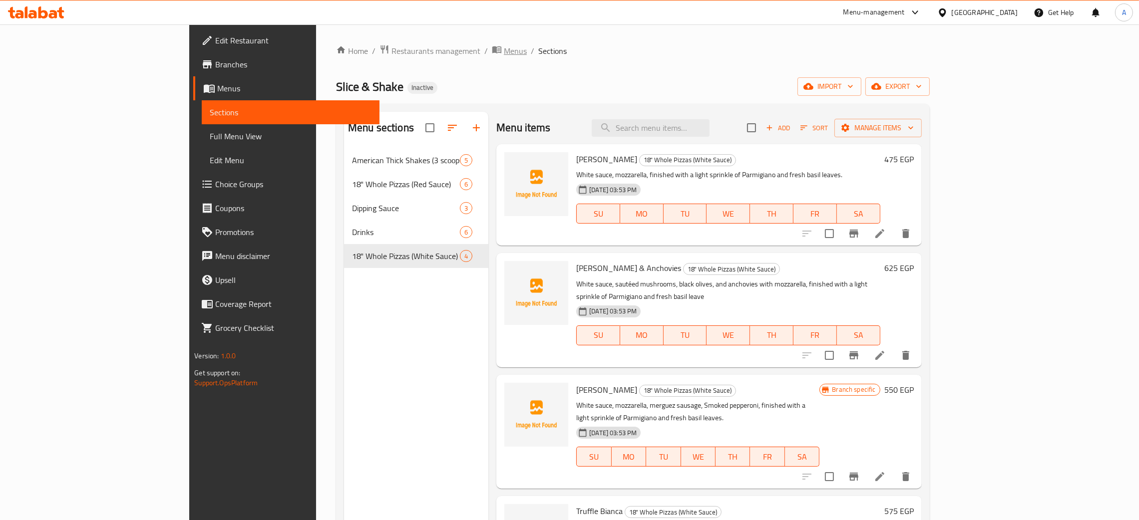
click at [504, 53] on span "Menus" at bounding box center [515, 51] width 23 height 12
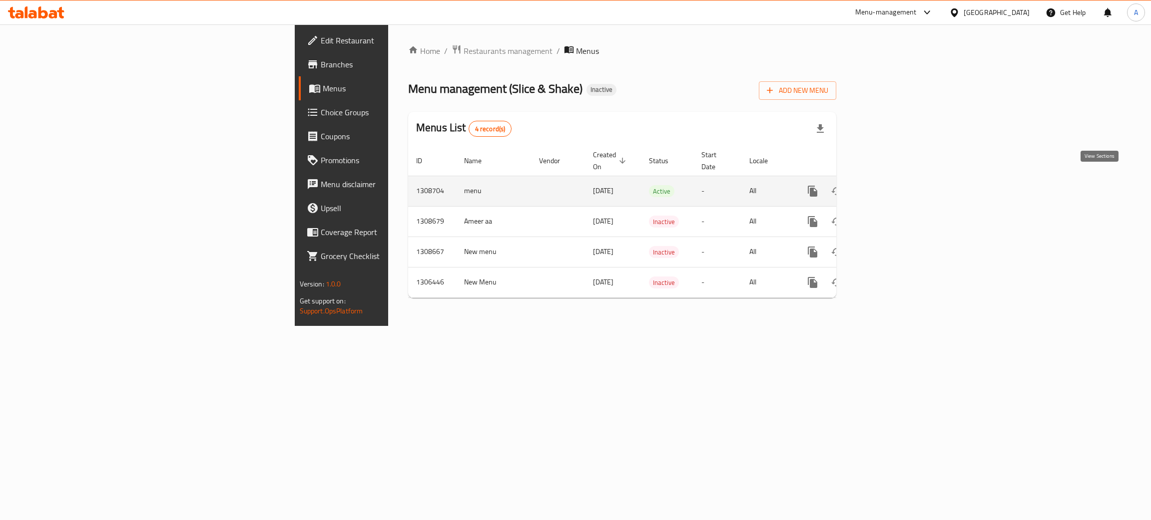
click at [891, 185] on icon "enhanced table" at bounding box center [885, 191] width 12 height 12
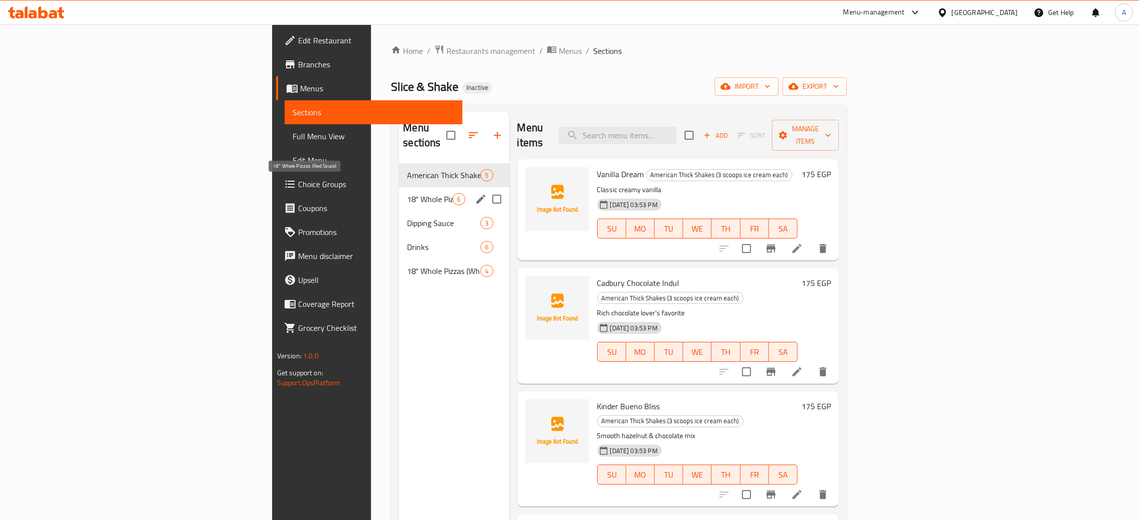
click at [407, 193] on span "18" Whole Pizzas (Red Sauce)" at bounding box center [429, 199] width 45 height 12
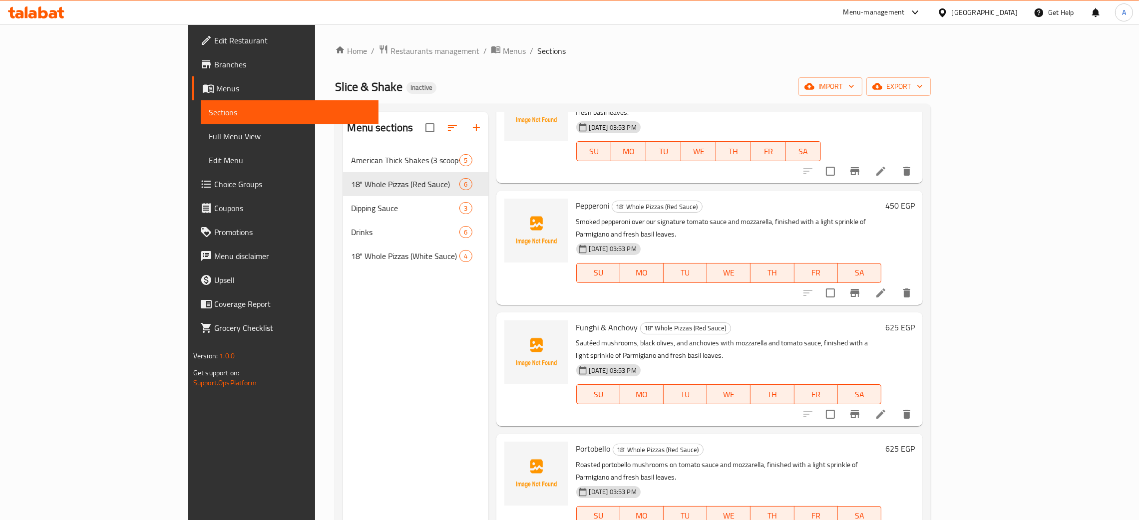
scroll to position [158, 0]
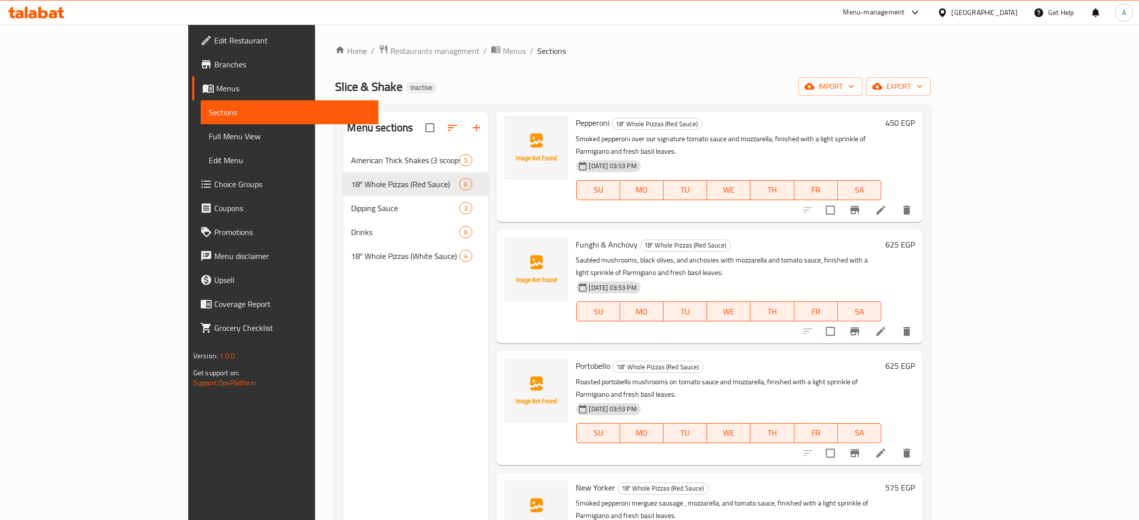
click at [1001, 14] on div "[GEOGRAPHIC_DATA]" at bounding box center [985, 12] width 66 height 11
click at [886, 145] on div "Jordan" at bounding box center [886, 146] width 35 height 23
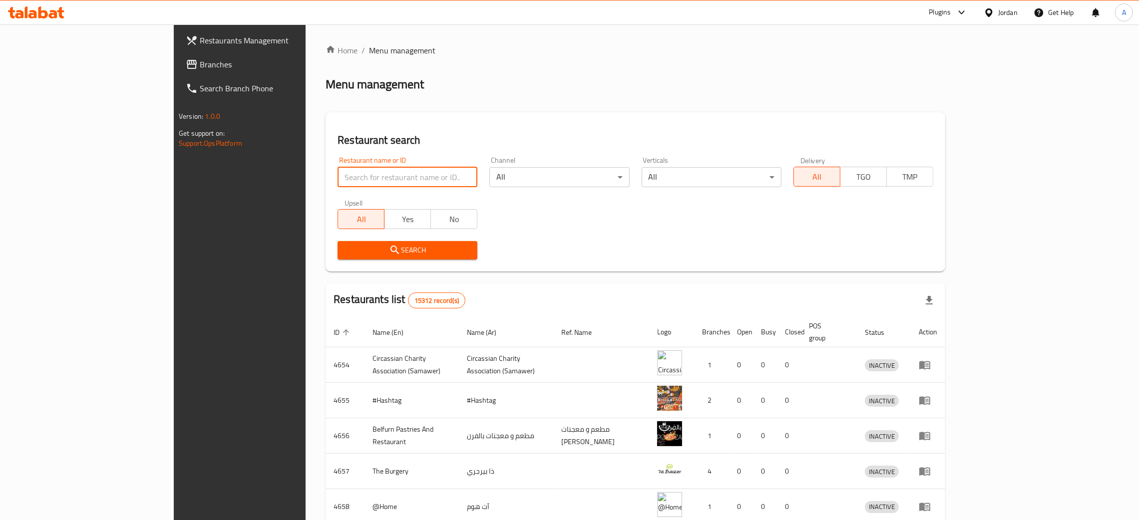
click at [338, 173] on input "search" at bounding box center [408, 177] width 140 height 20
paste input "معجنات أبو سنينة"
type input "معجنات أبو سنينة"
click button "Search" at bounding box center [408, 250] width 140 height 18
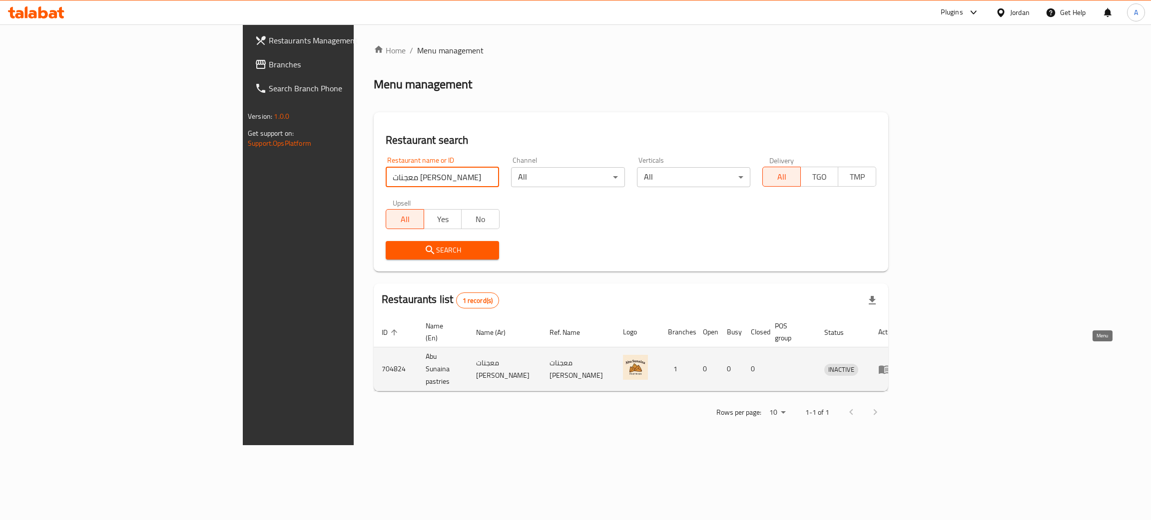
click at [890, 366] on icon "enhanced table" at bounding box center [884, 370] width 11 height 8
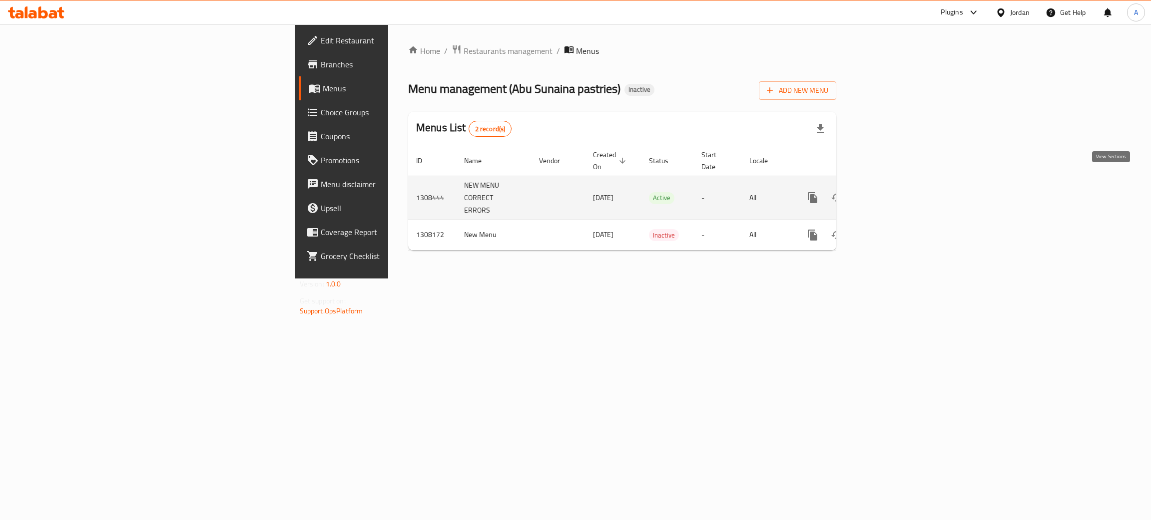
click at [891, 192] on icon "enhanced table" at bounding box center [885, 198] width 12 height 12
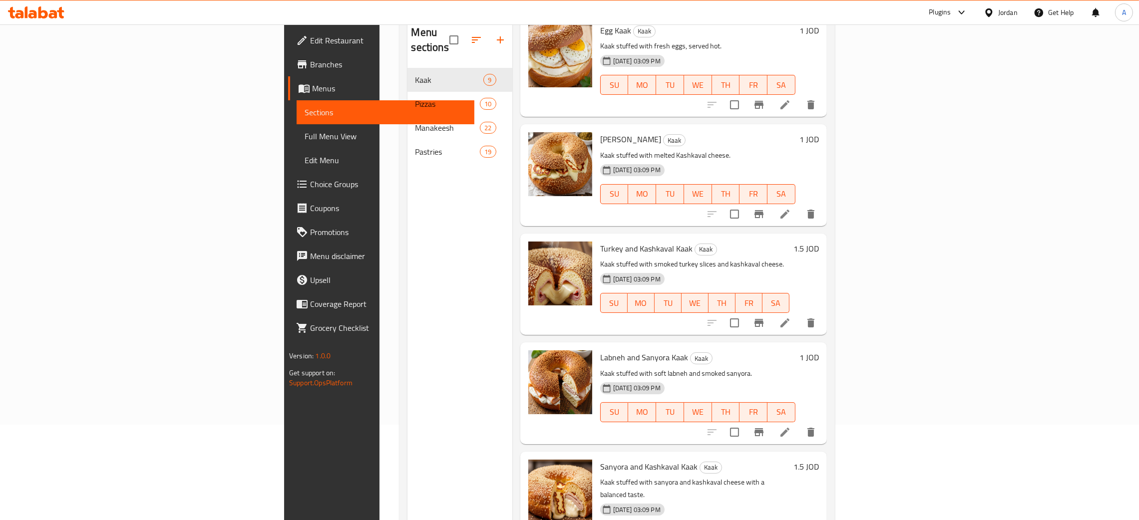
scroll to position [141, 0]
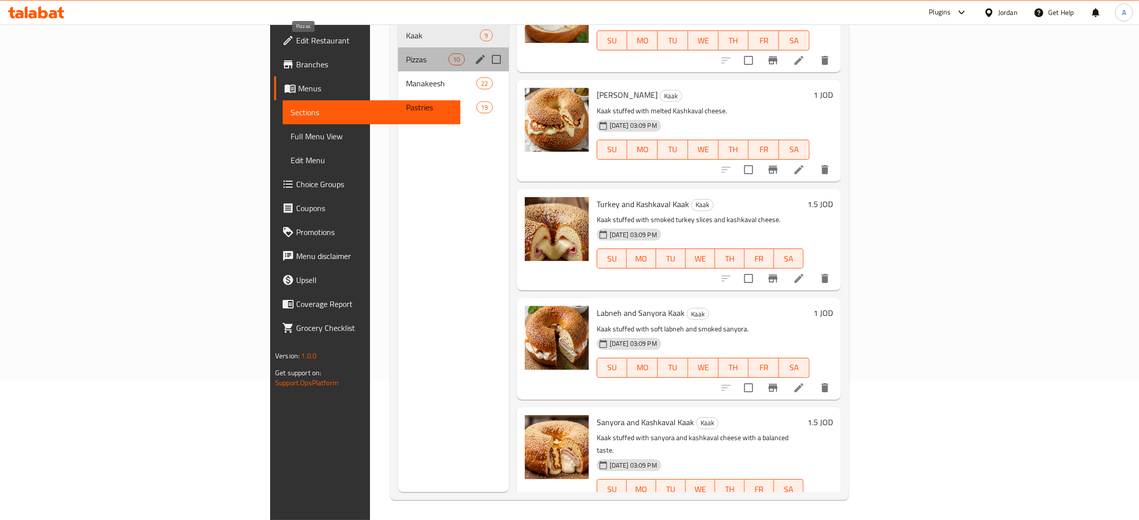
click at [406, 53] on span "Pizzas" at bounding box center [427, 59] width 42 height 12
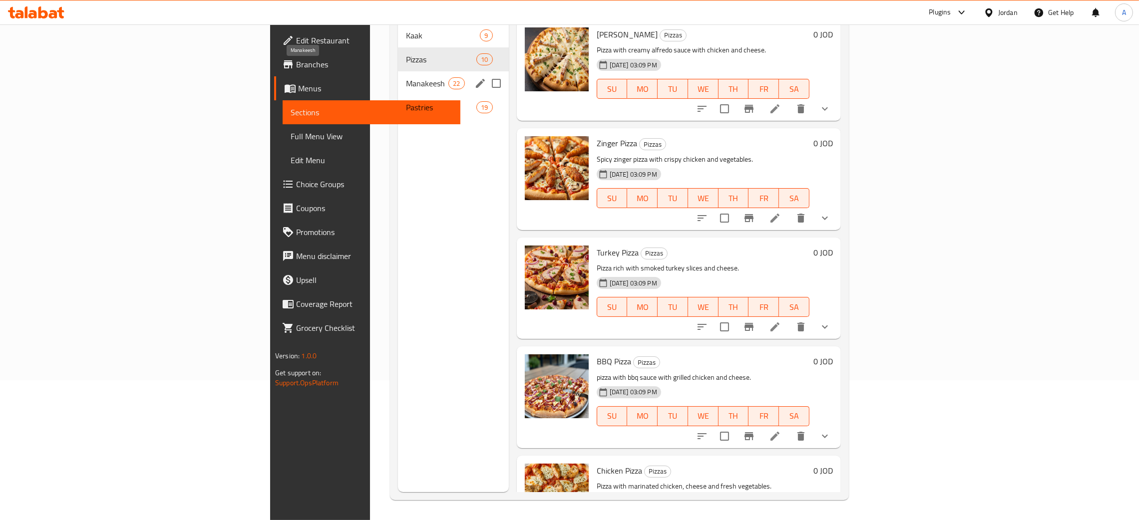
click at [406, 77] on span "Manakeesh" at bounding box center [427, 83] width 42 height 12
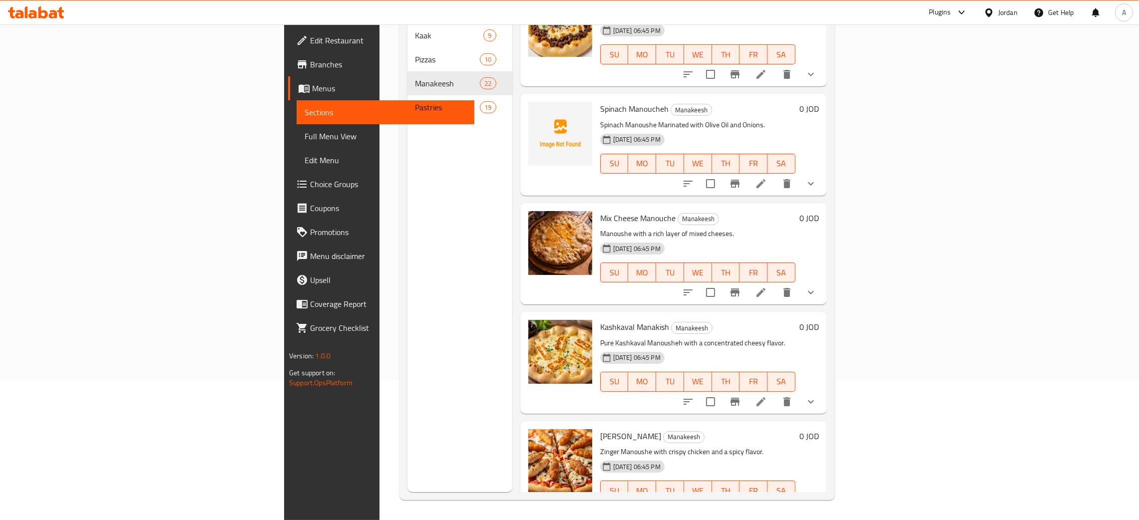
scroll to position [1903, 0]
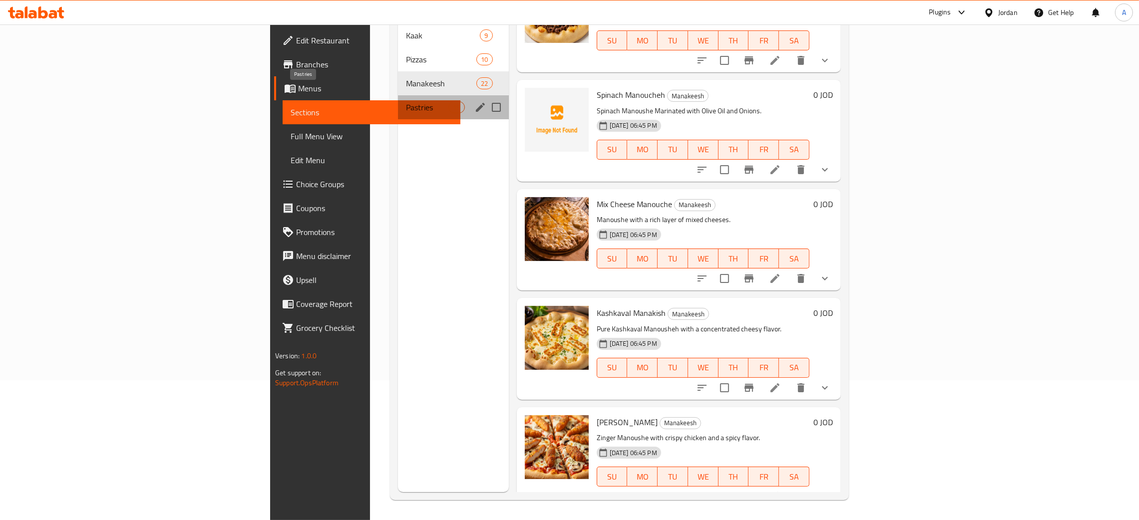
click at [406, 101] on span "Pastries" at bounding box center [427, 107] width 42 height 12
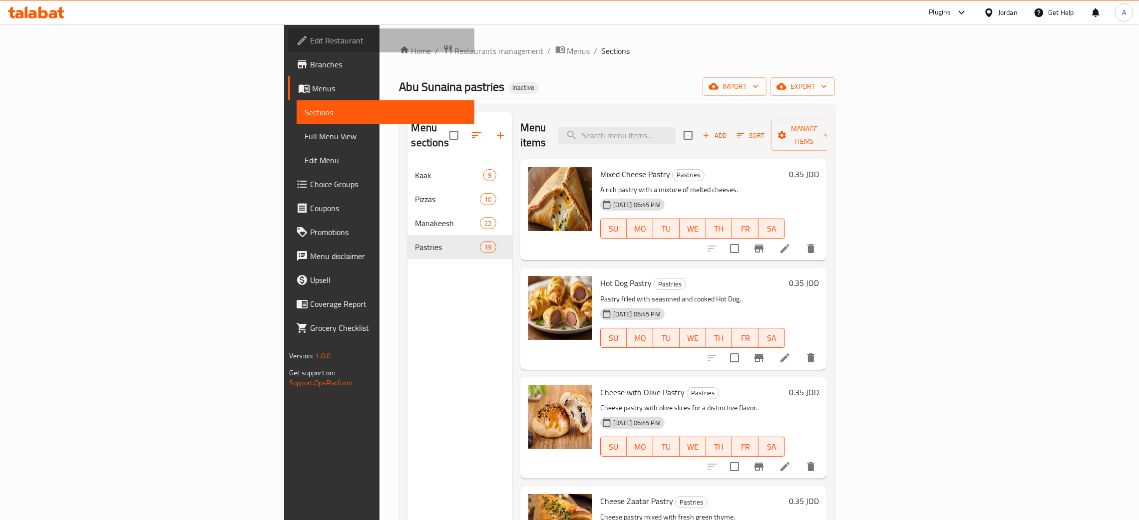
click at [310, 41] on span "Edit Restaurant" at bounding box center [388, 40] width 156 height 12
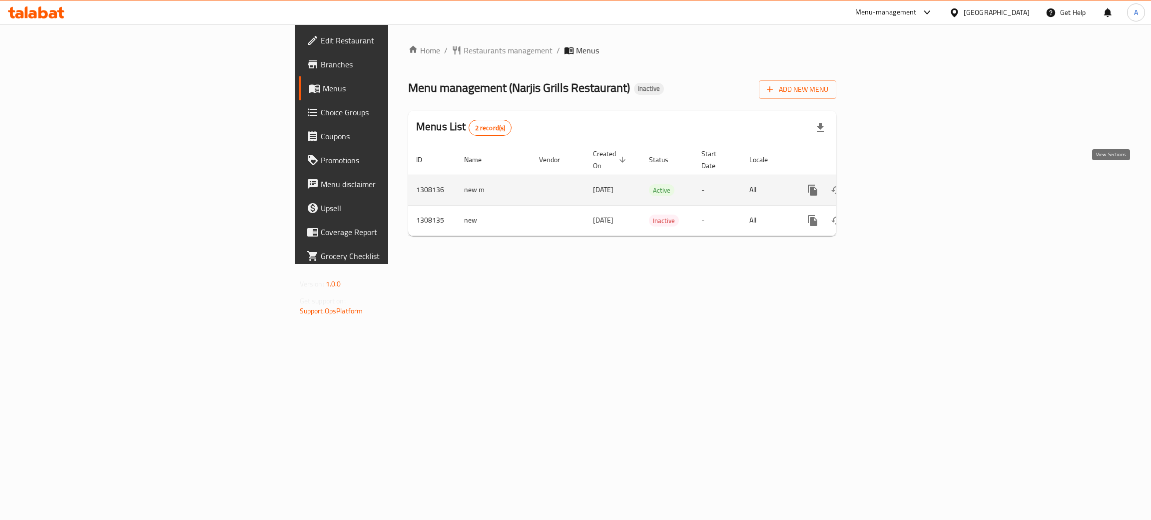
click at [897, 178] on link "enhanced table" at bounding box center [885, 190] width 24 height 24
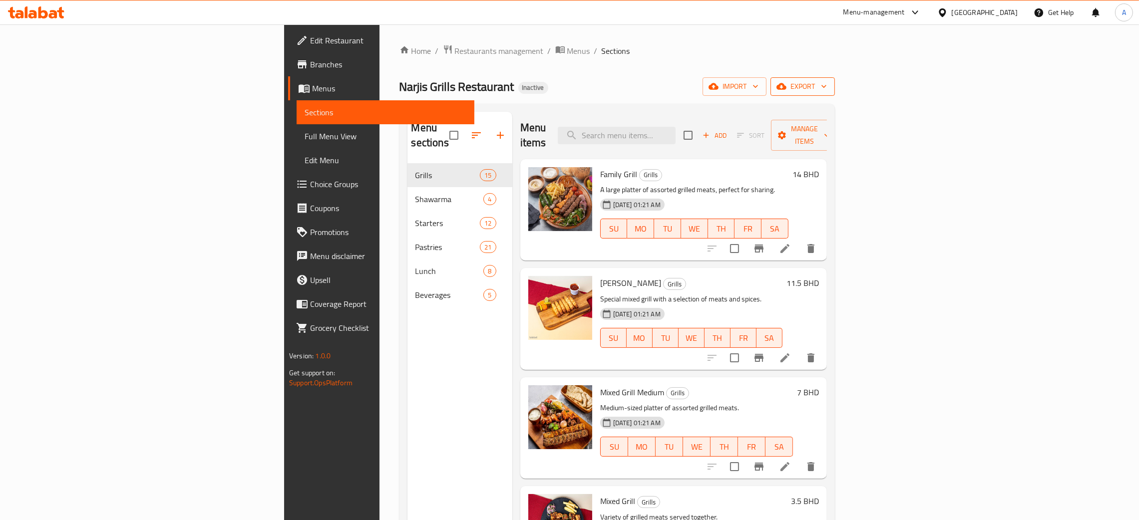
click at [835, 86] on button "export" at bounding box center [803, 86] width 64 height 18
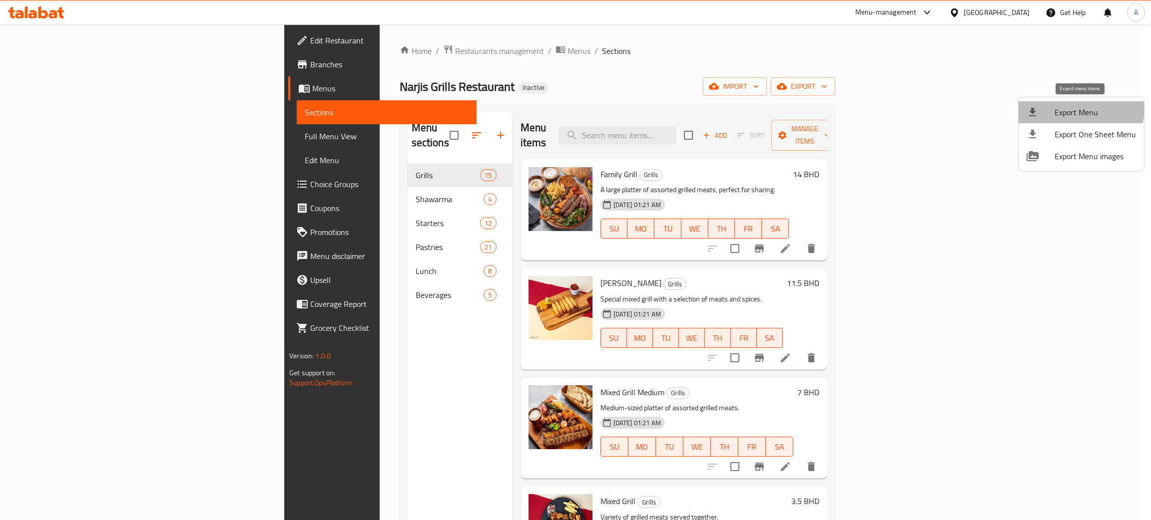
click at [1075, 106] on span "Export Menu" at bounding box center [1094, 112] width 81 height 12
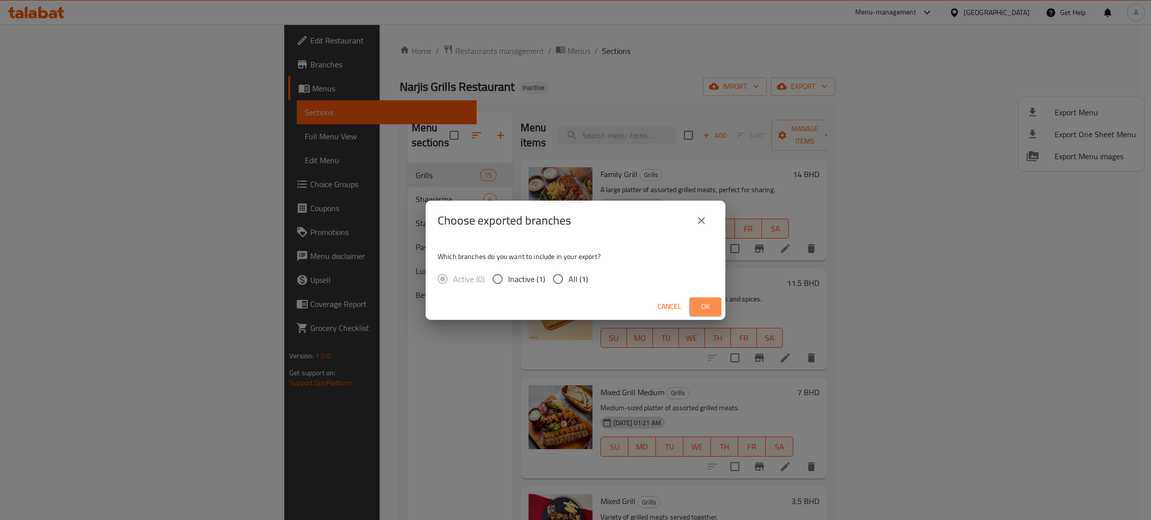
click at [700, 305] on span "Ok" at bounding box center [705, 307] width 16 height 12
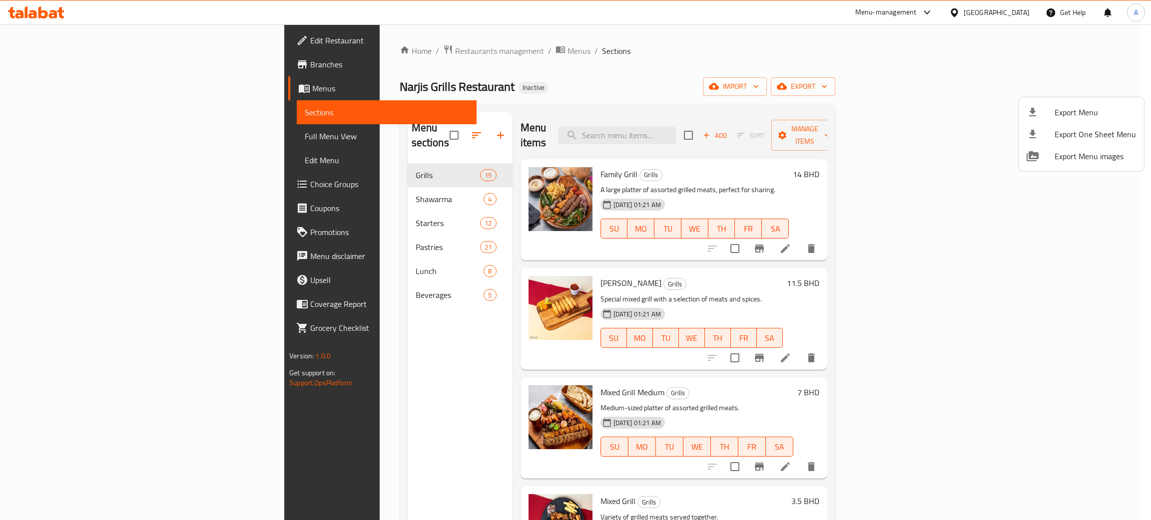
click at [341, 275] on div at bounding box center [575, 260] width 1151 height 520
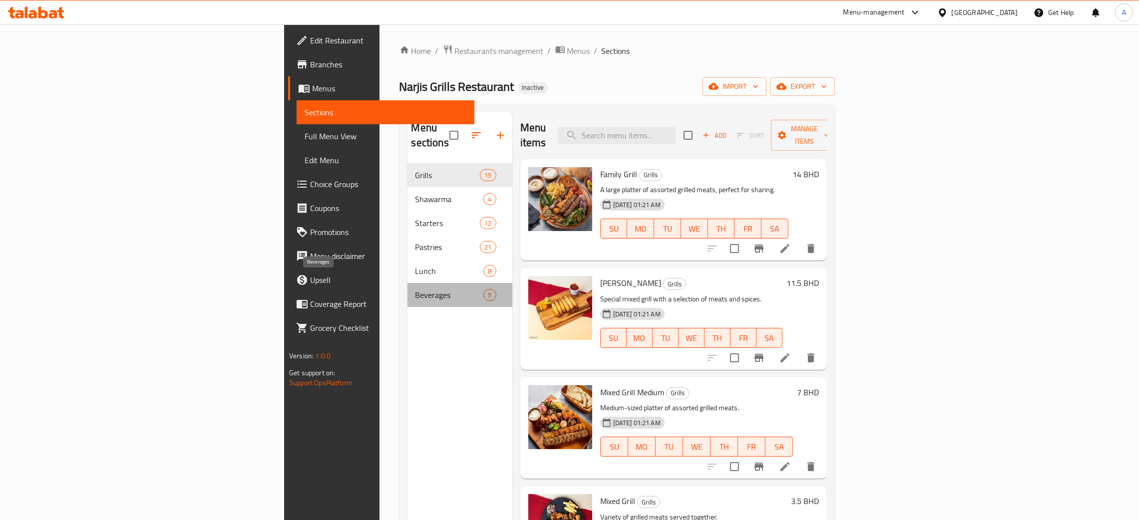
click at [416, 289] on span "Beverages" at bounding box center [450, 295] width 68 height 12
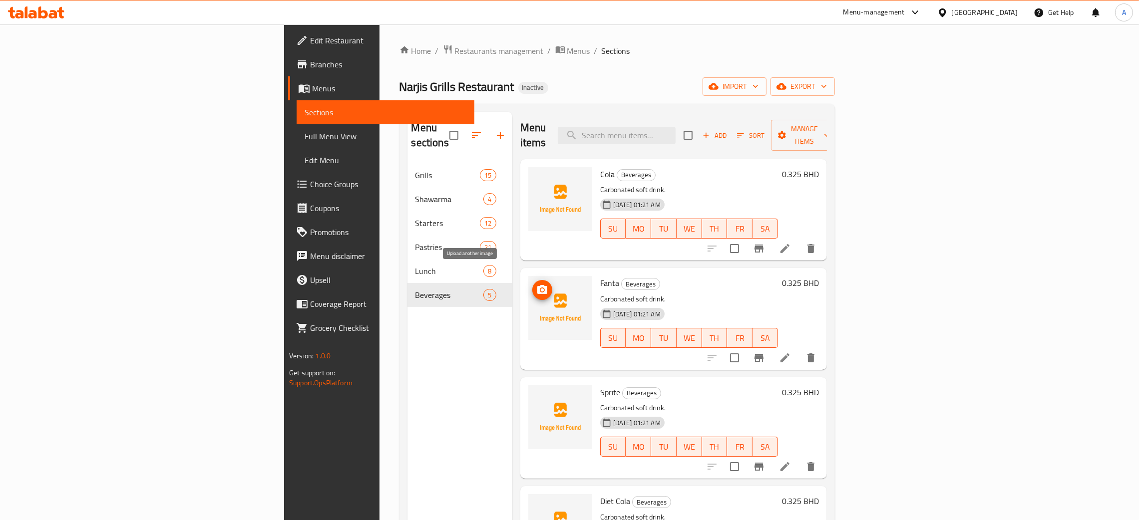
click at [537, 285] on icon "upload picture" at bounding box center [542, 289] width 10 height 9
click at [536, 394] on icon "upload picture" at bounding box center [542, 400] width 12 height 12
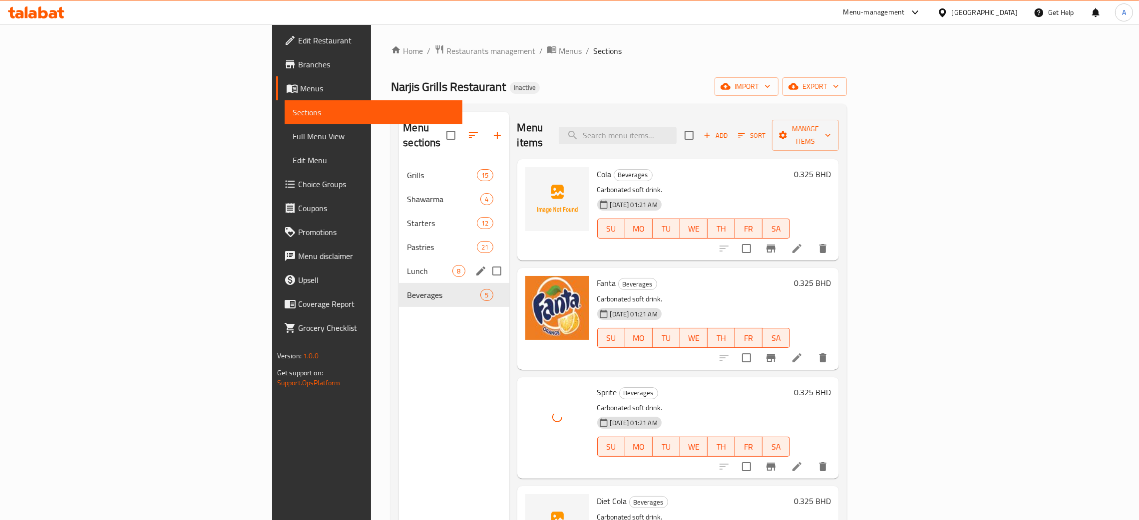
drag, startPoint x: 298, startPoint y: 248, endPoint x: 305, endPoint y: 232, distance: 17.4
click at [399, 259] on div "Lunch 8" at bounding box center [454, 271] width 110 height 24
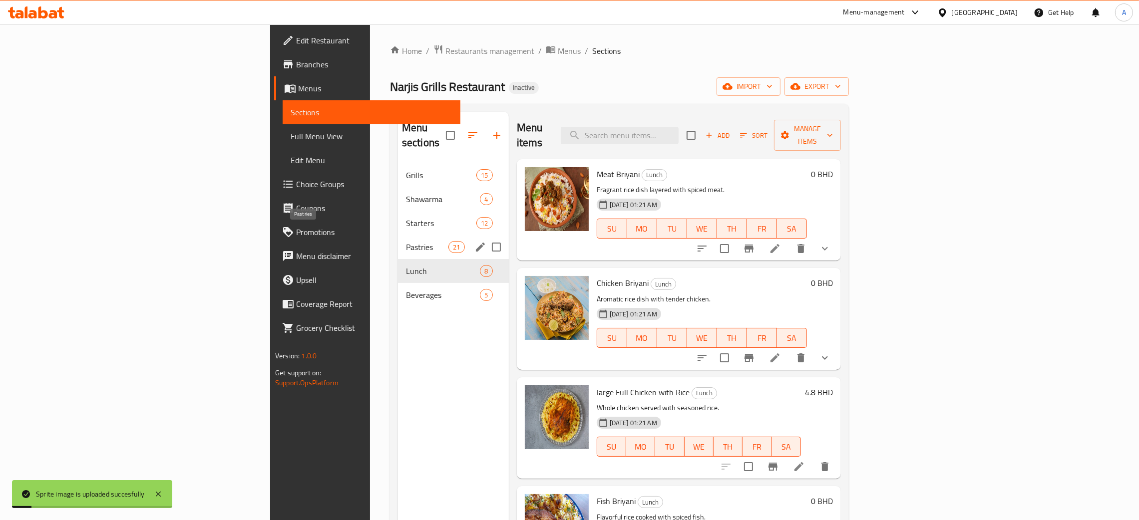
click at [406, 241] on span "Pastries" at bounding box center [427, 247] width 42 height 12
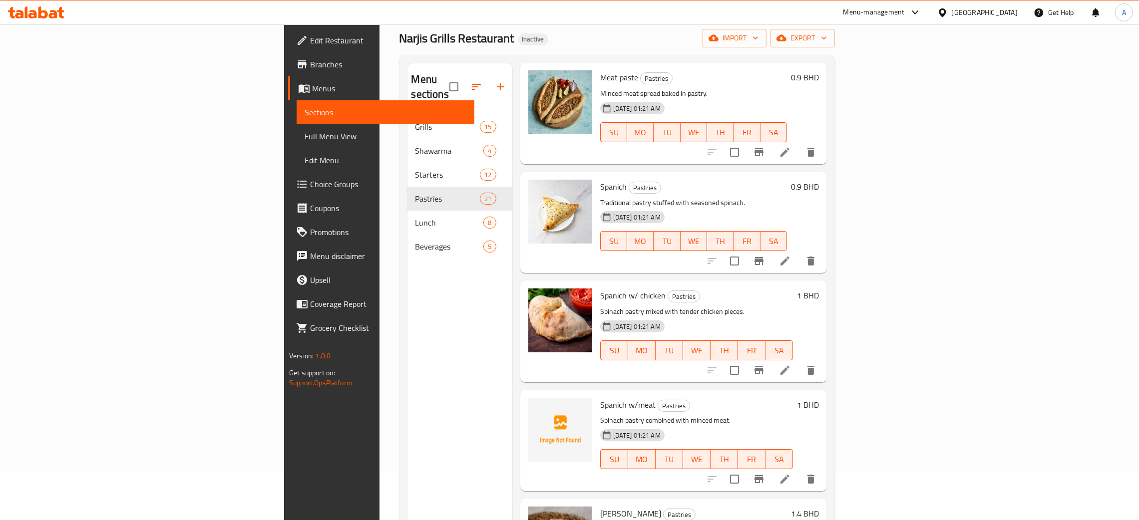
scroll to position [75, 0]
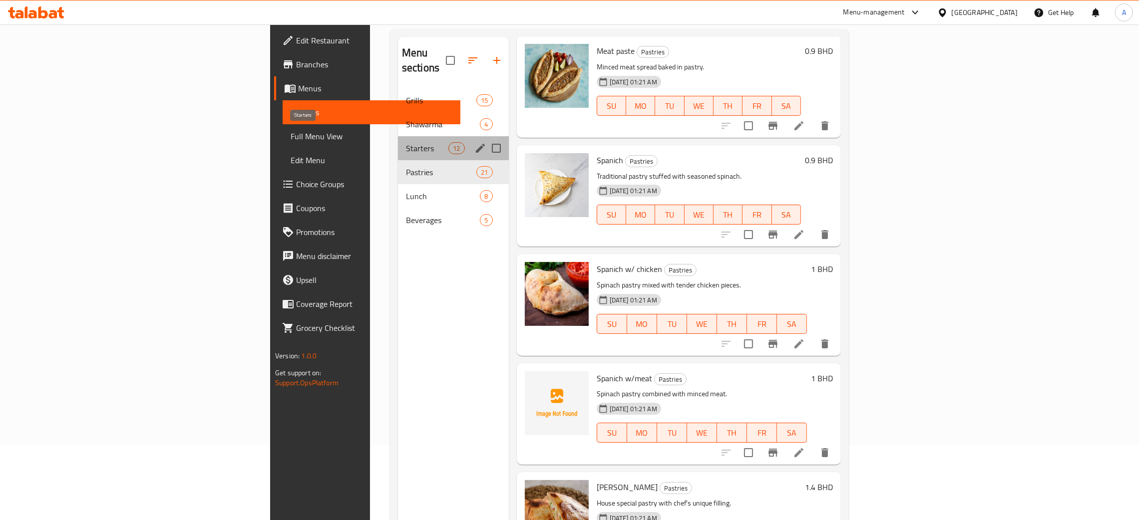
click at [406, 142] on span "Starters" at bounding box center [427, 148] width 42 height 12
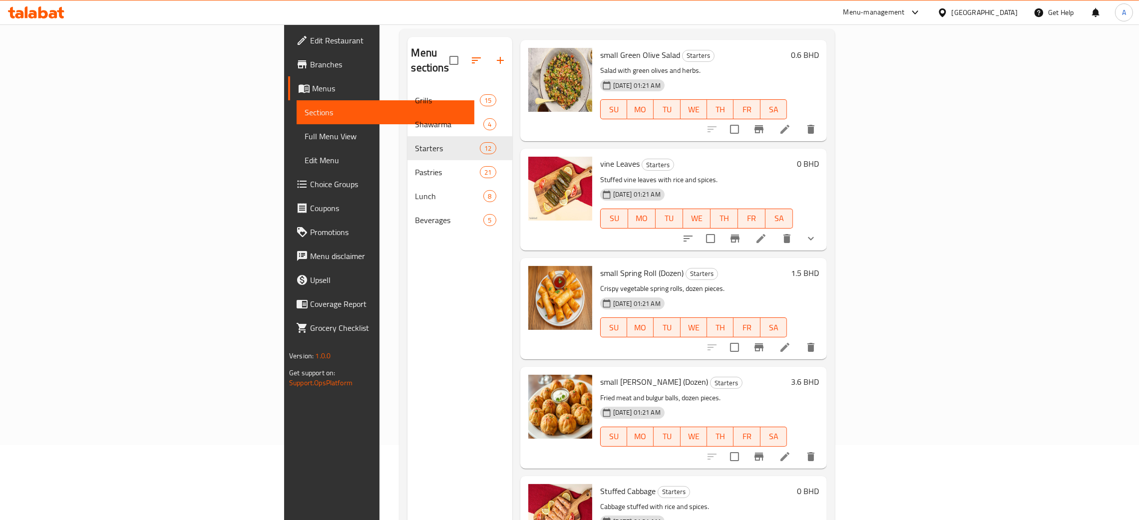
scroll to position [513, 0]
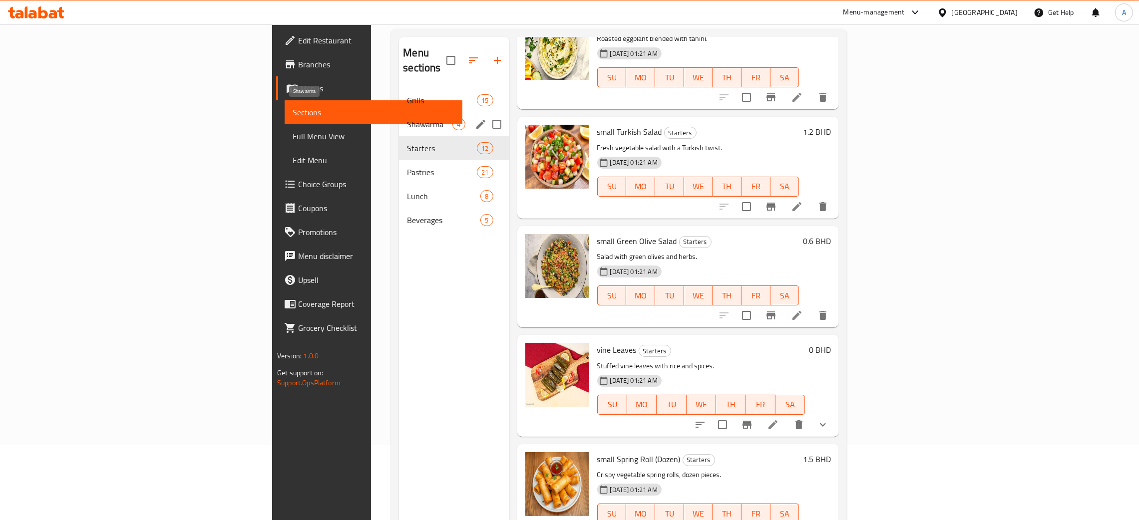
click at [407, 118] on span "Shawarma" at bounding box center [429, 124] width 45 height 12
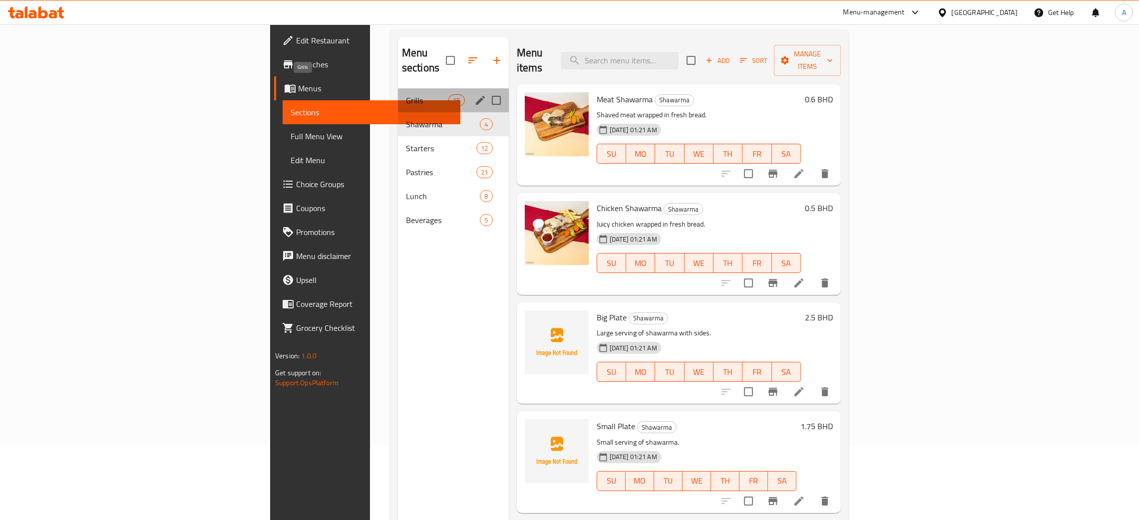
click at [406, 94] on span "Grills" at bounding box center [427, 100] width 42 height 12
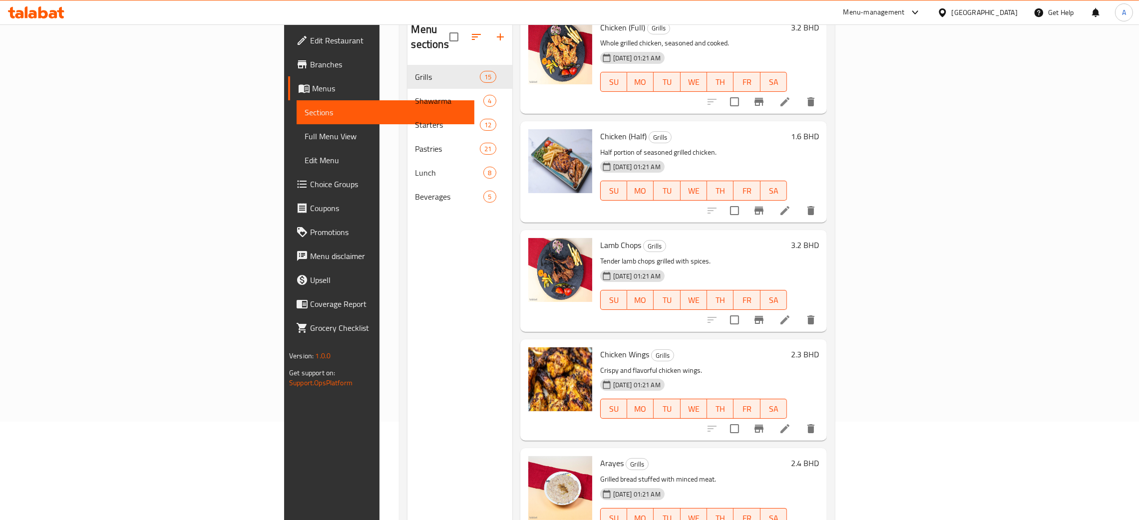
scroll to position [141, 0]
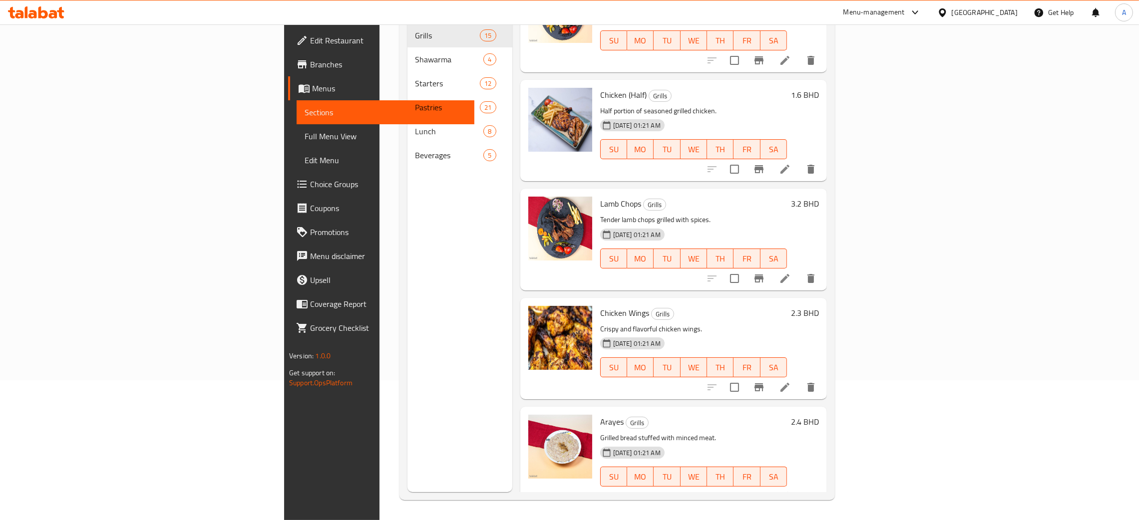
click at [1002, 13] on div "[GEOGRAPHIC_DATA]" at bounding box center [985, 12] width 66 height 11
click at [902, 101] on div "[GEOGRAPHIC_DATA]" at bounding box center [943, 100] width 150 height 23
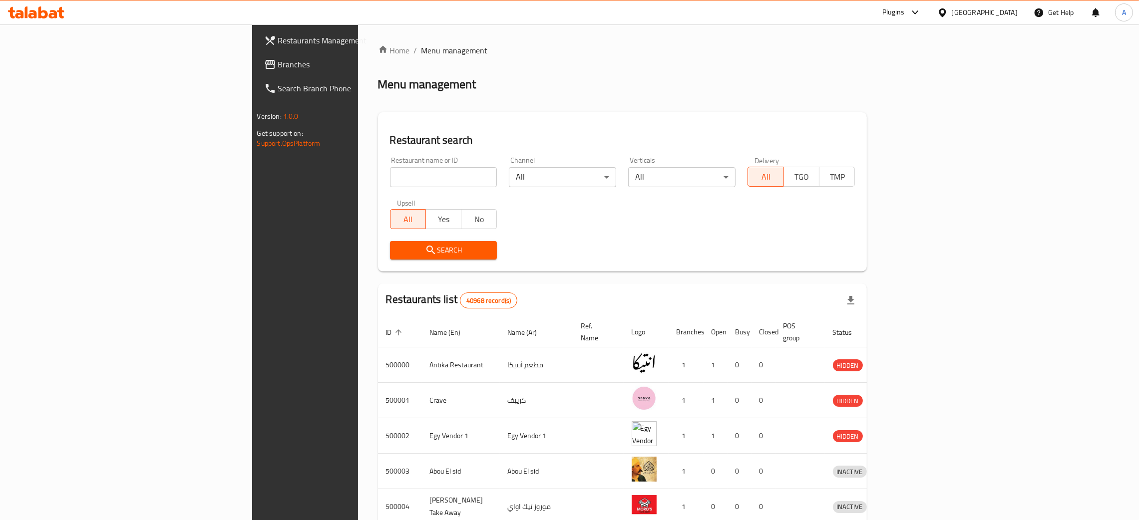
click at [390, 172] on input "search" at bounding box center [443, 177] width 107 height 20
paste input "Omaya Ice Cream"
type input "Omaya Ice Cream"
click button "Search" at bounding box center [443, 250] width 107 height 18
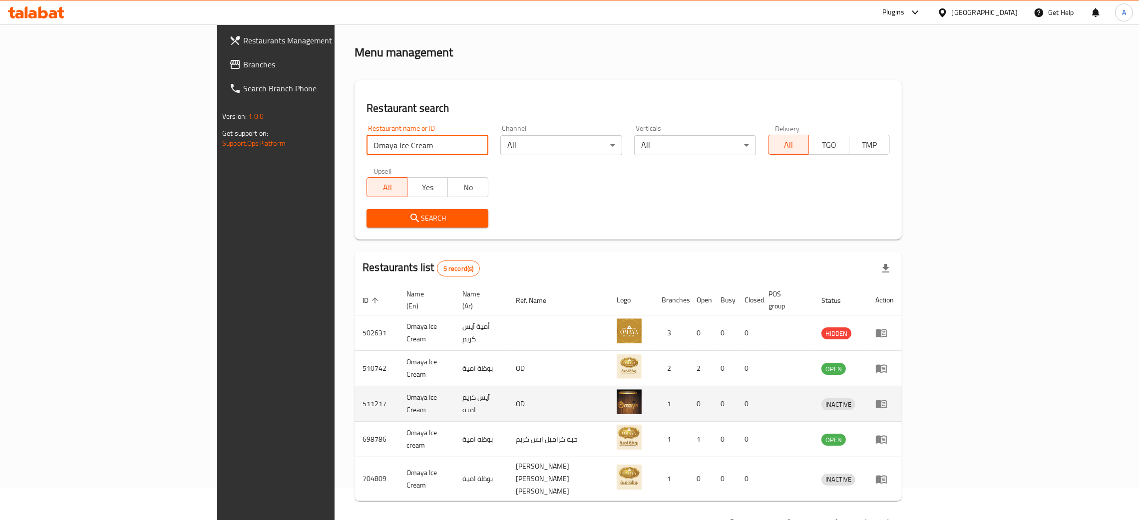
scroll to position [48, 0]
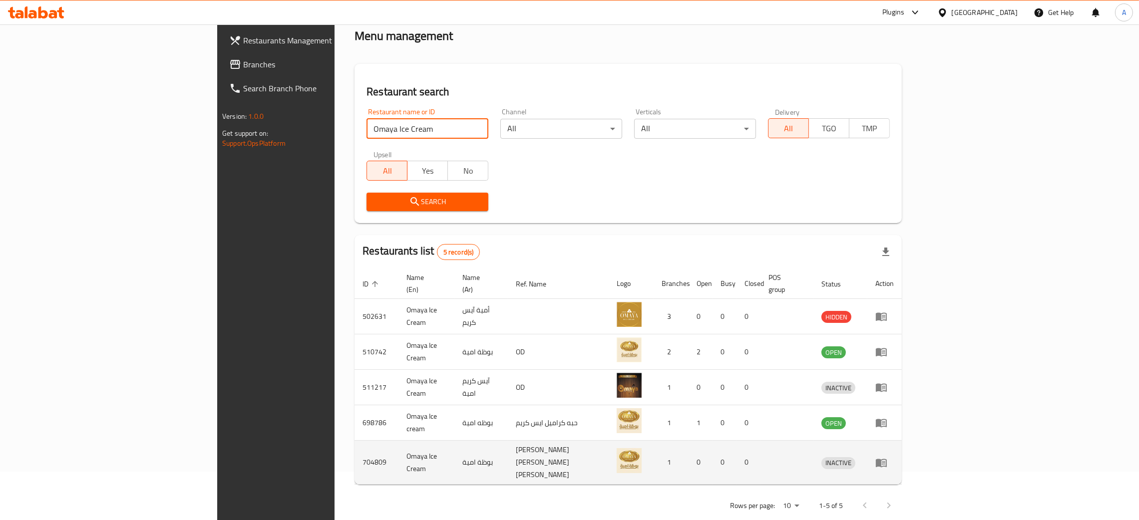
click at [887, 459] on icon "enhanced table" at bounding box center [881, 463] width 11 height 8
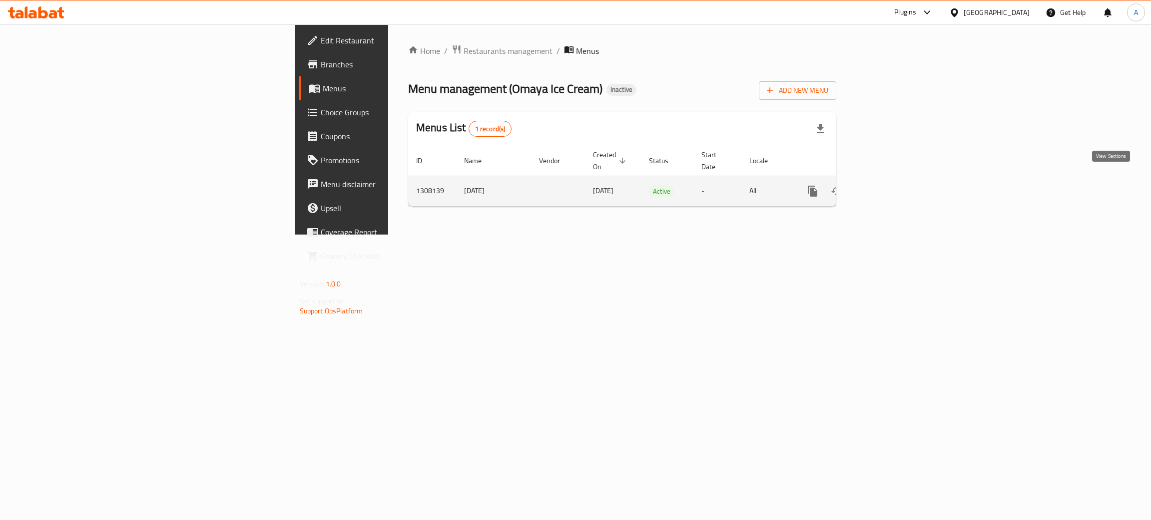
click at [891, 185] on icon "enhanced table" at bounding box center [885, 191] width 12 height 12
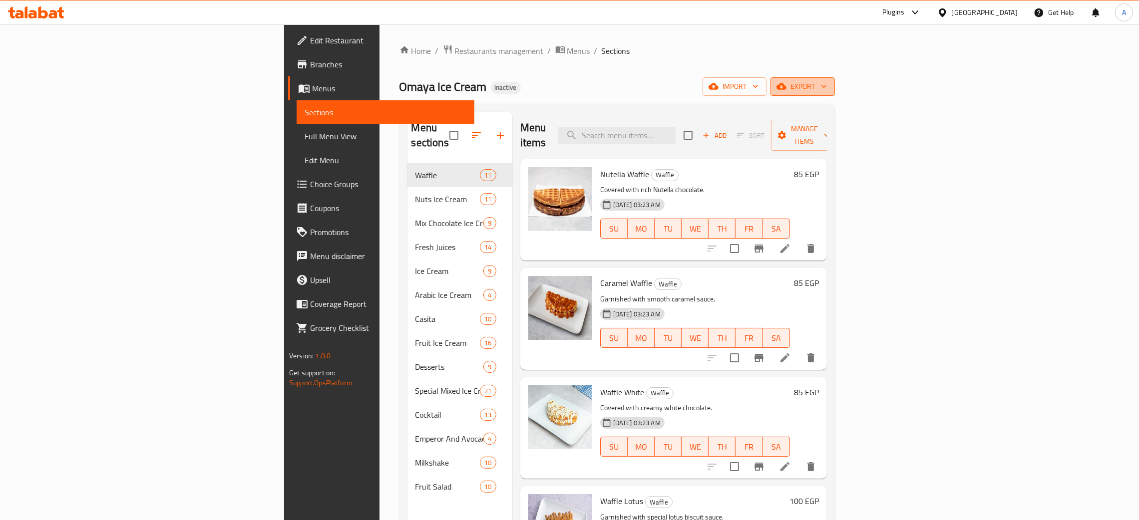
click at [829, 85] on icon "button" at bounding box center [824, 86] width 10 height 10
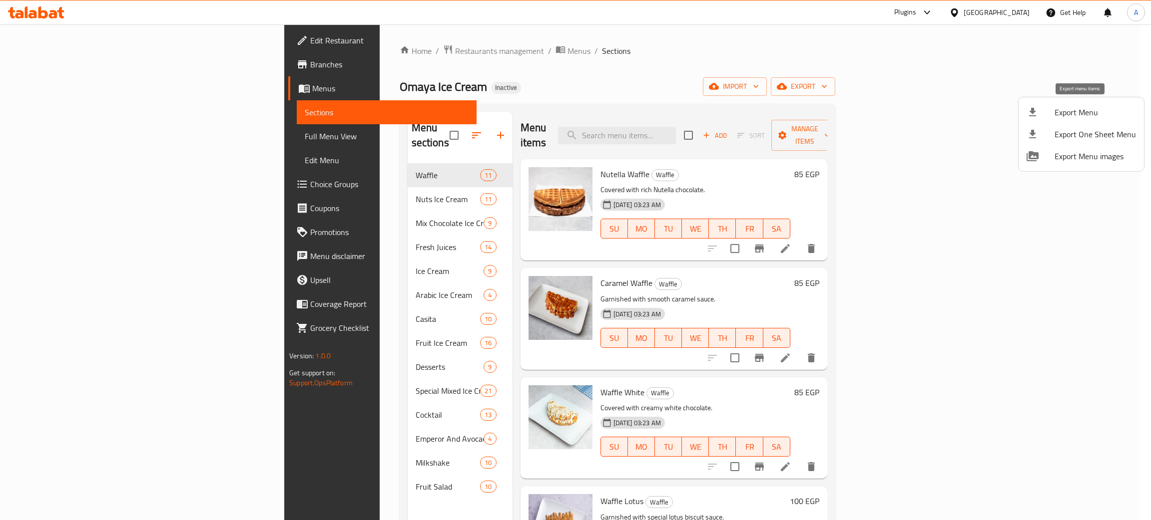
click at [1067, 106] on span "Export Menu" at bounding box center [1094, 112] width 81 height 12
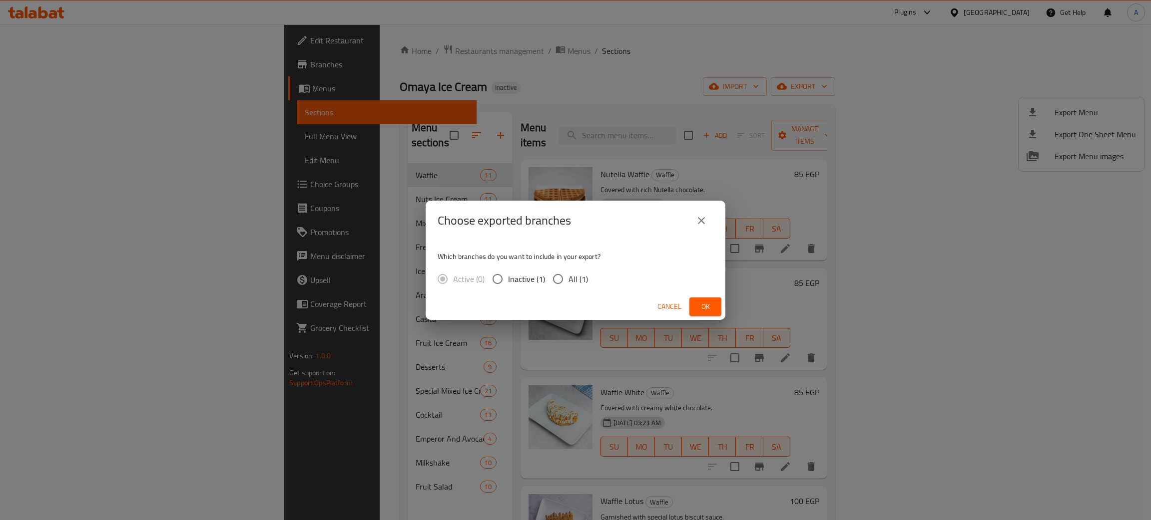
click at [717, 305] on button "Ok" at bounding box center [705, 307] width 32 height 18
